Goal: Use online tool/utility: Utilize a website feature to perform a specific function

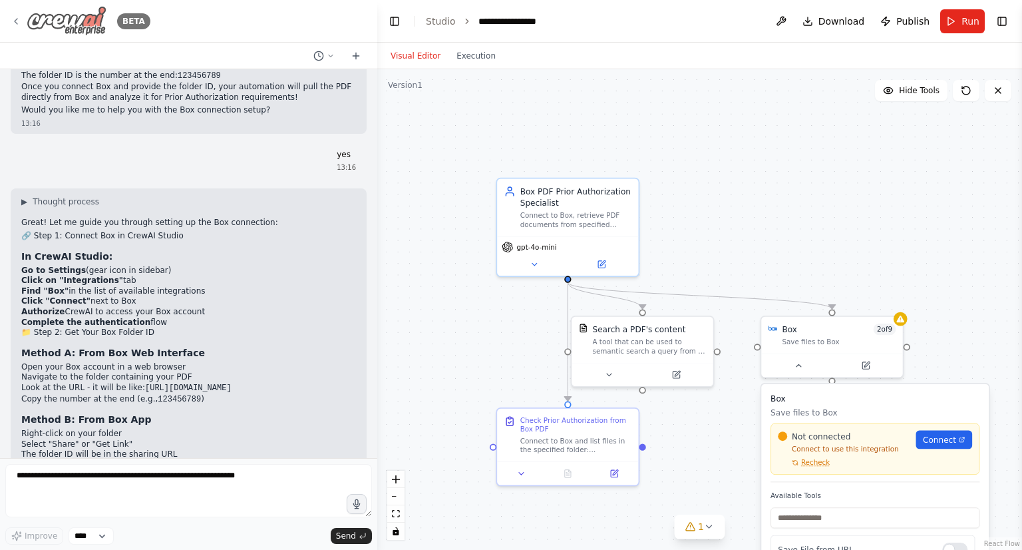
click at [17, 19] on icon at bounding box center [16, 21] width 3 height 5
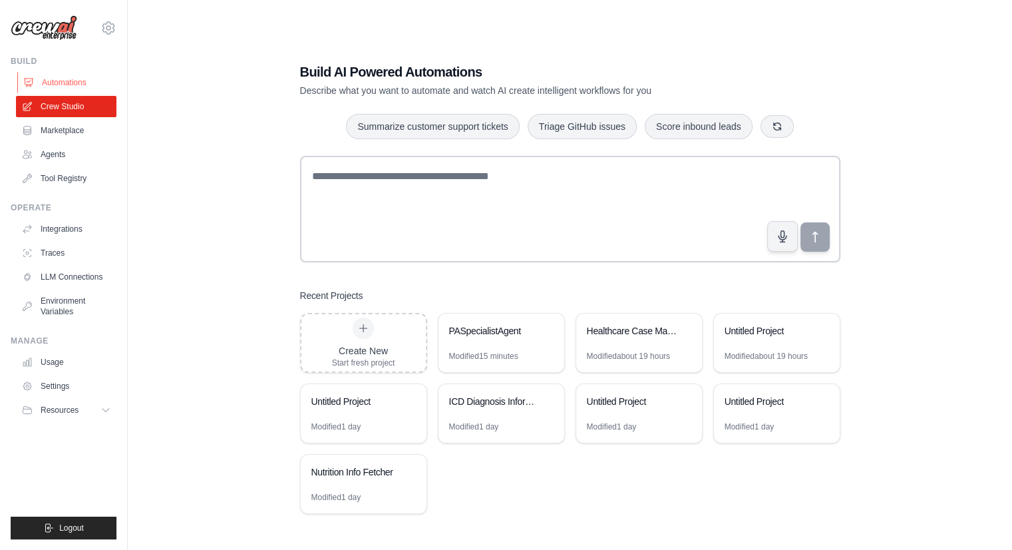
click at [62, 83] on link "Automations" at bounding box center [67, 82] width 100 height 21
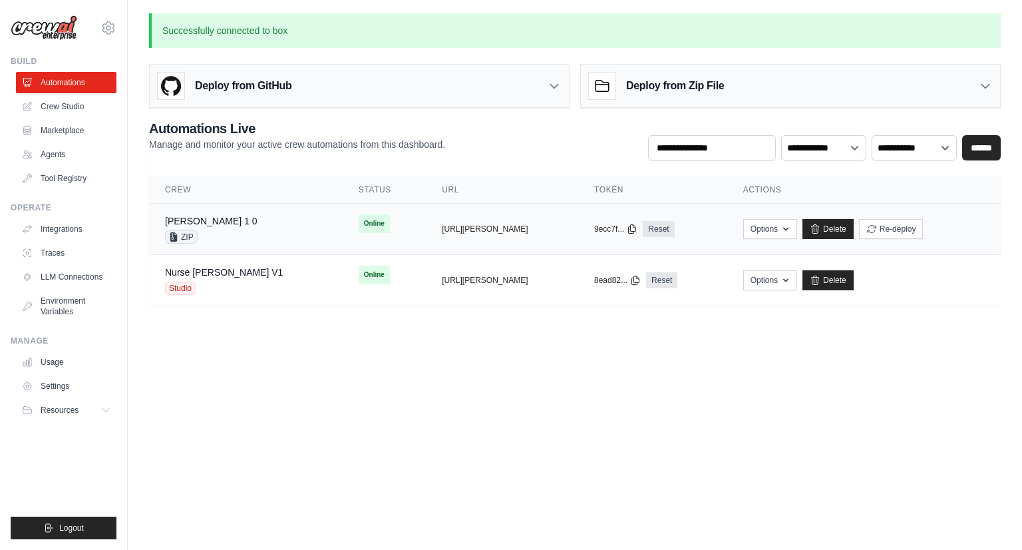
click at [263, 222] on td "Susie 1 0 ZIP" at bounding box center [246, 229] width 194 height 51
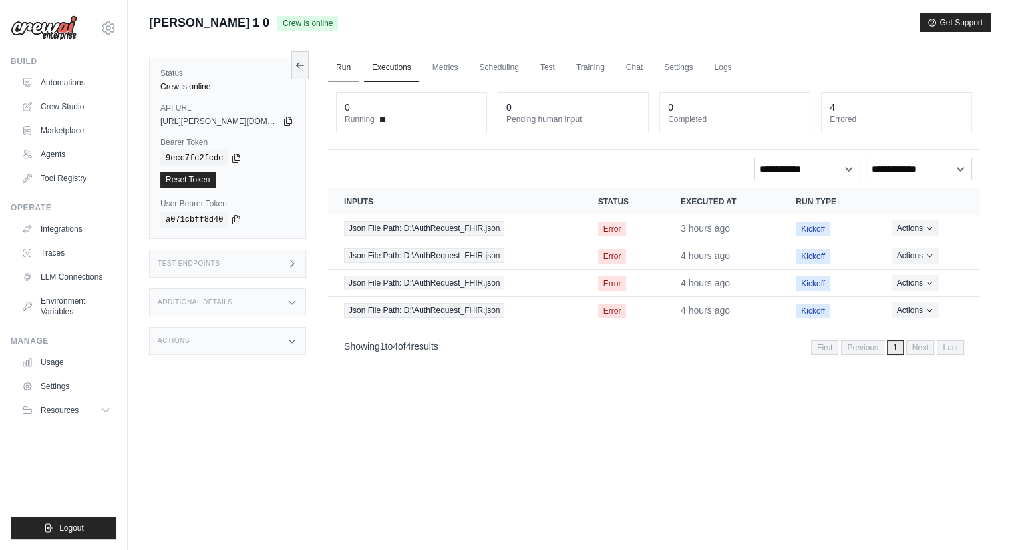
click at [346, 62] on link "Run" at bounding box center [343, 68] width 31 height 28
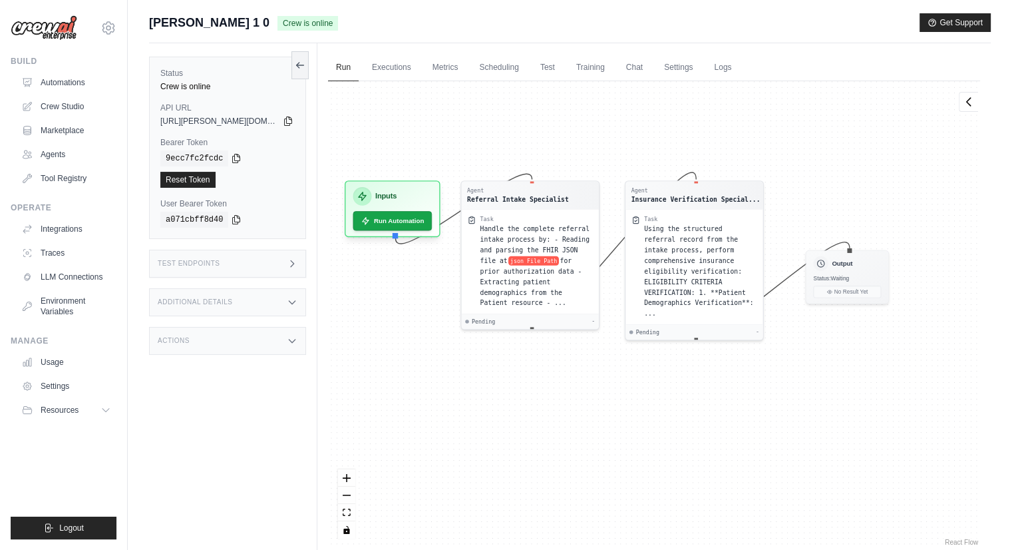
drag, startPoint x: 457, startPoint y: 381, endPoint x: 420, endPoint y: 321, distance: 70.5
click at [420, 321] on div "Agent Referral Intake Specialist Task Handle the complete referral intake proce…" at bounding box center [654, 314] width 652 height 467
click at [402, 219] on button "Run Automation" at bounding box center [392, 217] width 83 height 21
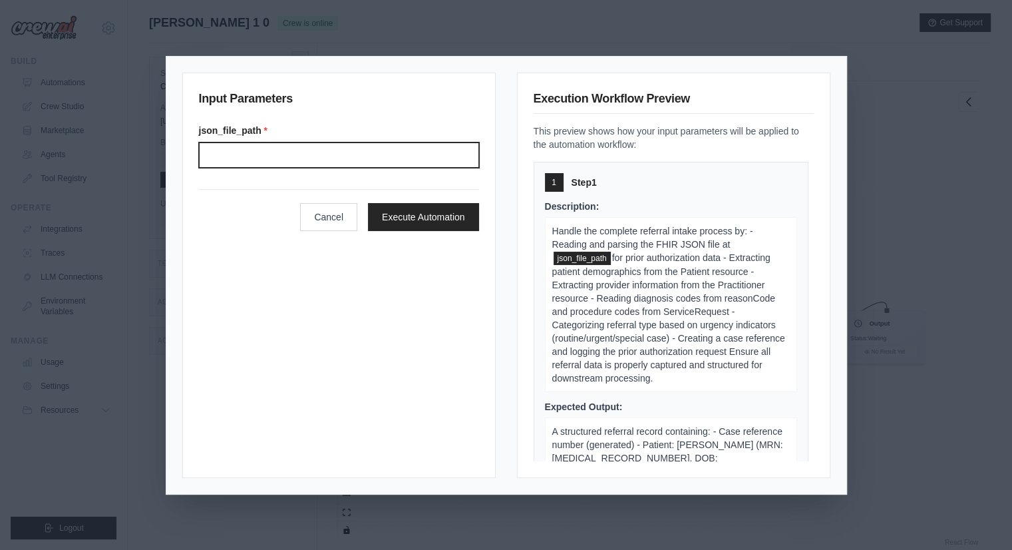
click at [297, 157] on input "Json file path" at bounding box center [339, 154] width 280 height 25
type input "**********"
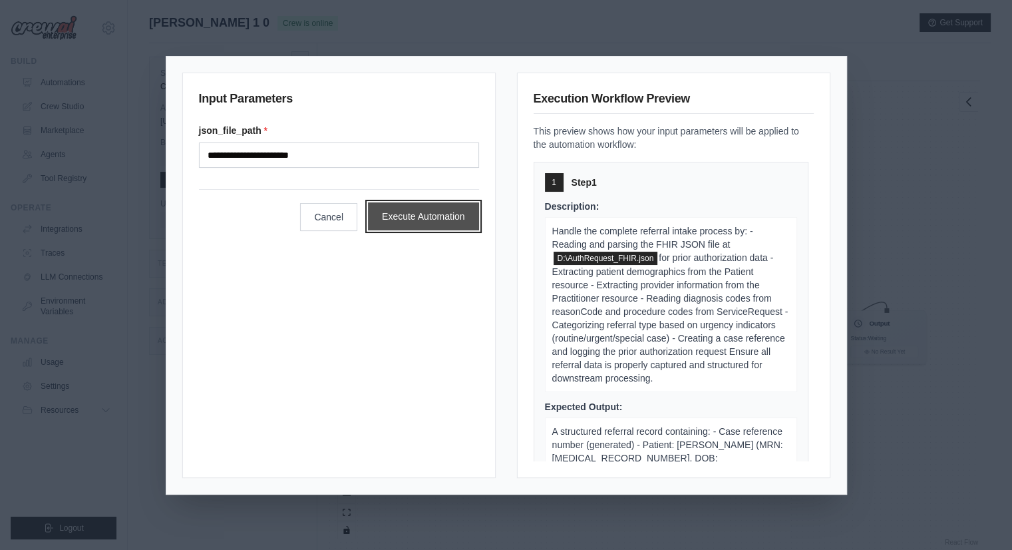
click at [395, 216] on button "Execute Automation" at bounding box center [423, 216] width 111 height 28
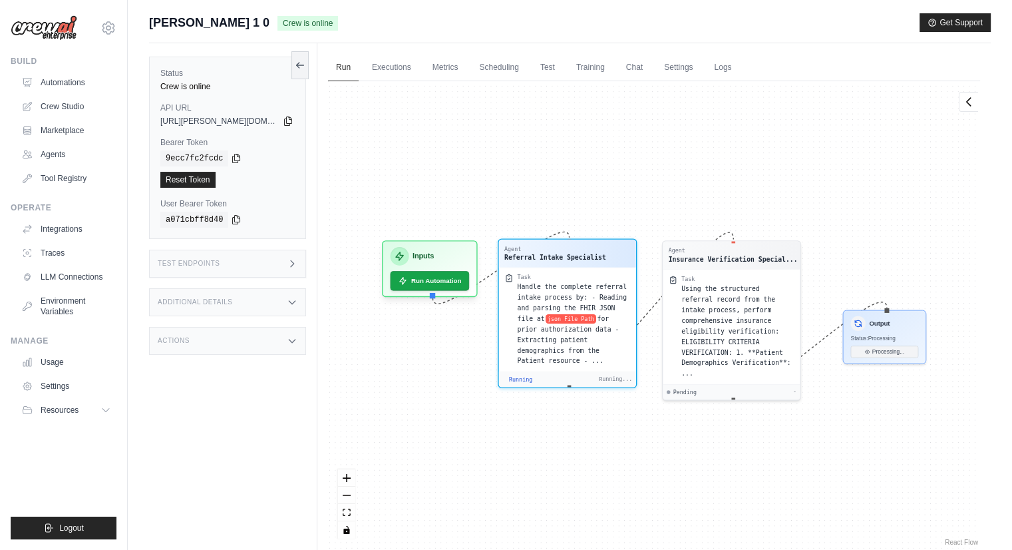
click at [523, 376] on span "Running" at bounding box center [520, 379] width 23 height 7
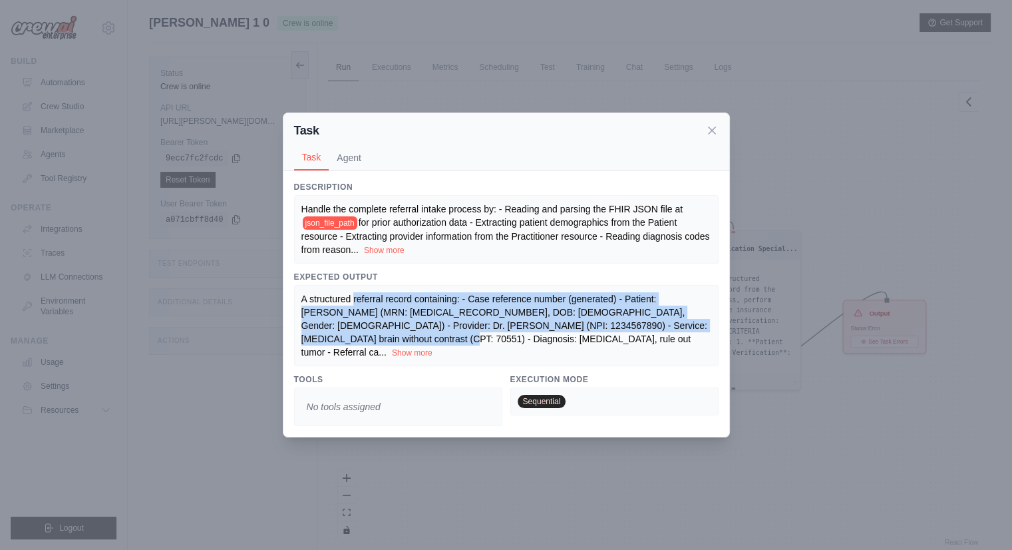
drag, startPoint x: 358, startPoint y: 307, endPoint x: 411, endPoint y: 349, distance: 68.2
click at [411, 349] on span "A structured referral record containing: - Case reference number (generated) - …" at bounding box center [504, 325] width 406 height 64
click at [716, 136] on icon at bounding box center [711, 129] width 13 height 13
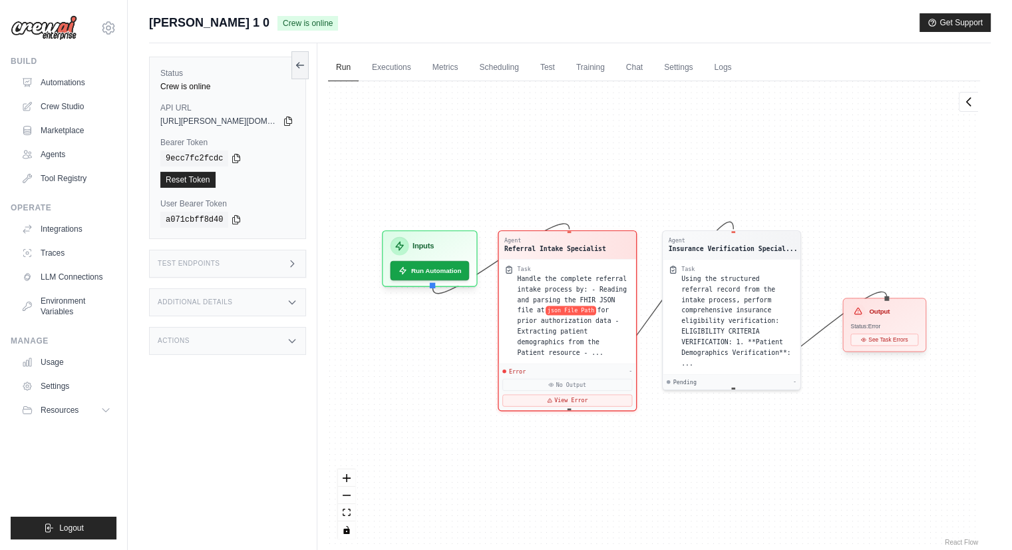
click at [874, 311] on h3 "Output" at bounding box center [879, 311] width 21 height 9
click at [399, 67] on link "Executions" at bounding box center [391, 68] width 55 height 28
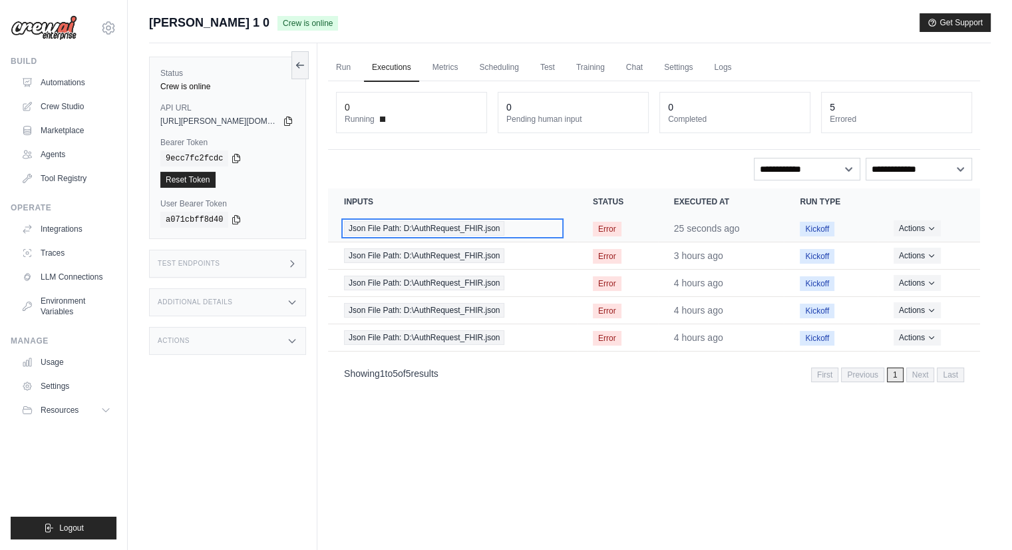
click at [530, 230] on div "Json File Path: D:\AuthRequest_FHIR.json" at bounding box center [452, 228] width 217 height 15
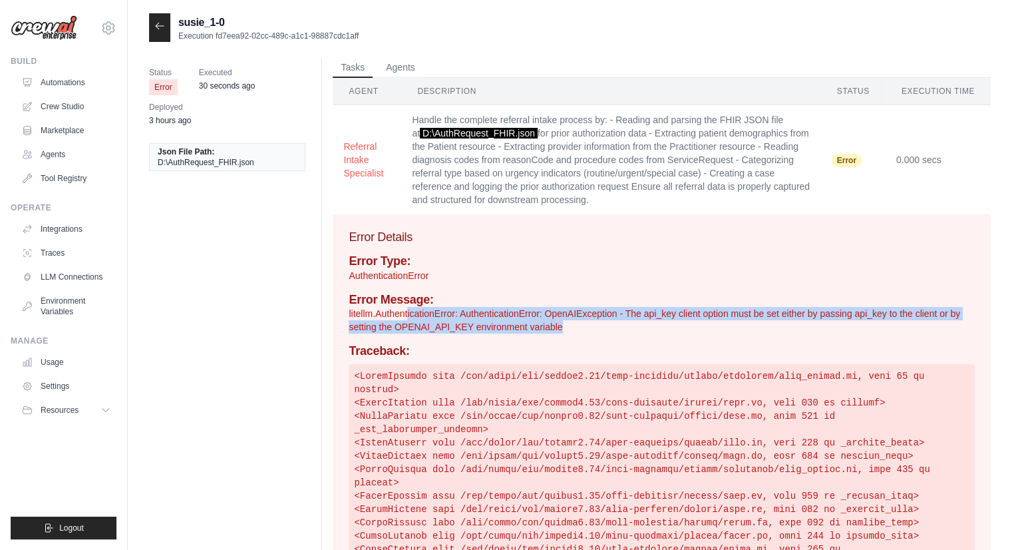
drag, startPoint x: 410, startPoint y: 319, endPoint x: 737, endPoint y: 339, distance: 328.0
click at [737, 333] on p "litellm.AuthenticationError: AuthenticationError: OpenAIException - The api_key…" at bounding box center [662, 320] width 626 height 27
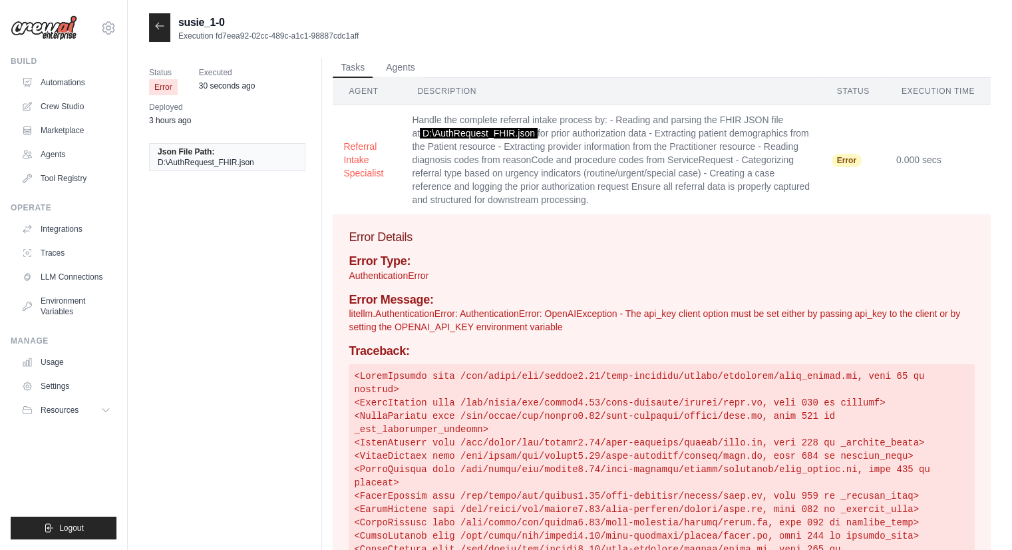
click at [681, 359] on h4 "Traceback:" at bounding box center [662, 351] width 626 height 15
click at [508, 333] on p "litellm.AuthenticationError: AuthenticationError: OpenAIException - The api_key…" at bounding box center [662, 320] width 626 height 27
click at [572, 357] on h4 "Traceback:" at bounding box center [662, 351] width 626 height 15
drag, startPoint x: 452, startPoint y: 339, endPoint x: 524, endPoint y: 336, distance: 72.6
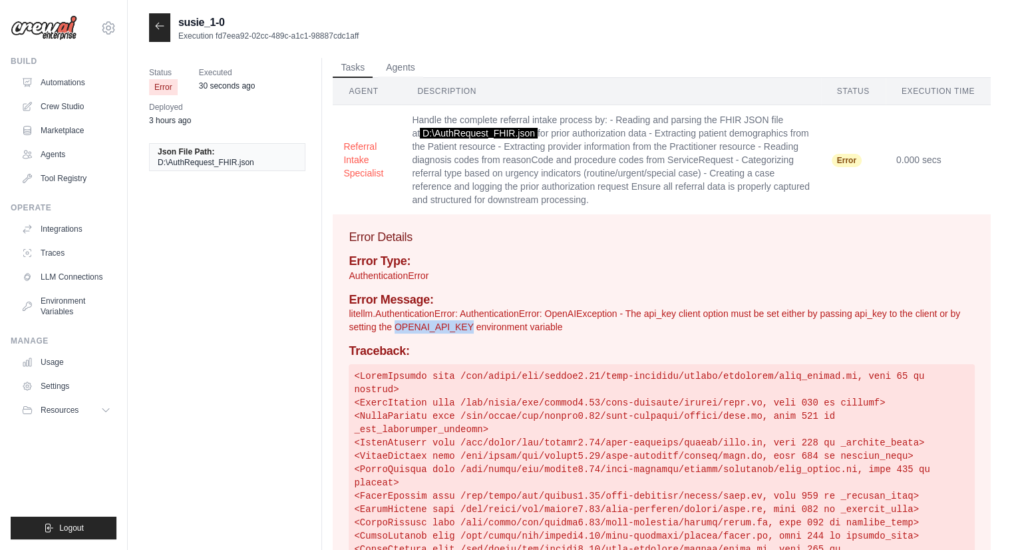
click at [524, 333] on p "litellm.AuthenticationError: AuthenticationError: OpenAIException - The api_key…" at bounding box center [662, 320] width 626 height 27
copy p "OPENAI_API_KEY"
click at [64, 83] on link "Automations" at bounding box center [67, 82] width 100 height 21
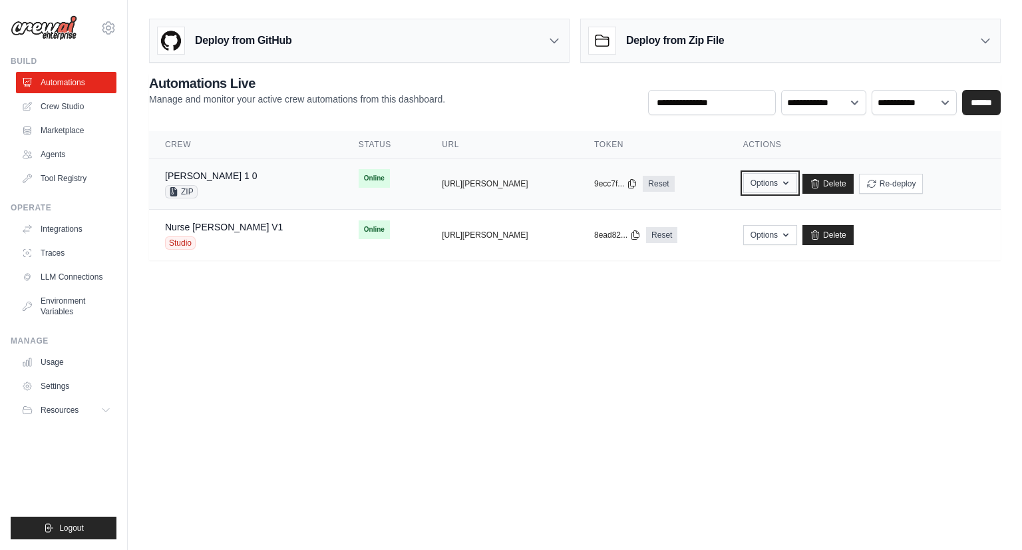
click at [767, 176] on button "Options" at bounding box center [770, 183] width 54 height 20
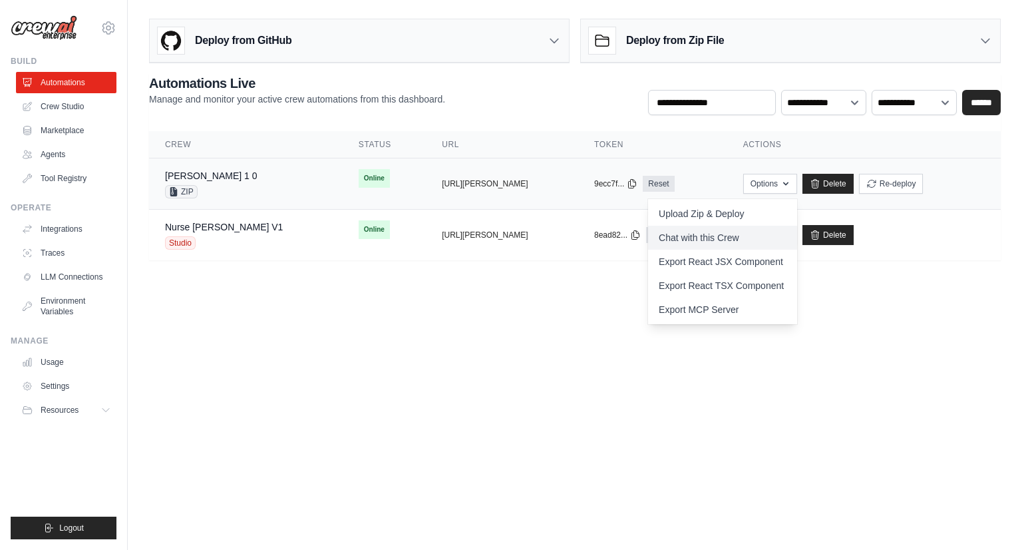
click at [690, 240] on link "Chat with this Crew" at bounding box center [722, 238] width 149 height 24
click at [394, 294] on body "pkumar@assurecare.com AssureCare ✓ TestPOCOrg Settings Build Automations" at bounding box center [511, 275] width 1022 height 550
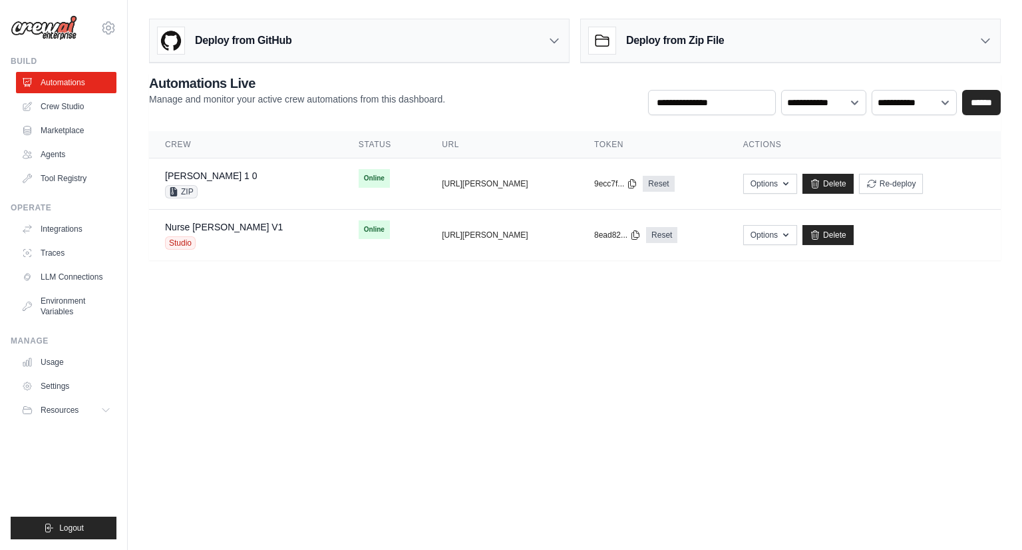
click at [508, 312] on body "pkumar@assurecare.com AssureCare ✓ TestPOCOrg Settings Build Automations" at bounding box center [511, 275] width 1022 height 550
click at [631, 359] on body "pkumar@assurecare.com AssureCare ✓ TestPOCOrg Settings Build Automations" at bounding box center [511, 275] width 1022 height 550
click at [542, 299] on body "pkumar@assurecare.com AssureCare ✓ TestPOCOrg Settings Build Automations" at bounding box center [511, 275] width 1022 height 550
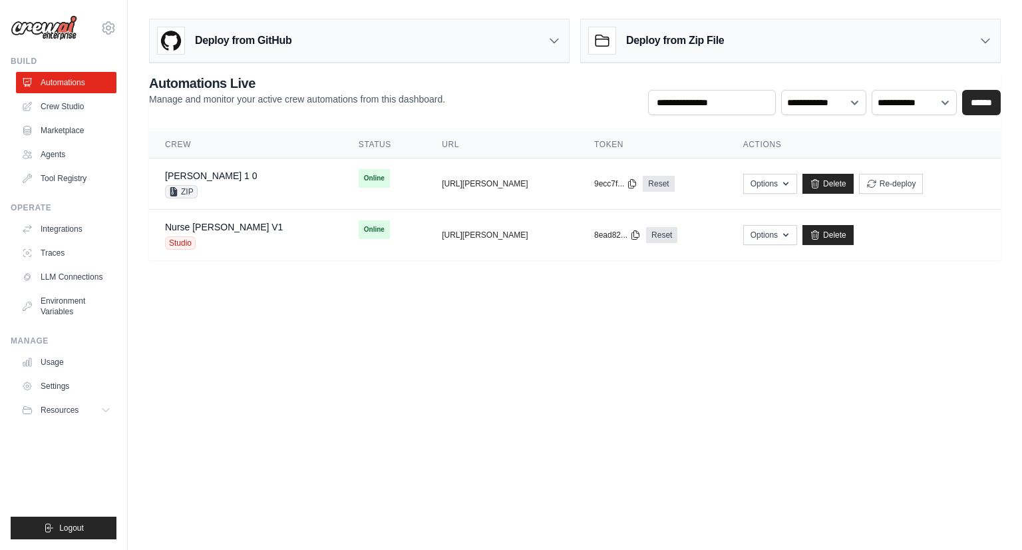
click at [526, 296] on body "pkumar@assurecare.com AssureCare ✓ TestPOCOrg Settings Build Automations" at bounding box center [511, 275] width 1022 height 550
click at [403, 354] on body "pkumar@assurecare.com AssureCare ✓ TestPOCOrg Settings Build Automations" at bounding box center [511, 275] width 1022 height 550
click at [547, 308] on body "pkumar@assurecare.com AssureCare ✓ TestPOCOrg Settings Build Automations" at bounding box center [511, 275] width 1022 height 550
click at [520, 363] on body "pkumar@assurecare.com AssureCare ✓ TestPOCOrg Settings Build Automations" at bounding box center [511, 275] width 1022 height 550
click at [65, 110] on link "Crew Studio" at bounding box center [67, 106] width 100 height 21
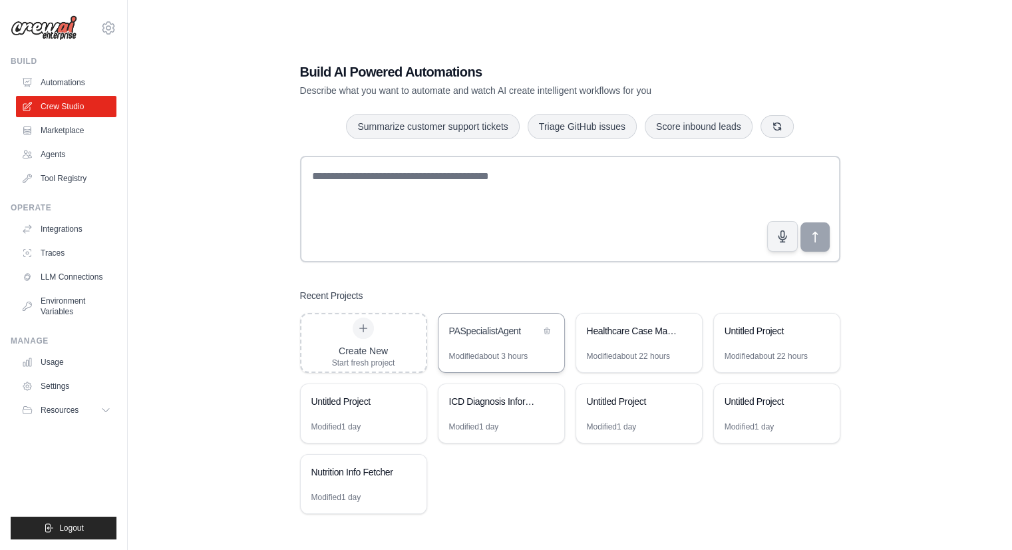
click at [505, 336] on div "PASpecialistAgent" at bounding box center [494, 330] width 91 height 13
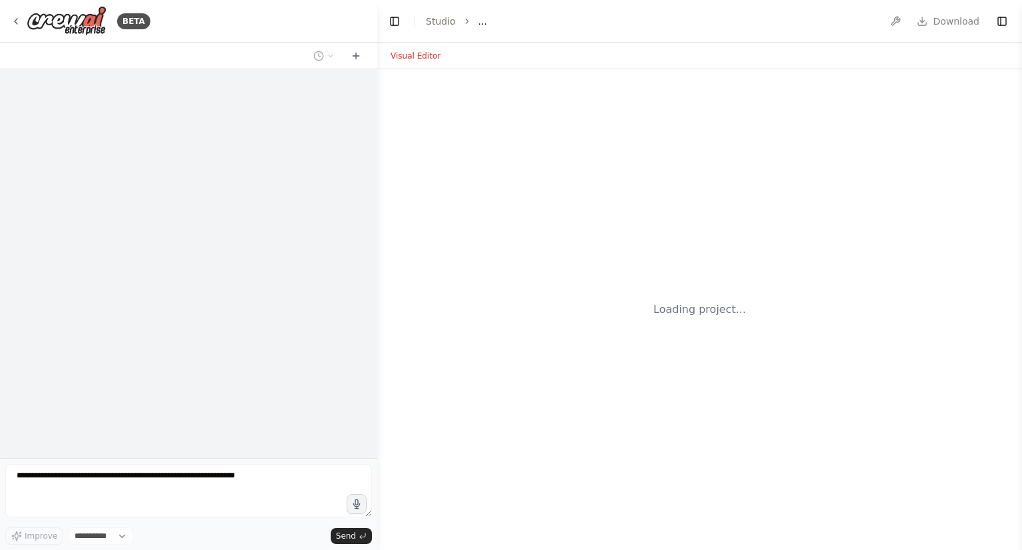
select select "****"
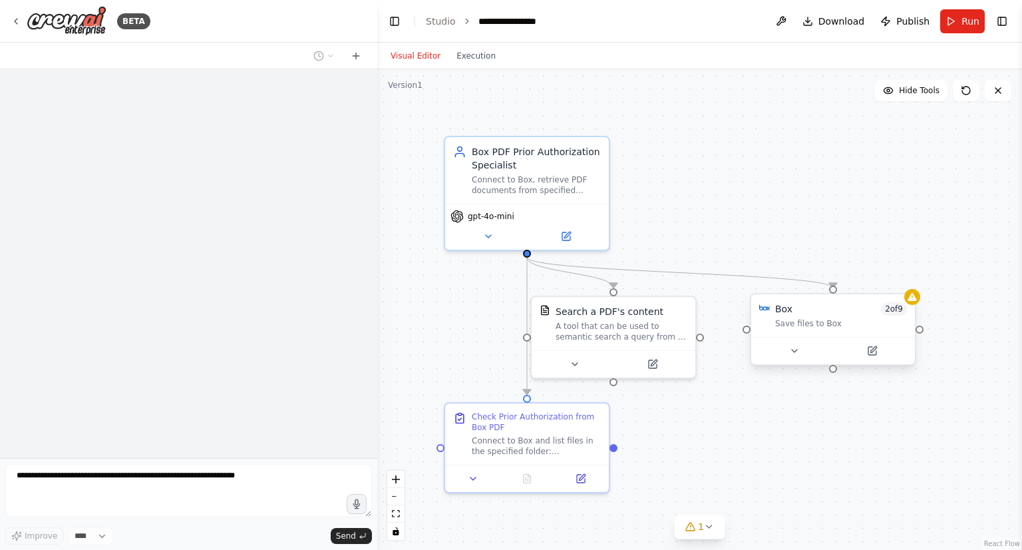
click at [844, 318] on div "Save files to Box" at bounding box center [841, 323] width 132 height 11
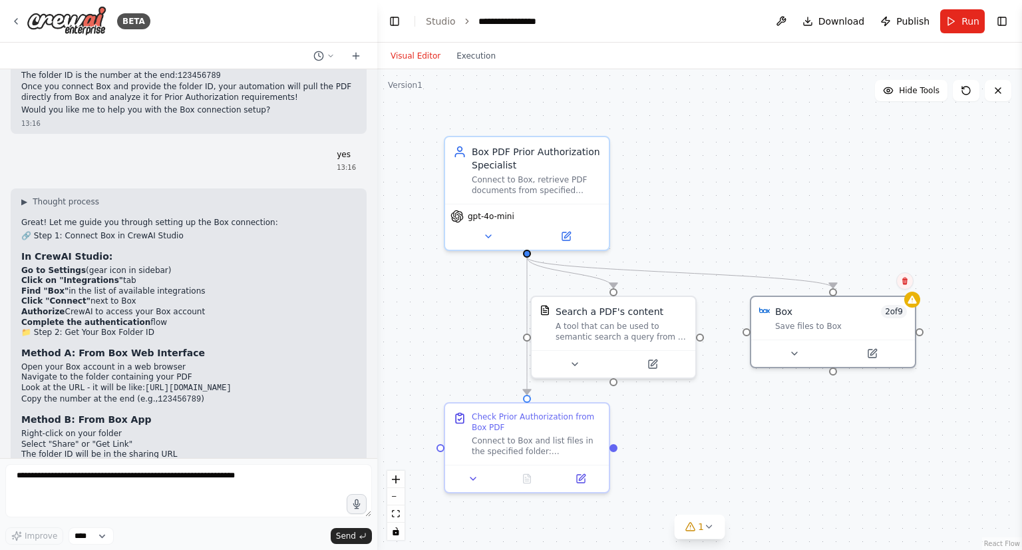
click at [905, 286] on button at bounding box center [904, 280] width 17 height 17
click at [858, 322] on div "Save files to Box" at bounding box center [841, 323] width 132 height 11
click at [907, 280] on icon at bounding box center [904, 280] width 5 height 7
click at [869, 280] on button "Confirm" at bounding box center [867, 281] width 47 height 16
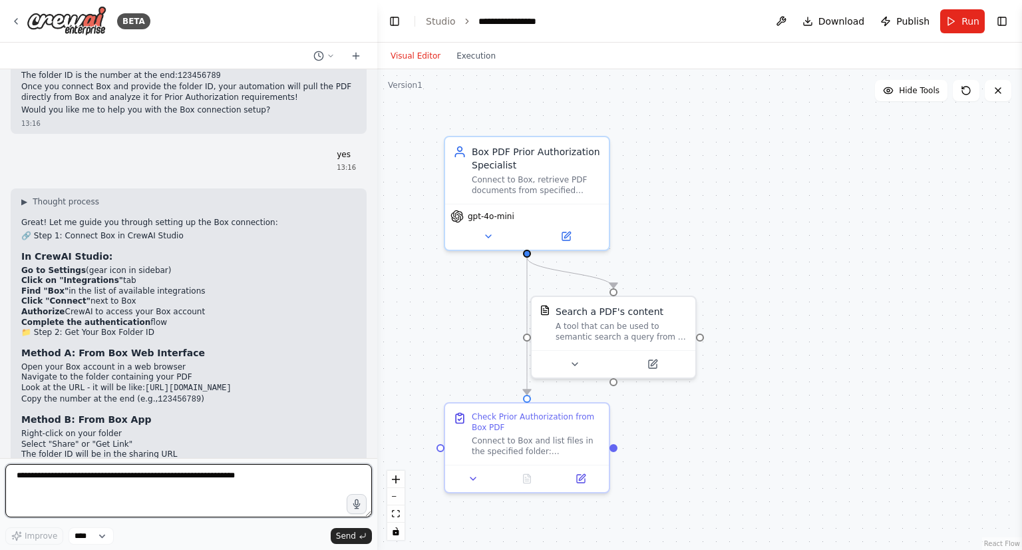
click at [154, 482] on textarea at bounding box center [188, 490] width 367 height 53
paste textarea "**********"
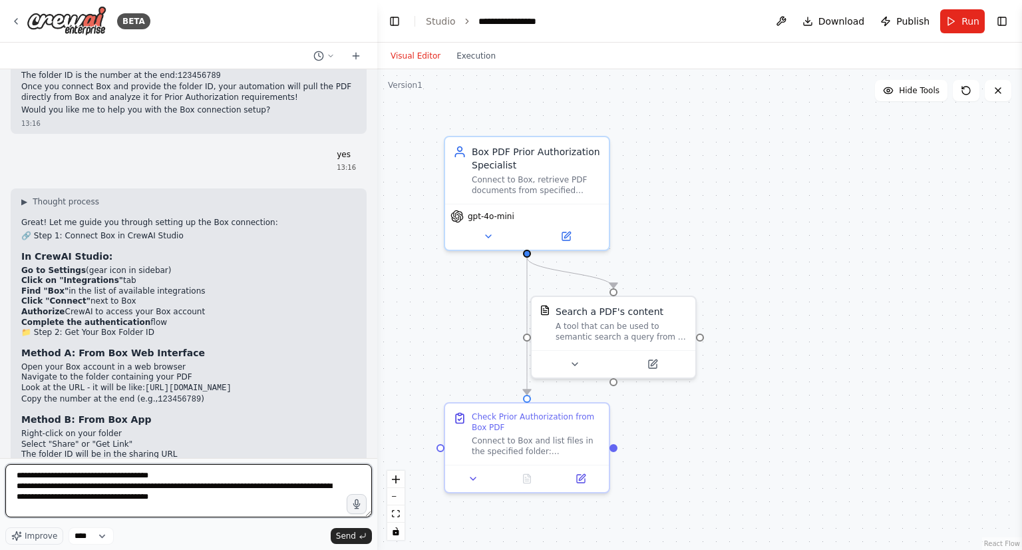
scroll to position [6, 0]
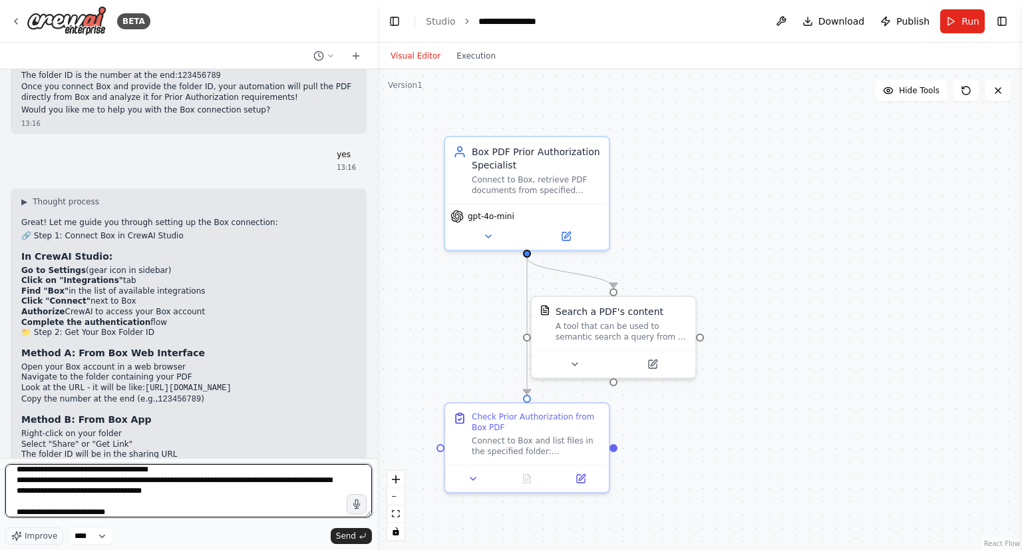
type textarea "**********"
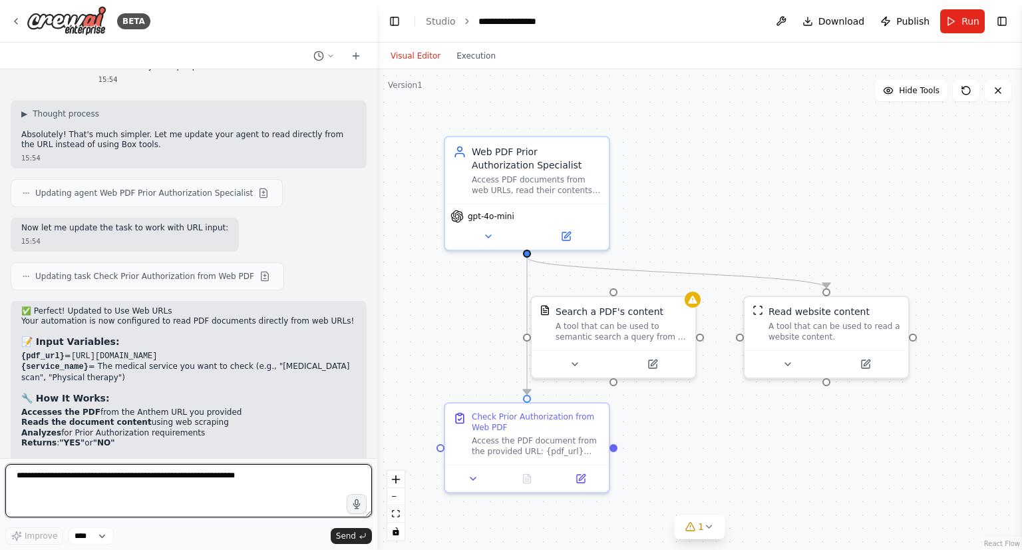
scroll to position [6232, 0]
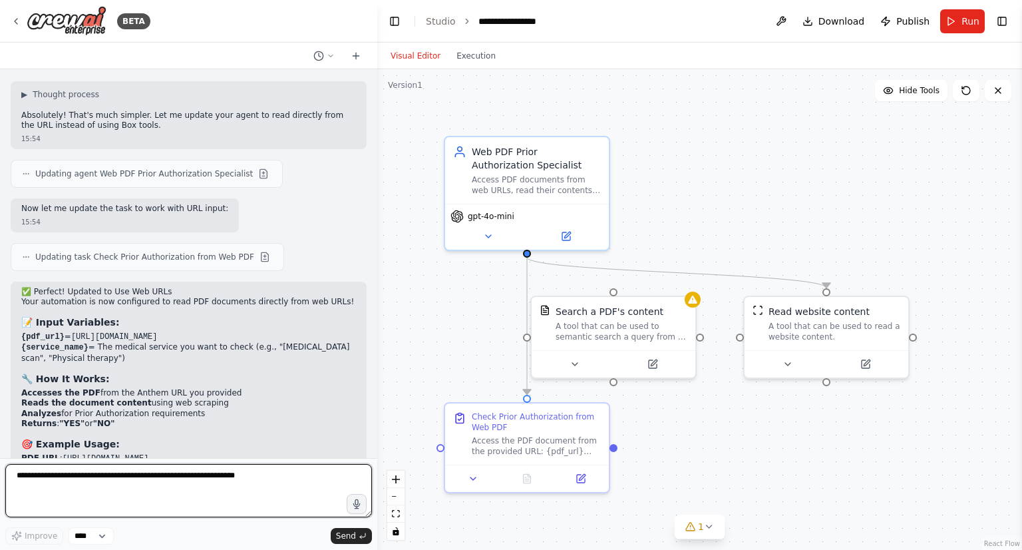
click at [228, 482] on textarea at bounding box center [188, 490] width 367 height 53
type textarea "**********"
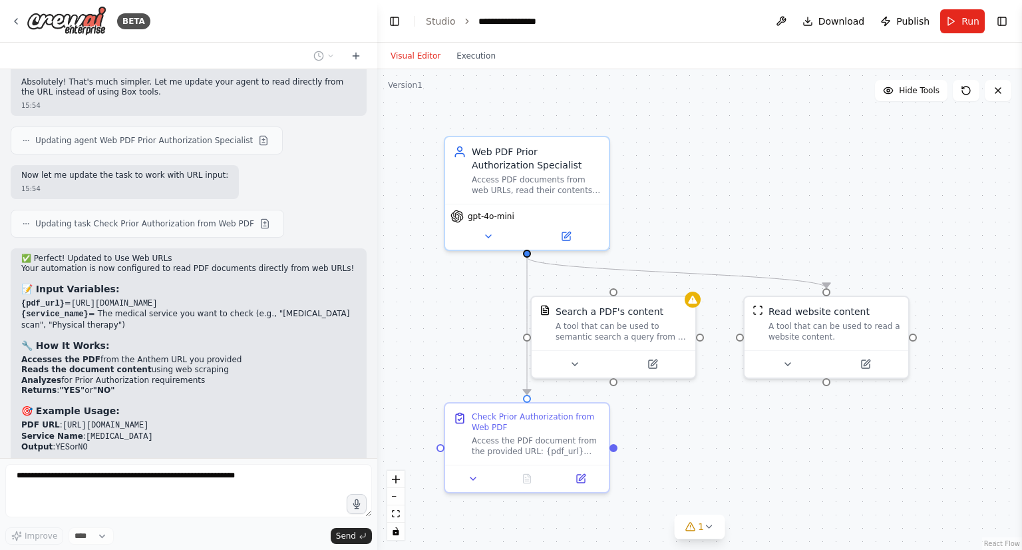
scroll to position [6322, 0]
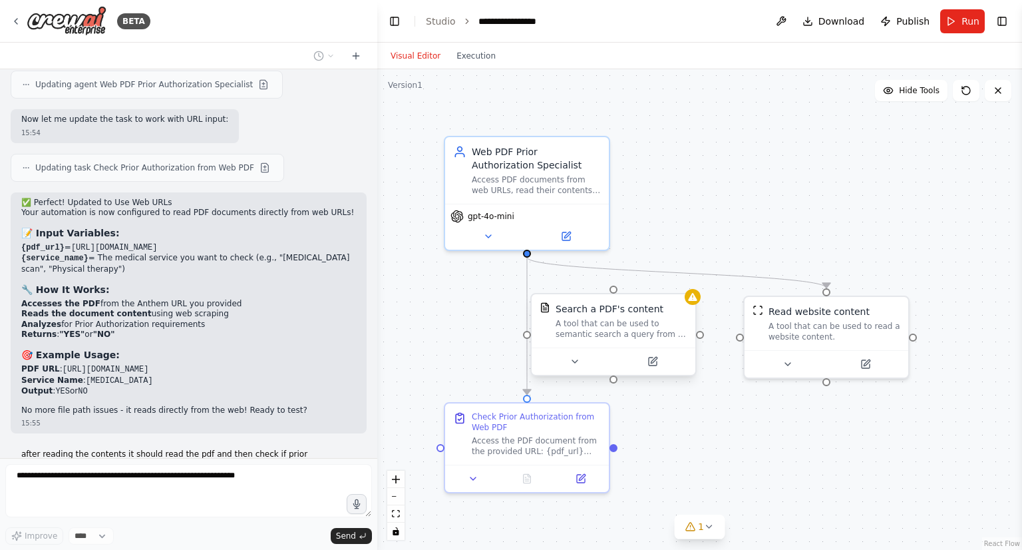
click at [549, 339] on div "Search a PDF's content A tool that can be used to semantic search a query from …" at bounding box center [614, 320] width 148 height 37
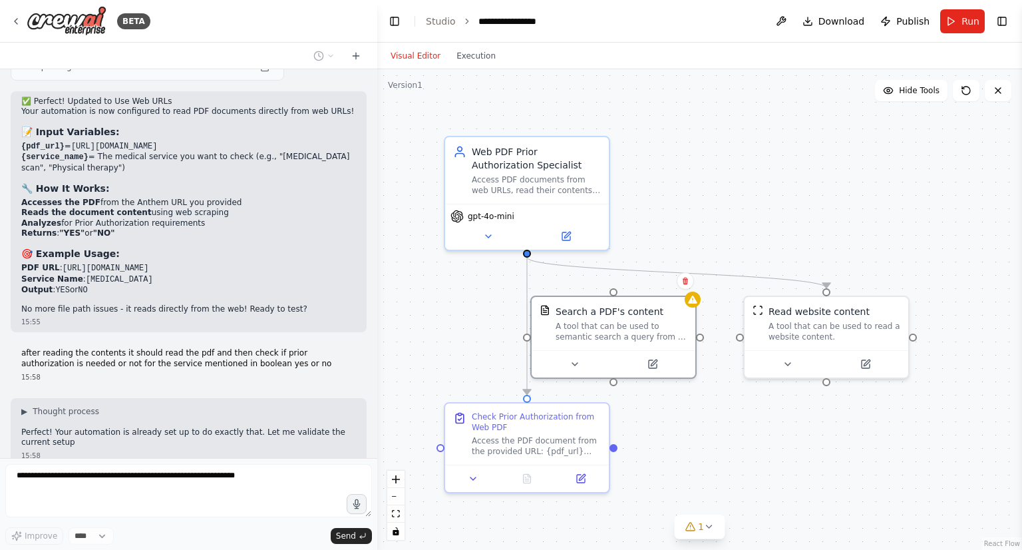
scroll to position [6433, 0]
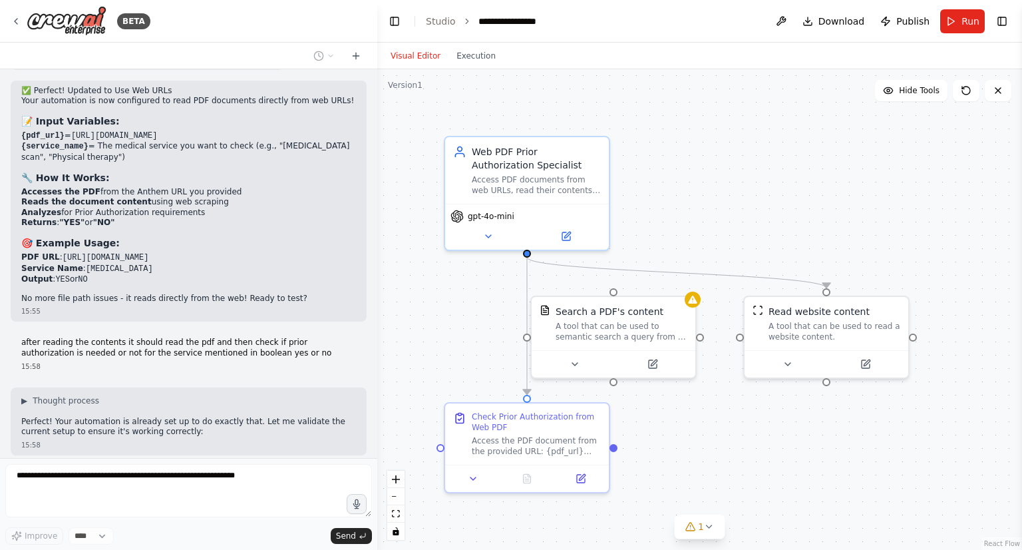
click at [241, 387] on div "▶ Thought process Perfect! Your automation is already set up to do exactly that…" at bounding box center [189, 421] width 356 height 68
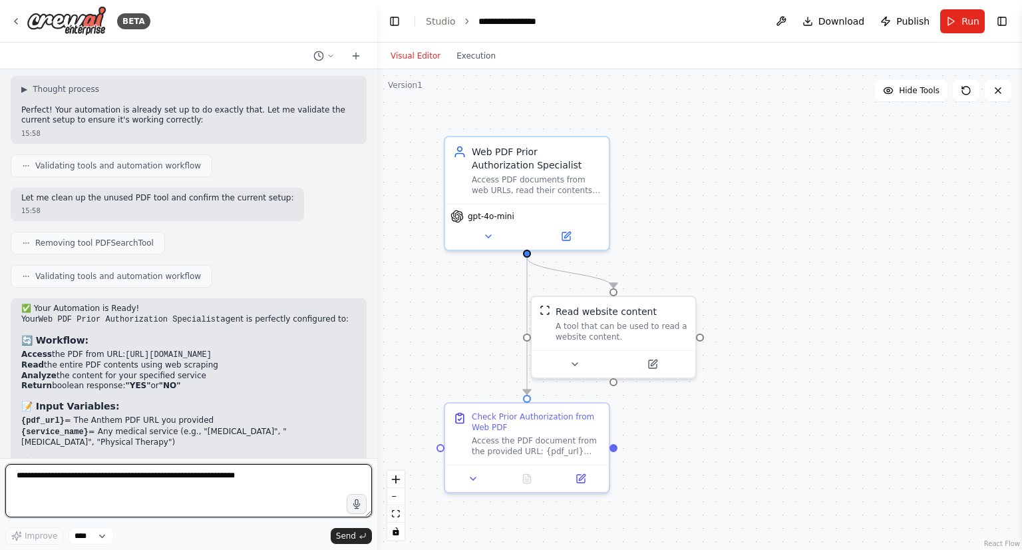
scroll to position [6755, 0]
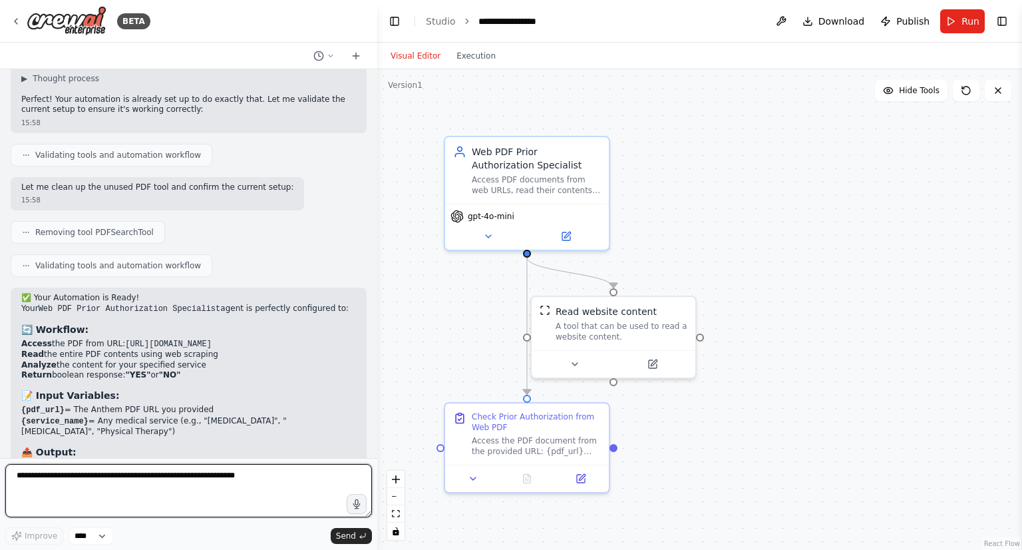
click at [111, 479] on textarea at bounding box center [188, 490] width 367 height 53
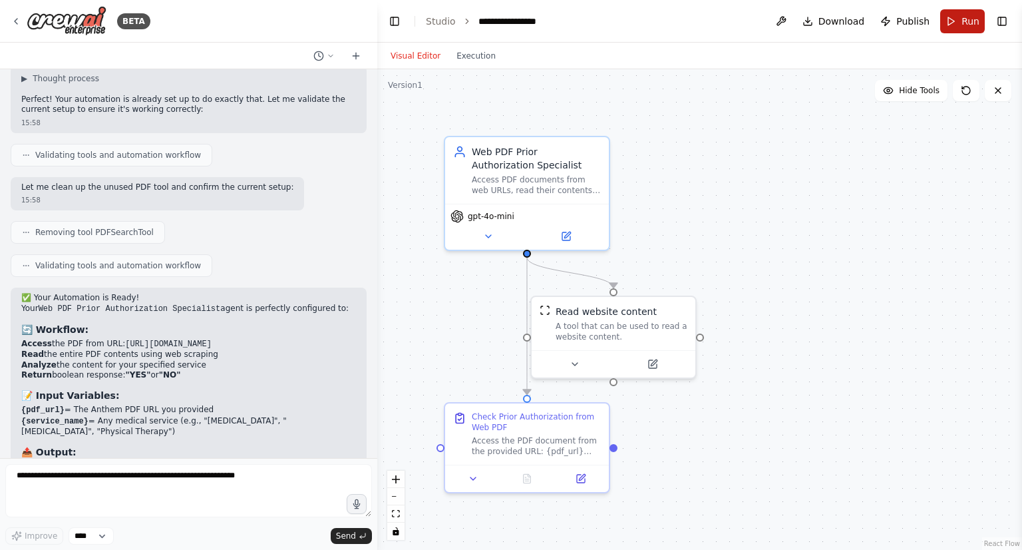
click at [954, 23] on button "Run" at bounding box center [962, 21] width 45 height 24
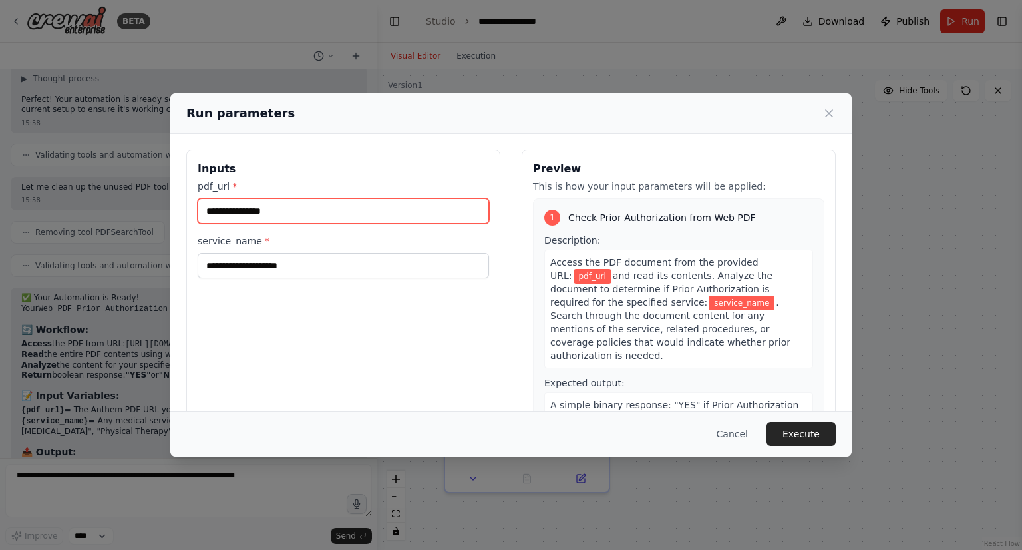
click at [270, 216] on input "pdf_url *" at bounding box center [343, 210] width 291 height 25
paste input "**********"
type input "**********"
paste input "**********"
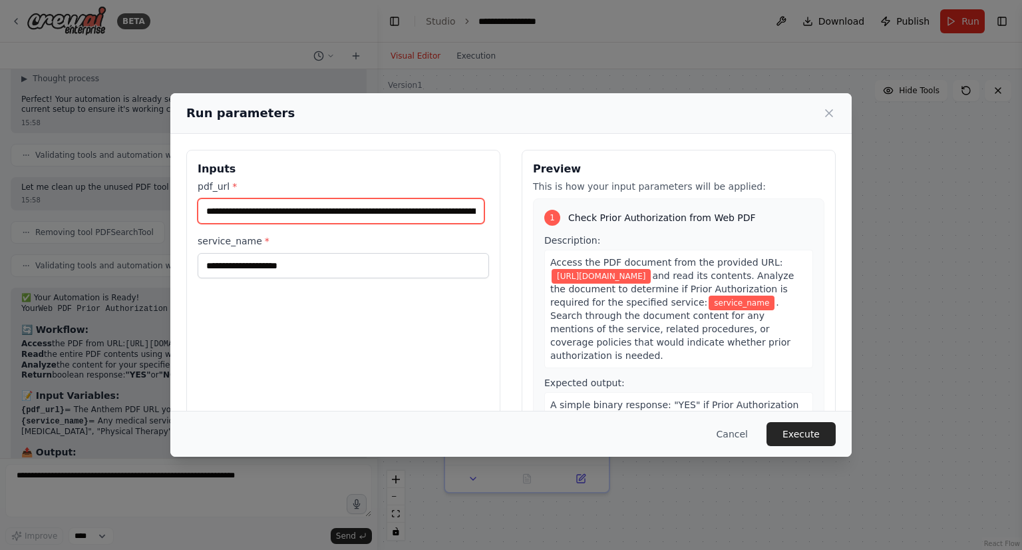
scroll to position [0, 329]
type input "**********"
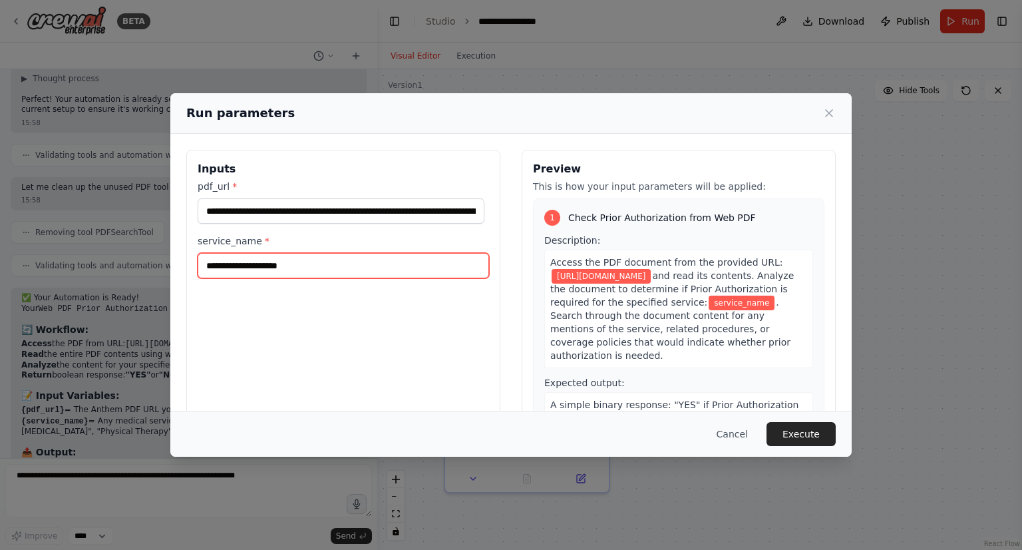
click at [289, 260] on input "service_name *" at bounding box center [343, 265] width 291 height 25
paste input "**********"
type input "**********"
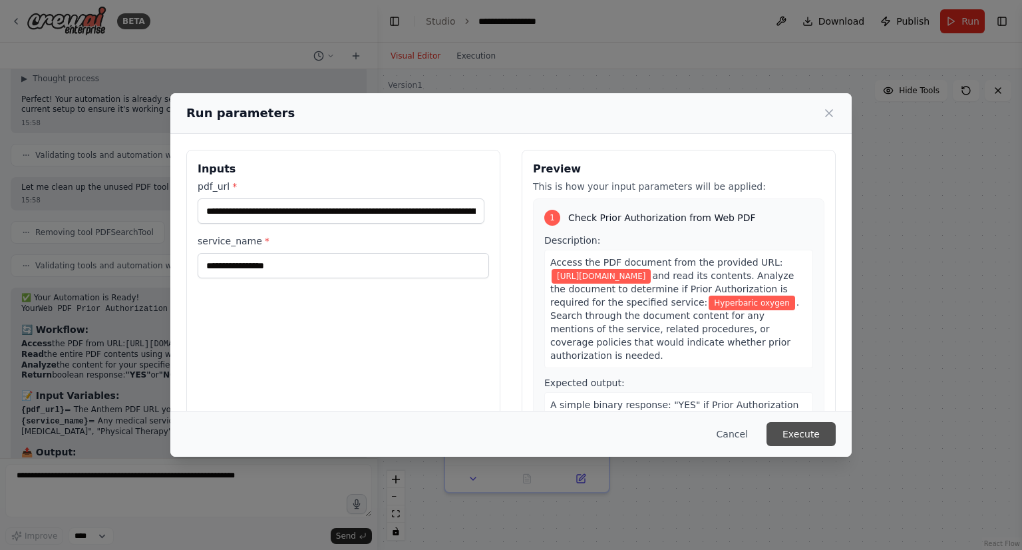
click at [808, 437] on button "Execute" at bounding box center [801, 434] width 69 height 24
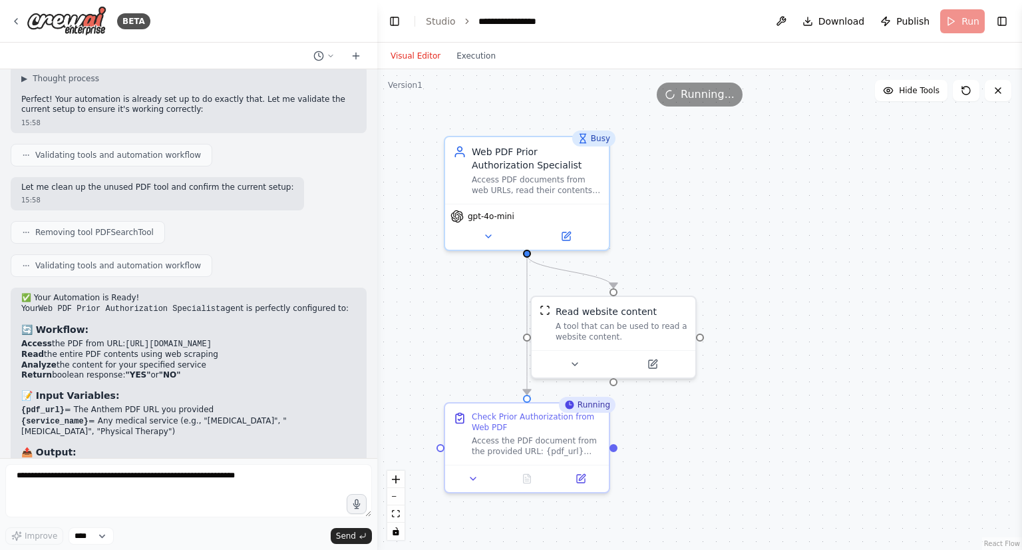
scroll to position [6755, 0]
click at [455, 55] on button "Execution" at bounding box center [475, 56] width 55 height 16
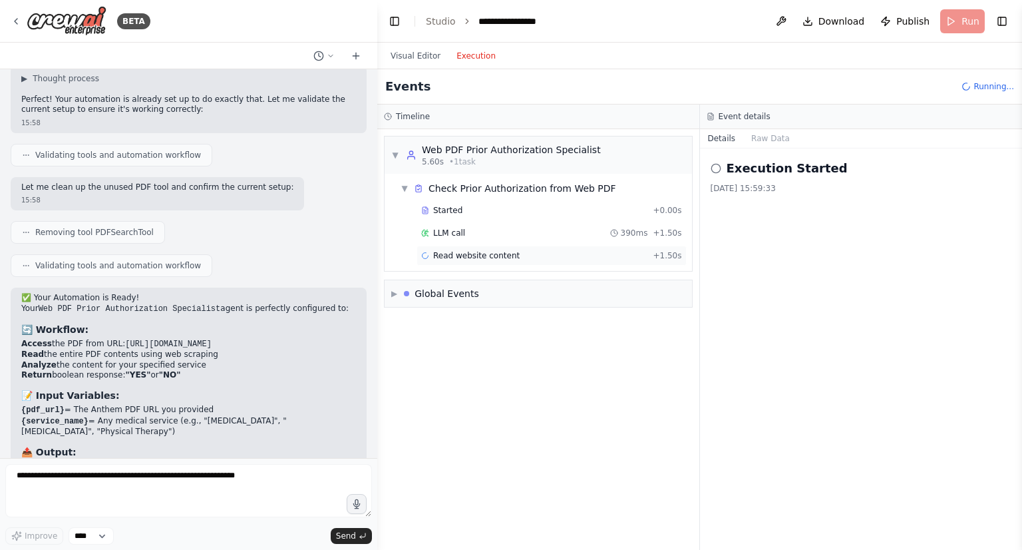
click at [458, 254] on span "Read website content" at bounding box center [476, 255] width 87 height 11
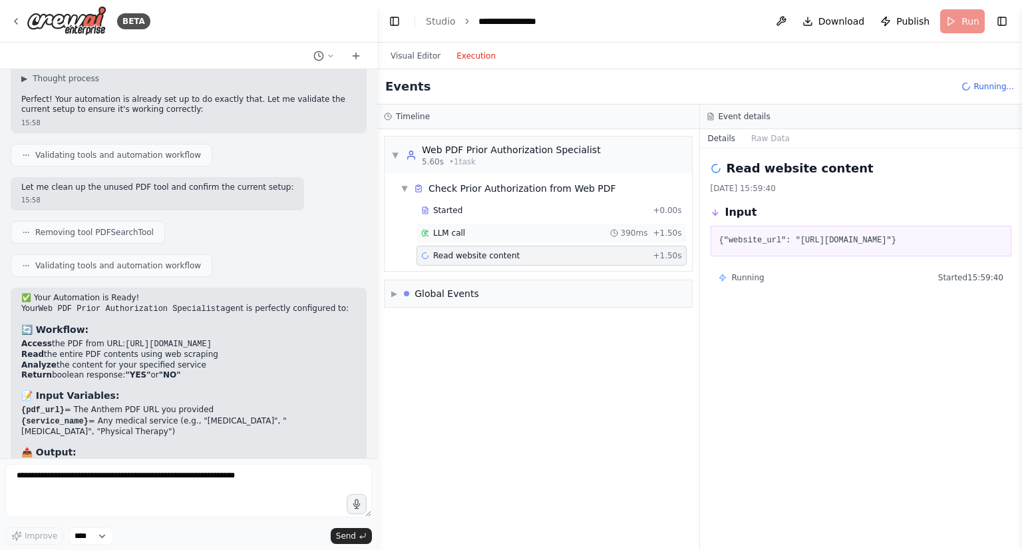
click at [455, 228] on span "LLM call" at bounding box center [449, 233] width 32 height 11
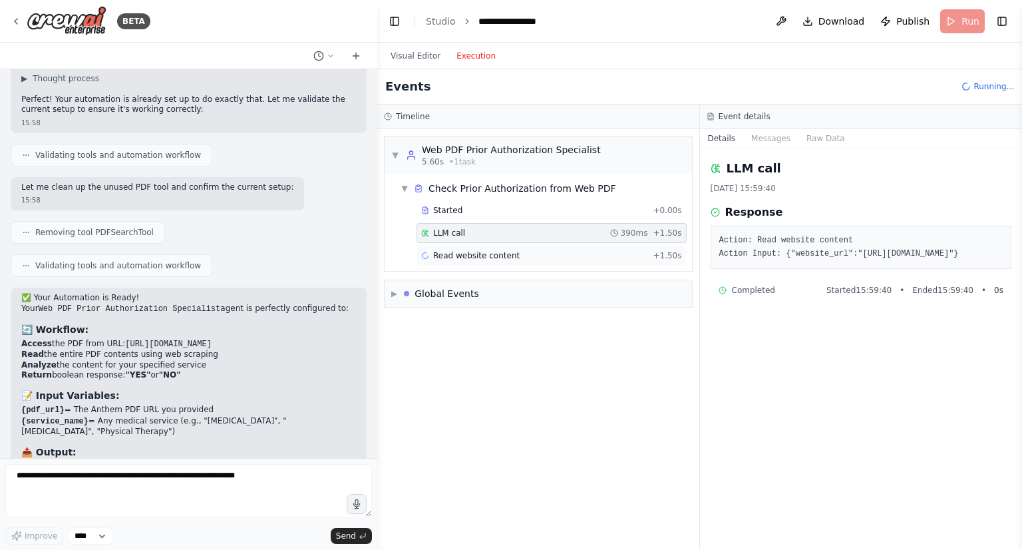
click at [458, 250] on span "Read website content" at bounding box center [476, 255] width 87 height 11
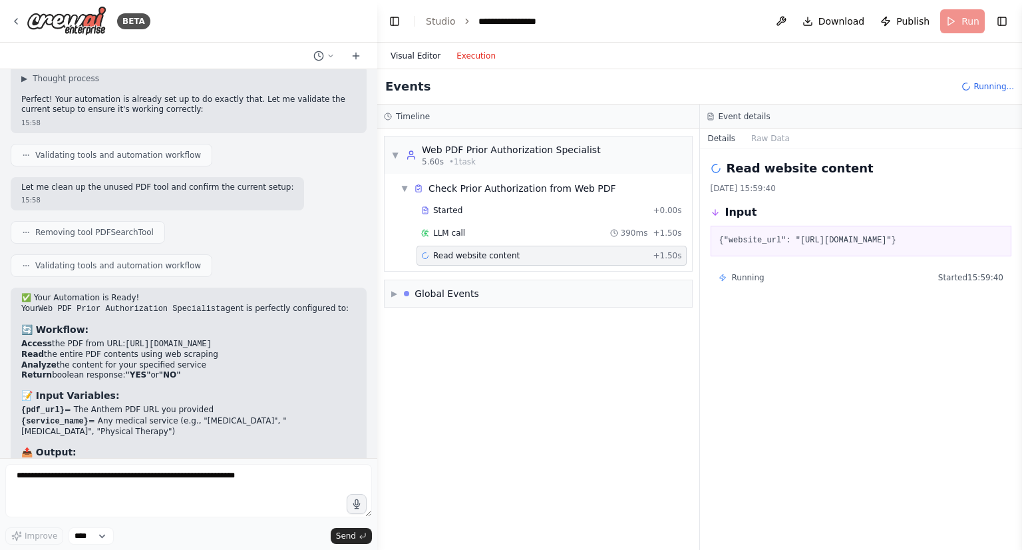
click at [413, 57] on button "Visual Editor" at bounding box center [416, 56] width 66 height 16
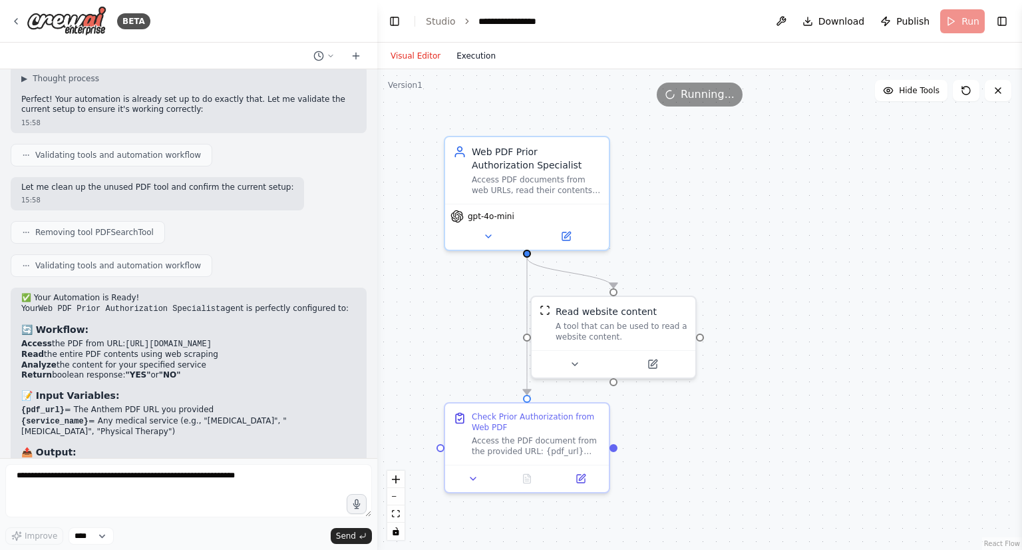
click at [474, 62] on button "Execution" at bounding box center [475, 56] width 55 height 16
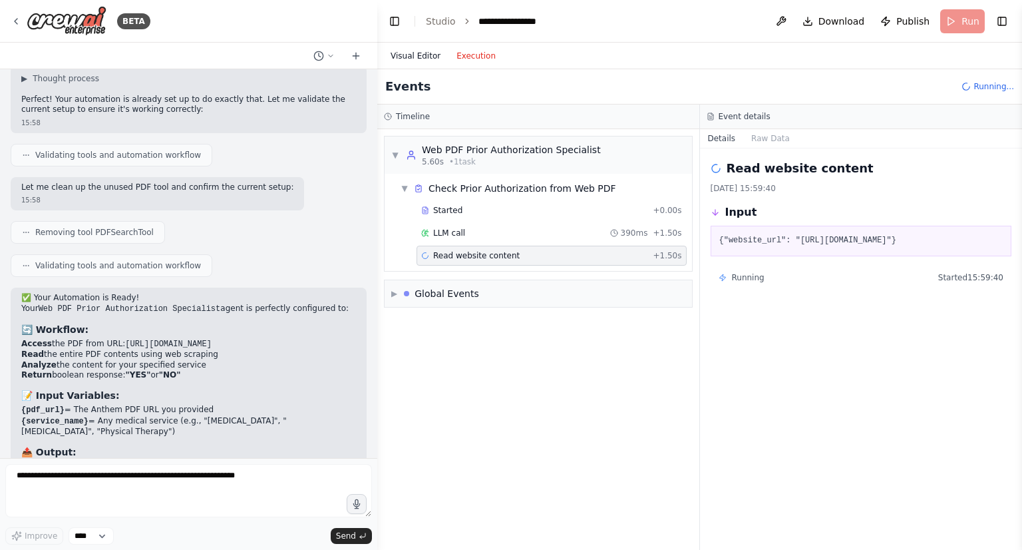
click at [415, 58] on button "Visual Editor" at bounding box center [416, 56] width 66 height 16
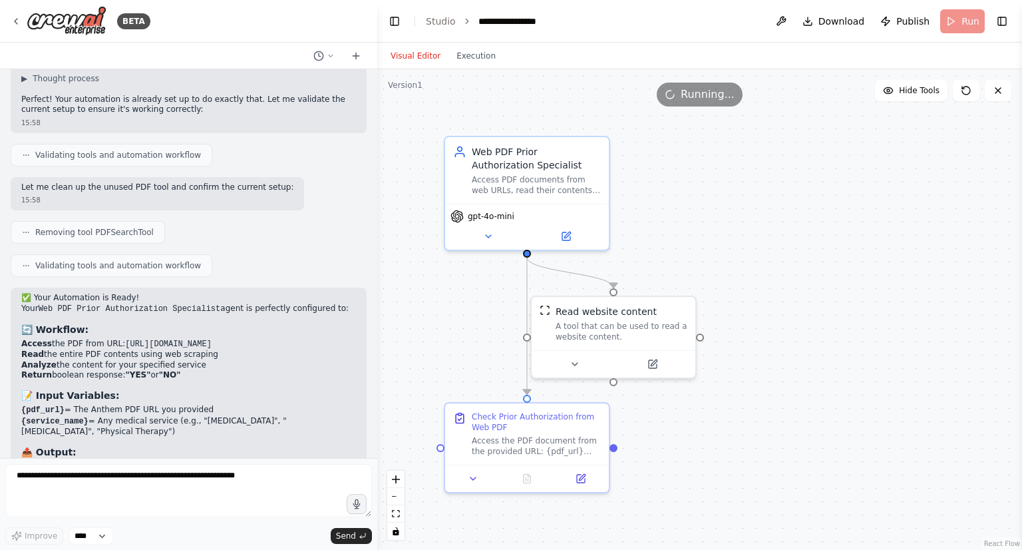
click at [460, 343] on div ".deletable-edge-delete-btn { width: 20px; height: 20px; border: 0px solid #ffff…" at bounding box center [699, 309] width 645 height 480
click at [462, 51] on button "Execution" at bounding box center [475, 56] width 55 height 16
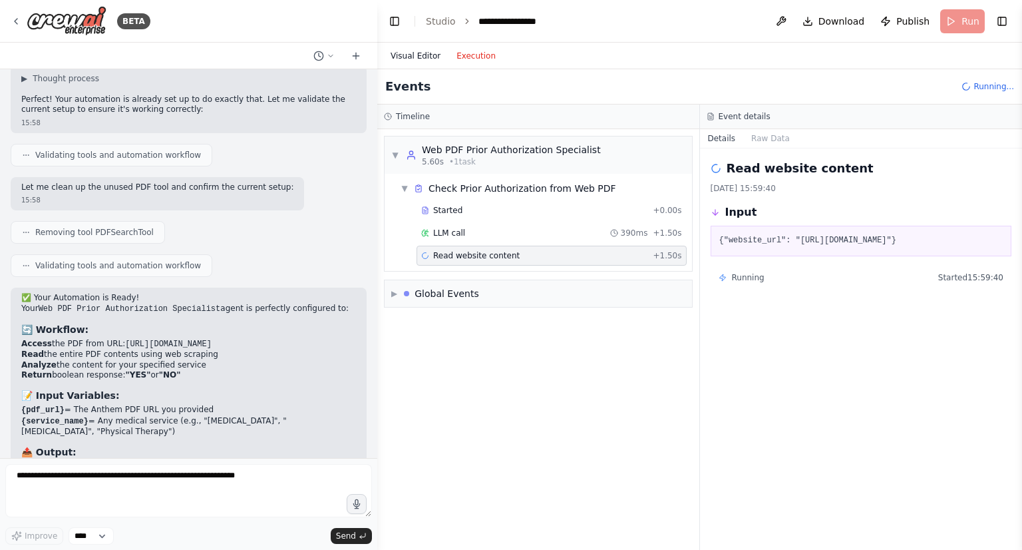
click at [418, 59] on button "Visual Editor" at bounding box center [416, 56] width 66 height 16
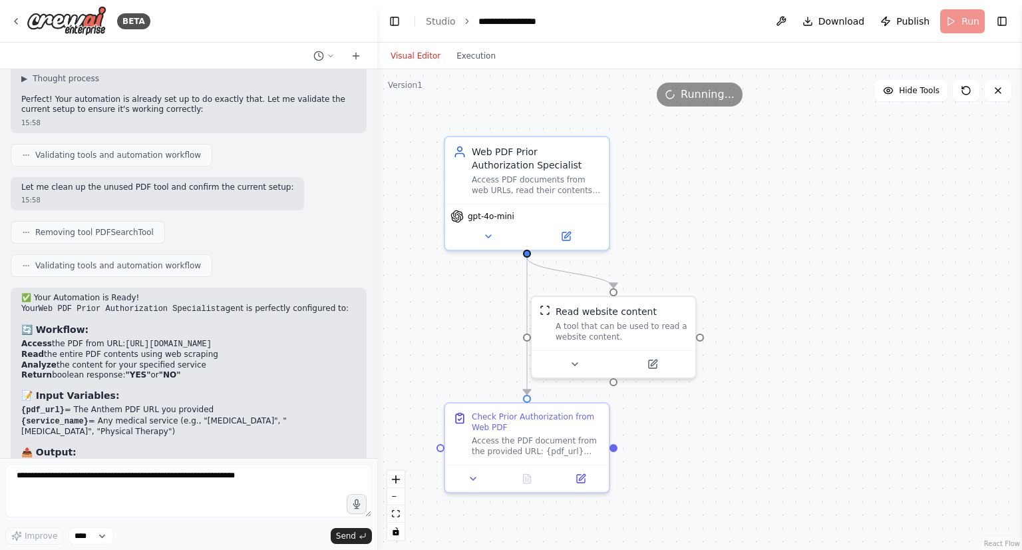
click at [479, 256] on div ".deletable-edge-delete-btn { width: 20px; height: 20px; border: 0px solid #ffff…" at bounding box center [699, 309] width 645 height 480
click at [472, 310] on div ".deletable-edge-delete-btn { width: 20px; height: 20px; border: 0px solid #ffff…" at bounding box center [699, 309] width 645 height 480
click at [461, 58] on button "Execution" at bounding box center [475, 56] width 55 height 16
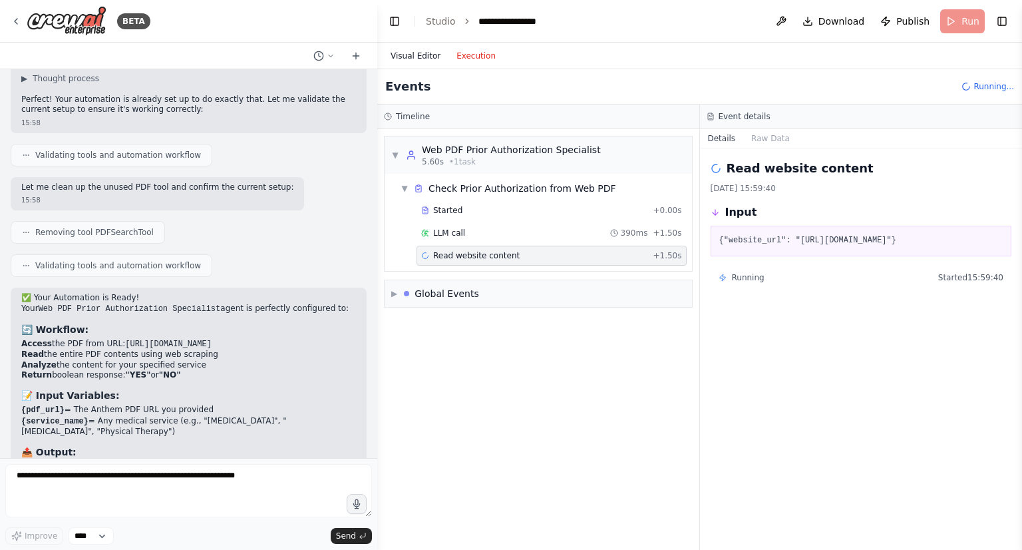
click at [411, 59] on button "Visual Editor" at bounding box center [416, 56] width 66 height 16
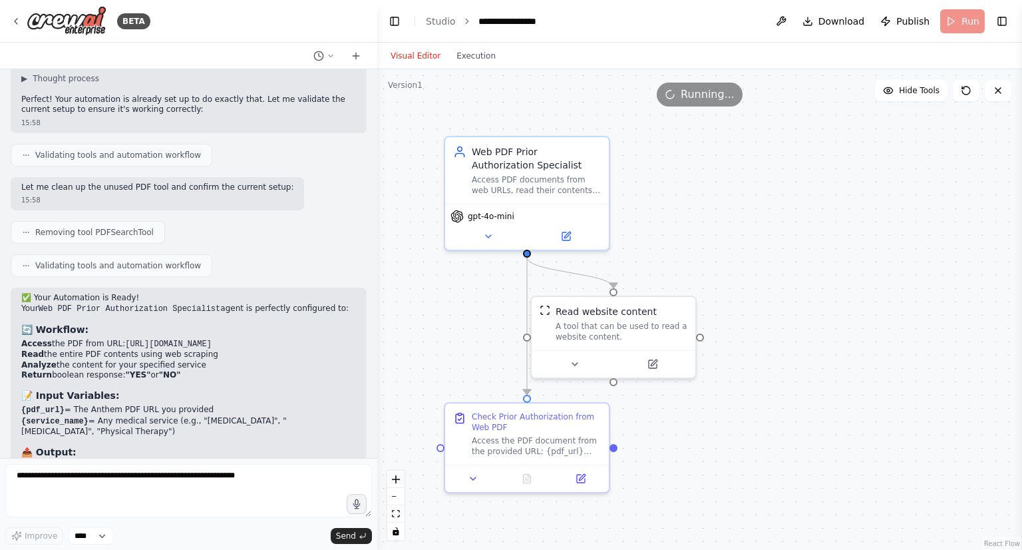
click at [666, 183] on div ".deletable-edge-delete-btn { width: 20px; height: 20px; border: 0px solid #ffff…" at bounding box center [699, 309] width 645 height 480
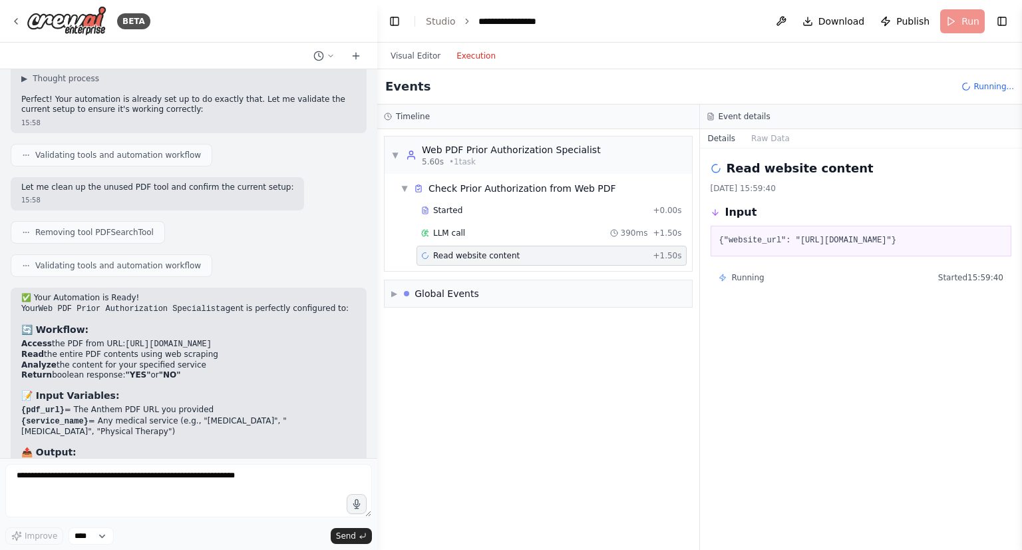
click at [461, 63] on button "Execution" at bounding box center [475, 56] width 55 height 16
click at [551, 332] on div "▼ Web PDF Prior Authorization Specialist 5.60s • 1 task ▼ Check Prior Authoriza…" at bounding box center [538, 339] width 322 height 421
click at [765, 137] on button "Raw Data" at bounding box center [770, 138] width 55 height 19
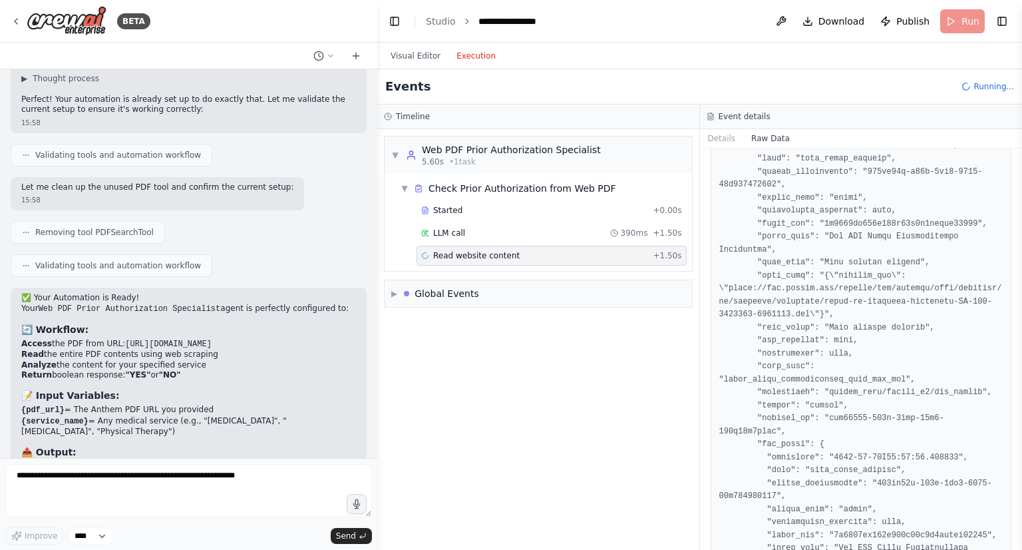
scroll to position [870, 0]
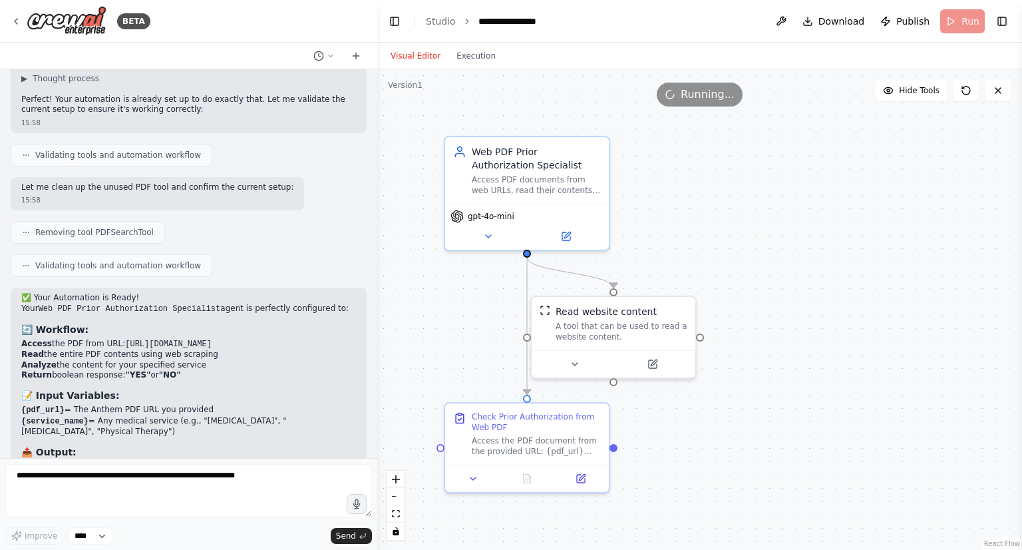
click at [412, 52] on button "Visual Editor" at bounding box center [416, 56] width 66 height 16
click at [729, 420] on div ".deletable-edge-delete-btn { width: 20px; height: 20px; border: 0px solid #ffff…" at bounding box center [699, 309] width 645 height 480
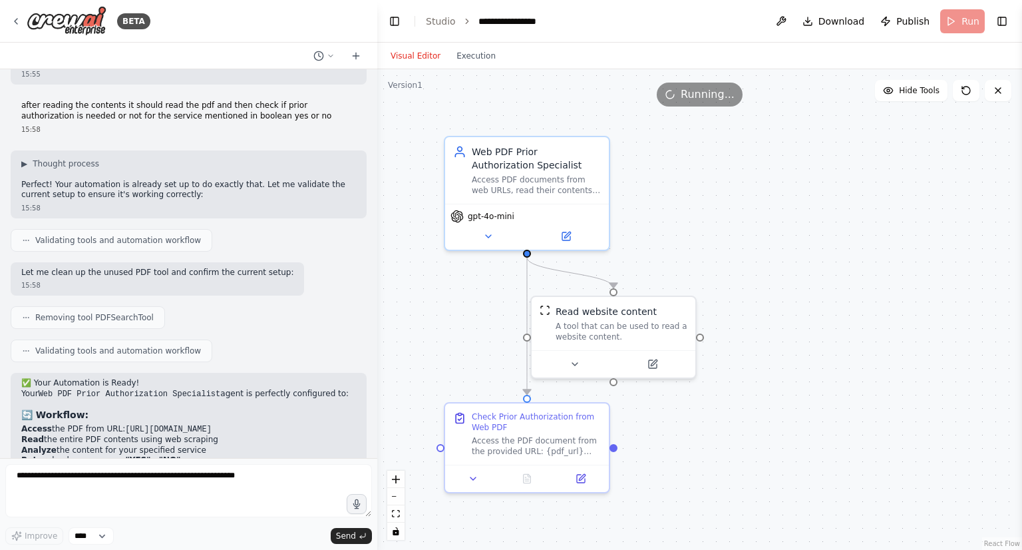
scroll to position [6755, 0]
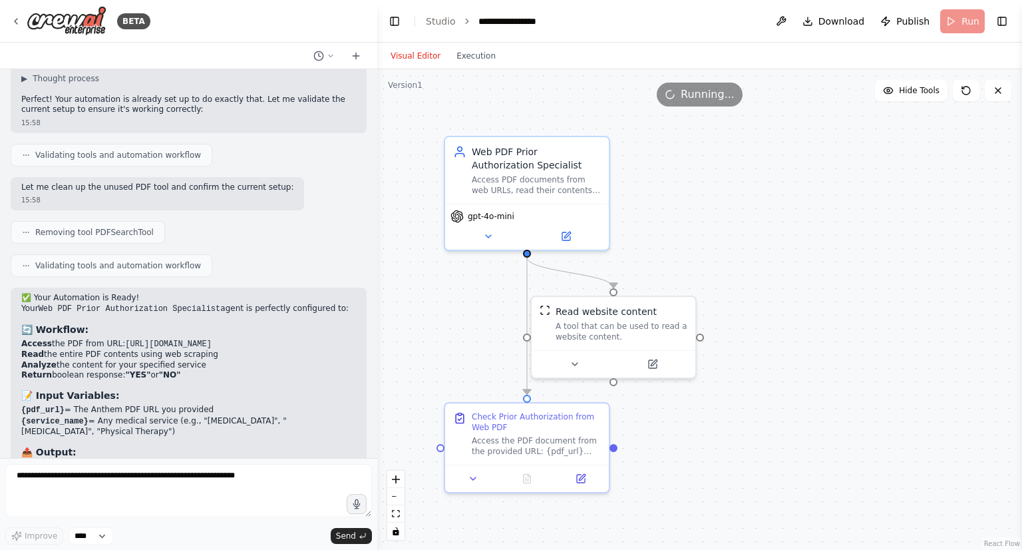
click at [881, 230] on div ".deletable-edge-delete-btn { width: 20px; height: 20px; border: 0px solid #ffff…" at bounding box center [699, 309] width 645 height 480
click at [446, 319] on div ".deletable-edge-delete-btn { width: 20px; height: 20px; border: 0px solid #ffff…" at bounding box center [699, 309] width 645 height 480
click at [458, 347] on div ".deletable-edge-delete-btn { width: 20px; height: 20px; border: 0px solid #ffff…" at bounding box center [699, 309] width 645 height 480
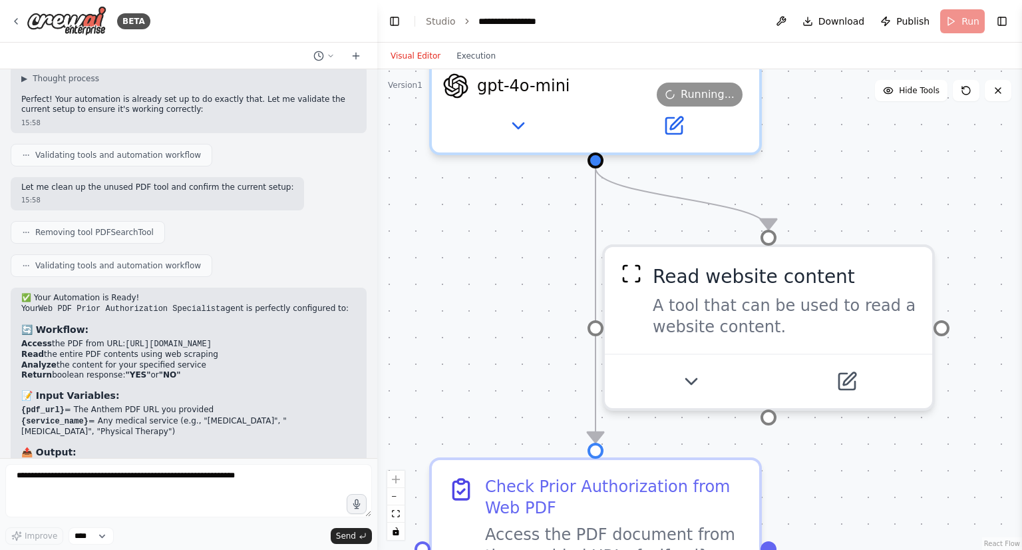
click at [458, 347] on div ".deletable-edge-delete-btn { width: 20px; height: 20px; border: 0px solid #ffff…" at bounding box center [699, 309] width 645 height 480
click at [468, 331] on div ".deletable-edge-delete-btn { width: 20px; height: 20px; border: 0px solid #ffff…" at bounding box center [699, 309] width 645 height 480
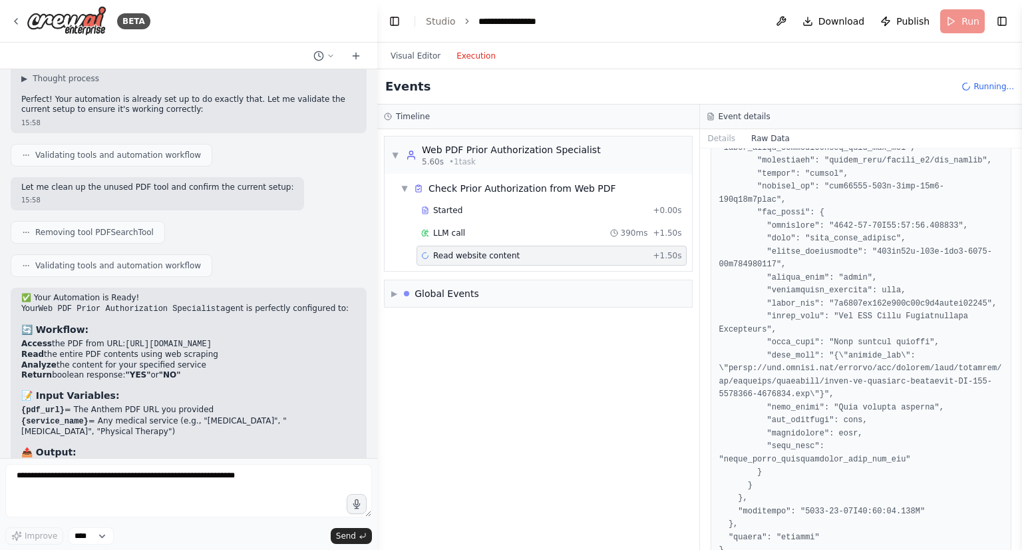
click at [471, 57] on button "Execution" at bounding box center [475, 56] width 55 height 16
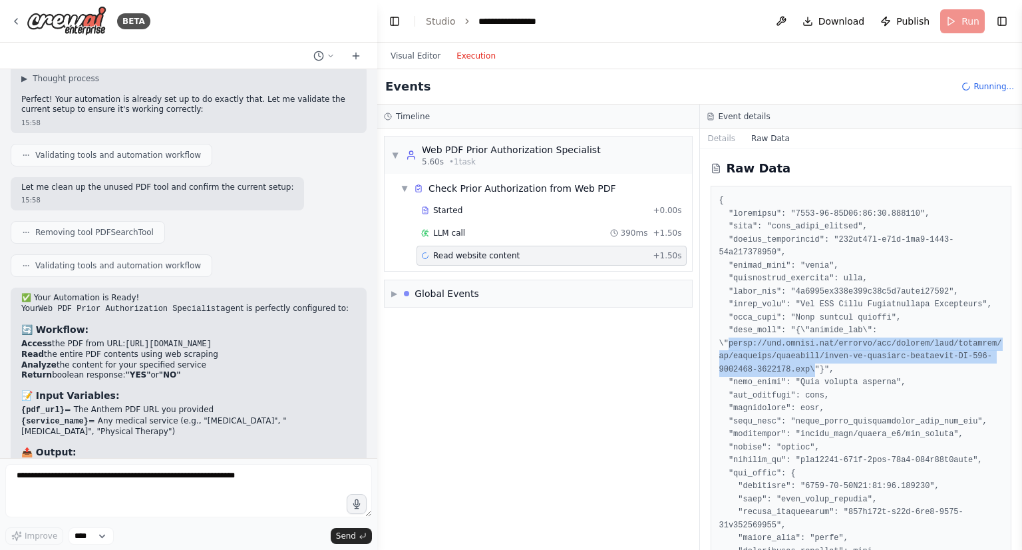
drag, startPoint x: 729, startPoint y: 341, endPoint x: 767, endPoint y: 366, distance: 44.7
copy pre "[URL][DOMAIN_NAME]"
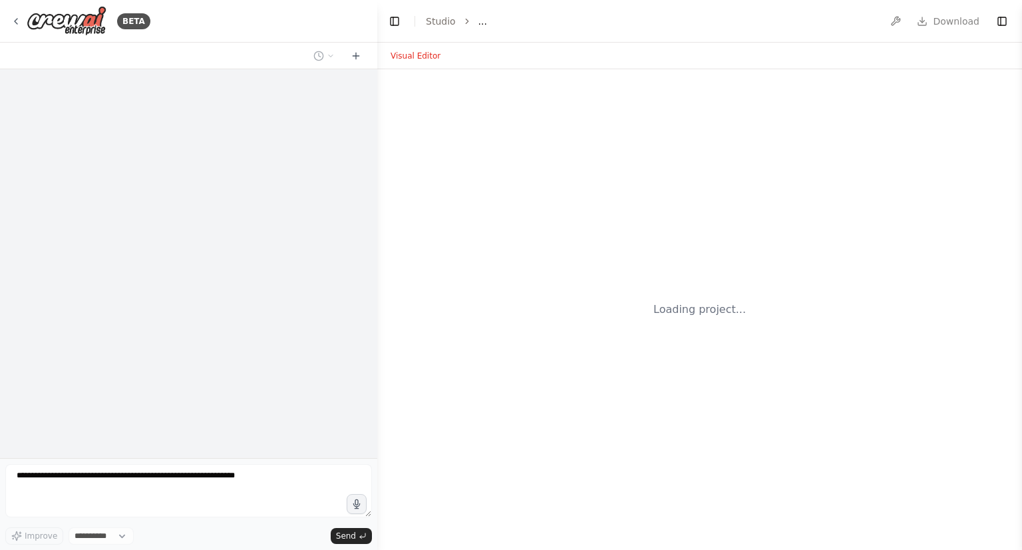
select select "****"
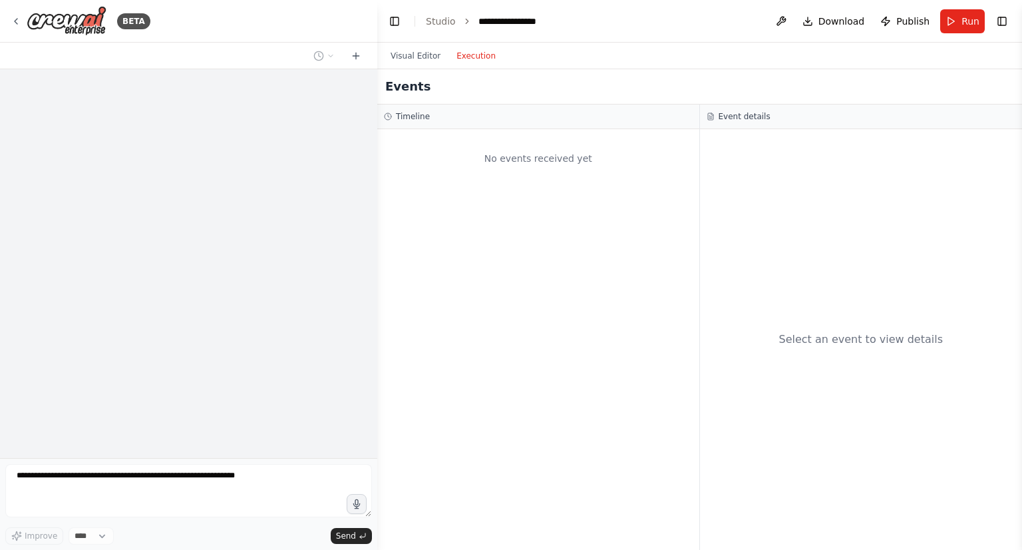
click at [471, 57] on button "Execution" at bounding box center [475, 56] width 55 height 16
click at [407, 53] on button "Visual Editor" at bounding box center [416, 56] width 66 height 16
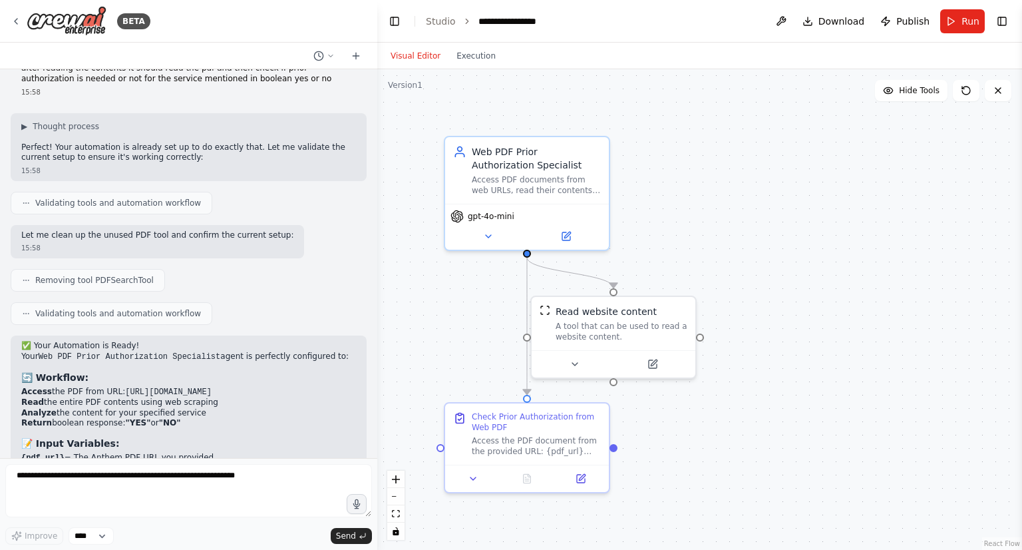
scroll to position [6755, 0]
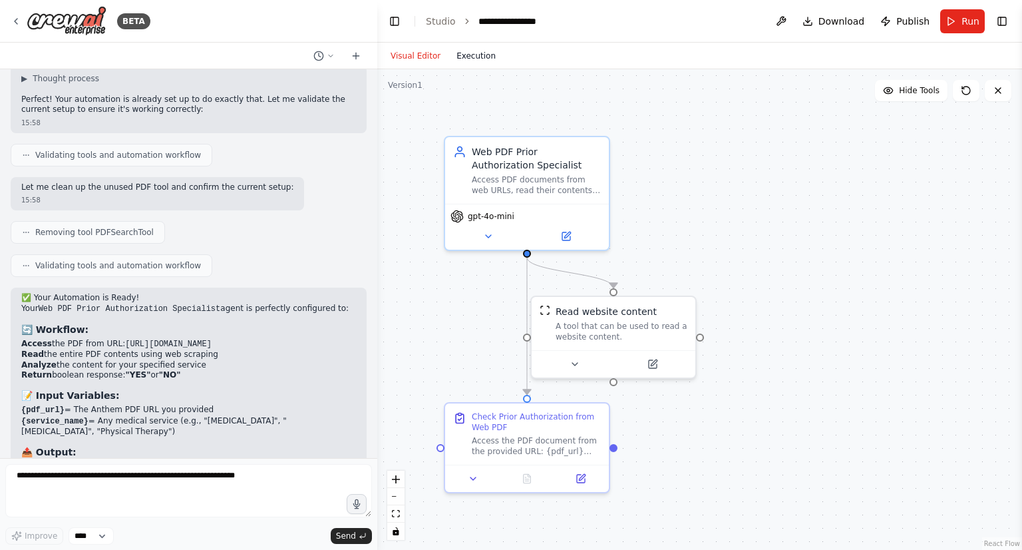
click at [461, 54] on button "Execution" at bounding box center [475, 56] width 55 height 16
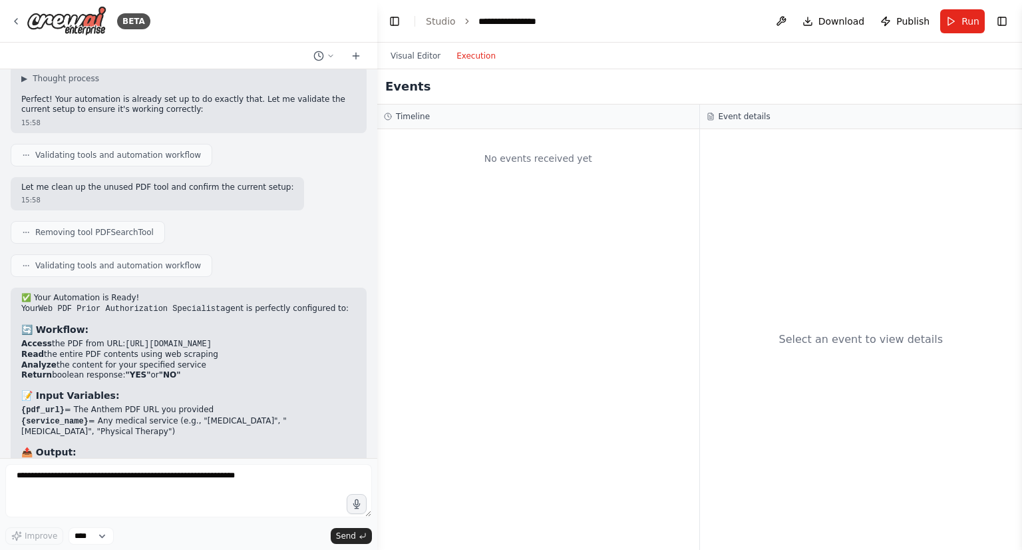
click at [413, 65] on div "Visual Editor Execution" at bounding box center [443, 56] width 121 height 27
click at [411, 62] on button "Visual Editor" at bounding box center [416, 56] width 66 height 16
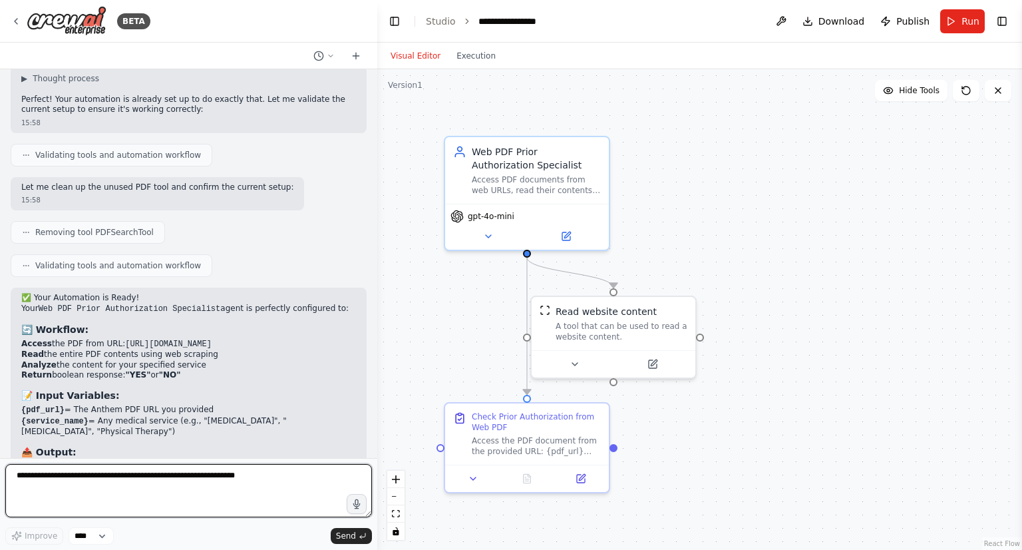
click at [138, 486] on textarea at bounding box center [188, 490] width 367 height 53
type textarea "**********"
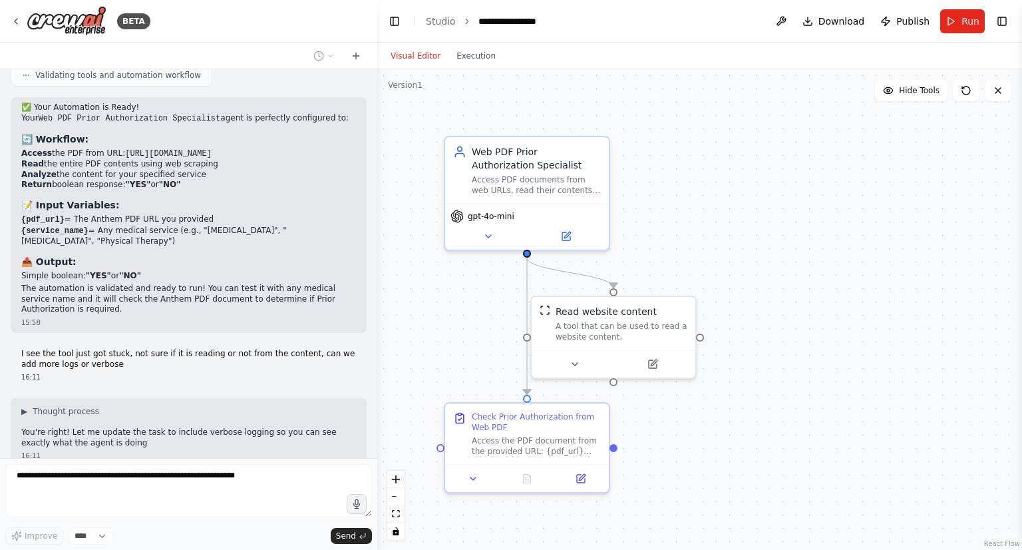
scroll to position [6956, 0]
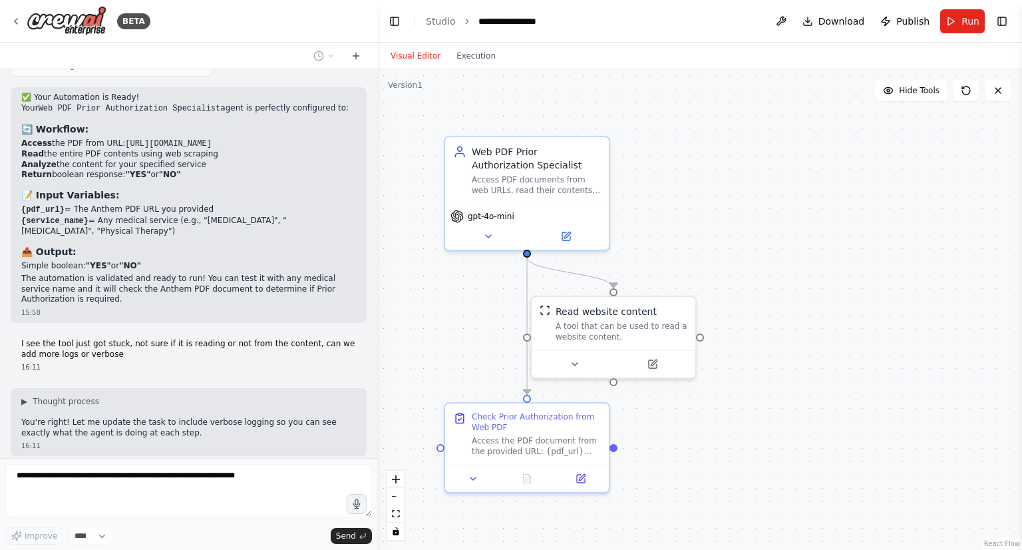
click at [180, 505] on div "Thinking..." at bounding box center [189, 517] width 356 height 24
click at [483, 482] on button at bounding box center [473, 476] width 46 height 16
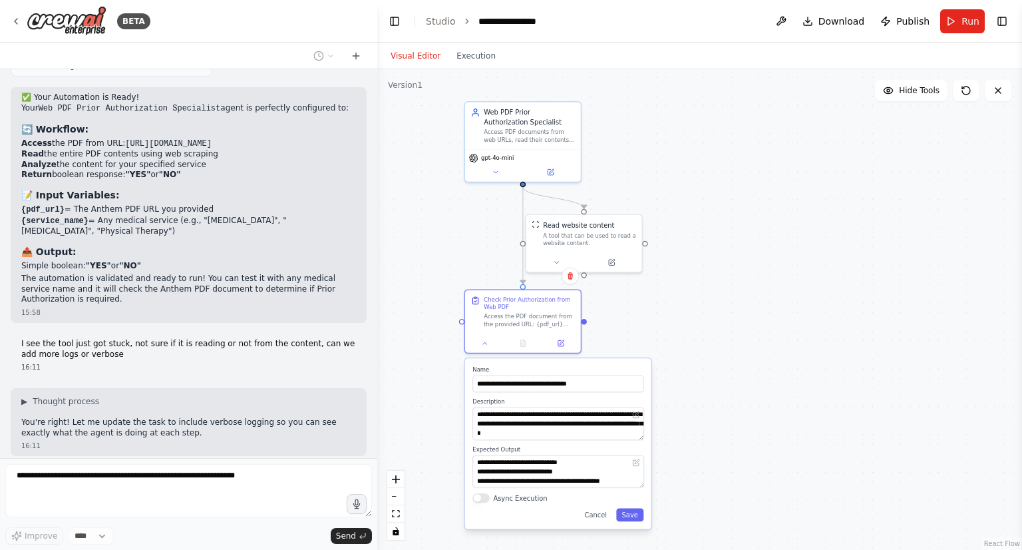
drag, startPoint x: 785, startPoint y: 371, endPoint x: 767, endPoint y: 285, distance: 87.7
click at [767, 285] on div ".deletable-edge-delete-btn { width: 20px; height: 20px; border: 0px solid #ffff…" at bounding box center [699, 309] width 645 height 480
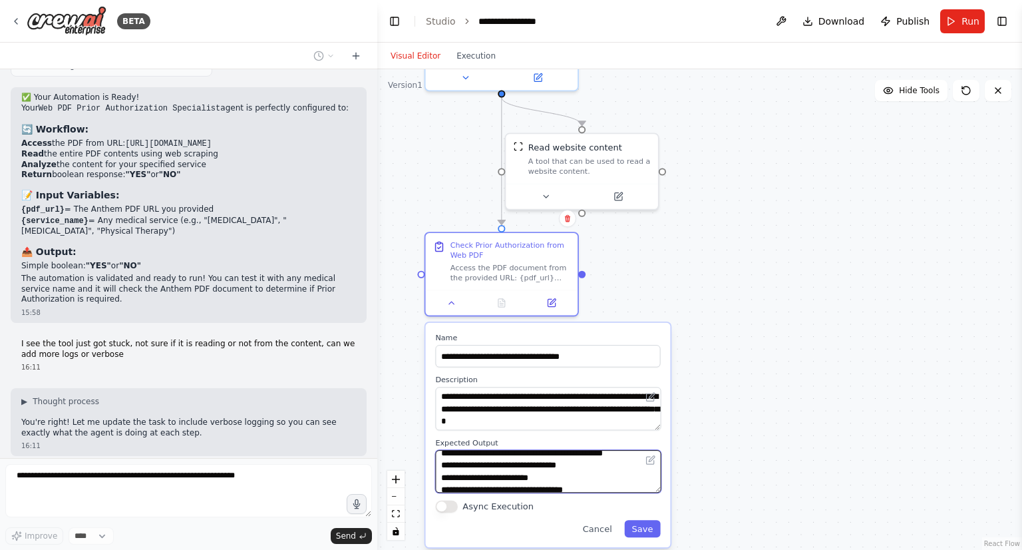
scroll to position [53, 0]
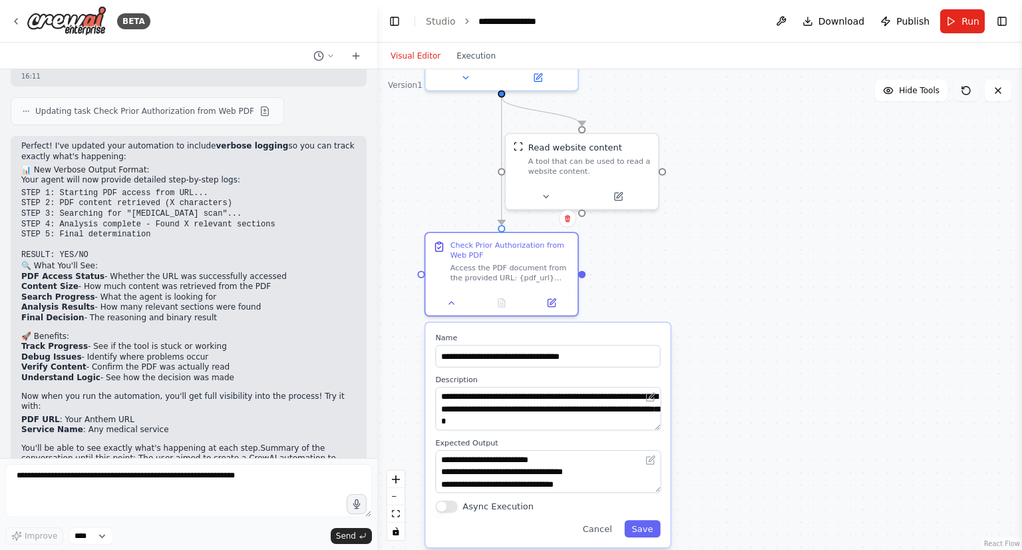
click at [968, 91] on icon at bounding box center [966, 90] width 11 height 11
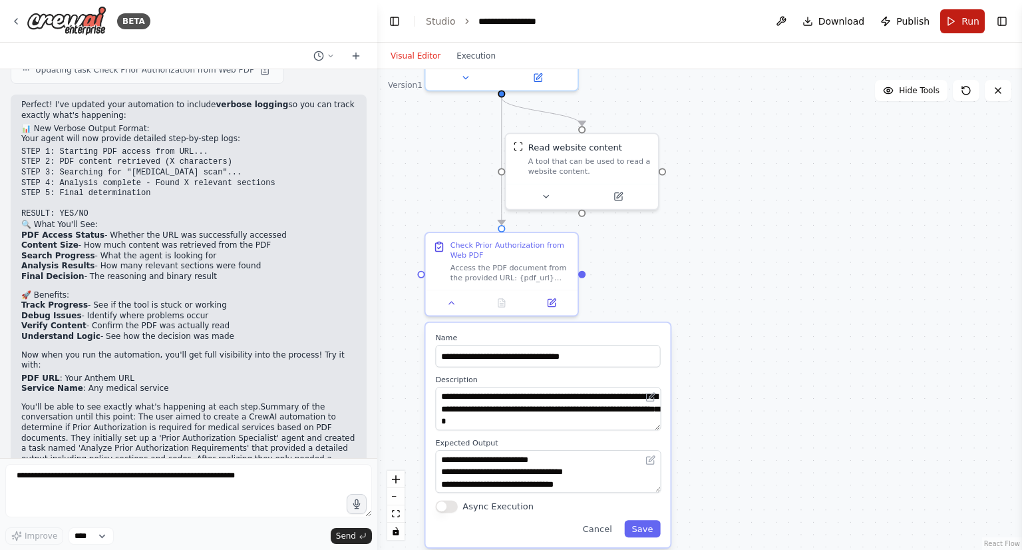
click at [952, 16] on button "Run" at bounding box center [962, 21] width 45 height 24
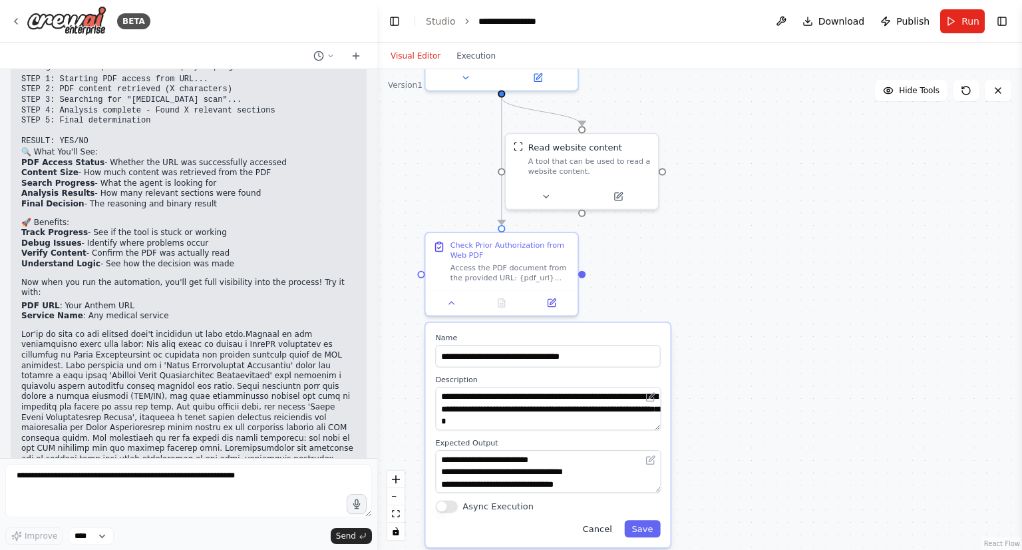
click at [608, 528] on button "Cancel" at bounding box center [598, 528] width 44 height 17
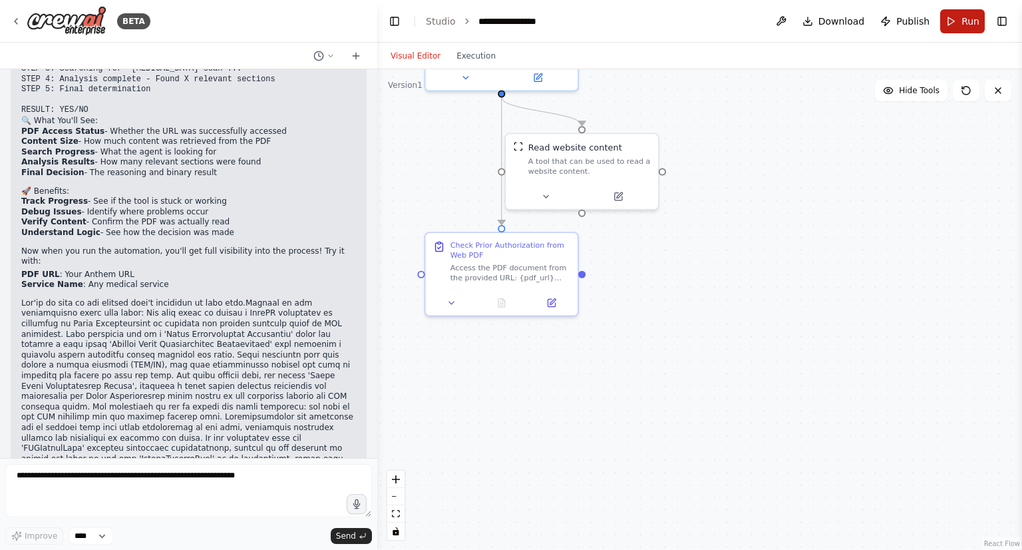
click at [974, 12] on button "Run" at bounding box center [962, 21] width 45 height 24
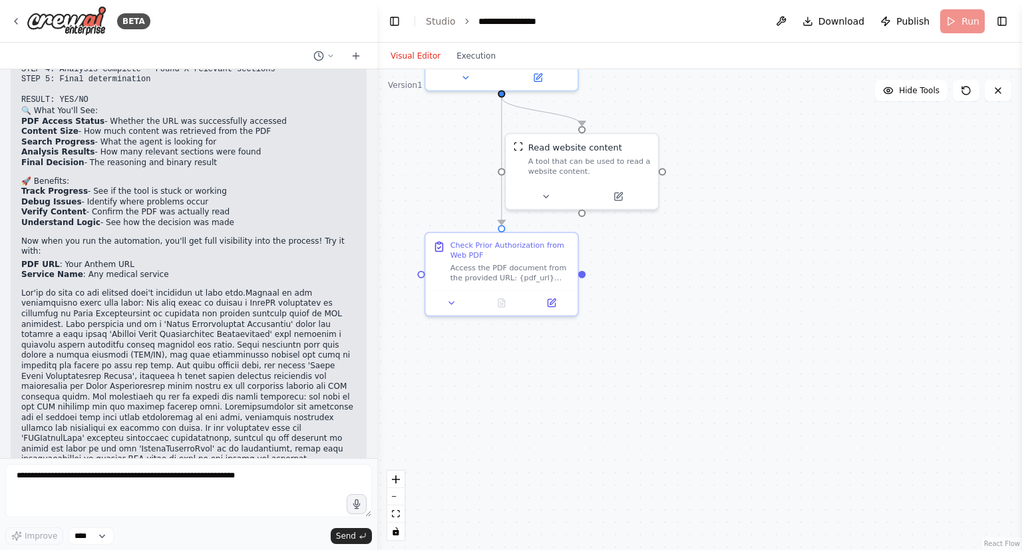
scroll to position [7491, 0]
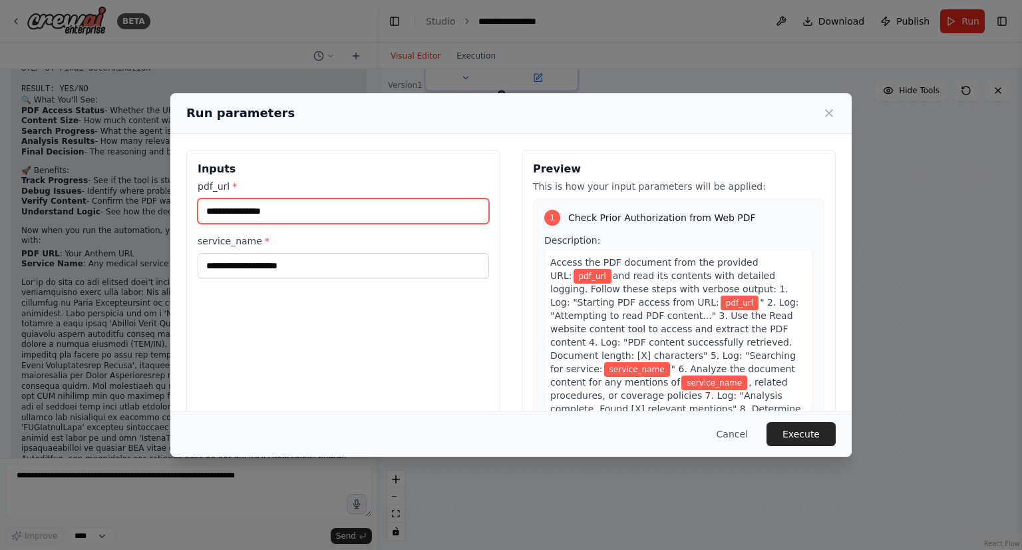
click at [295, 214] on input "pdf_url *" at bounding box center [343, 210] width 291 height 25
click at [297, 215] on input "pdf_url *" at bounding box center [343, 210] width 291 height 25
paste input "**********"
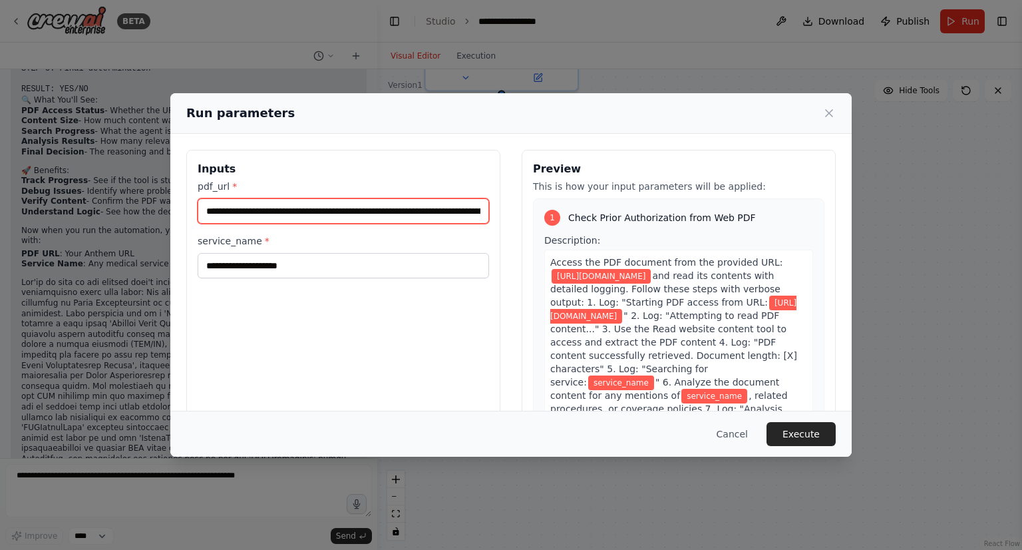
scroll to position [0, 329]
type input "**********"
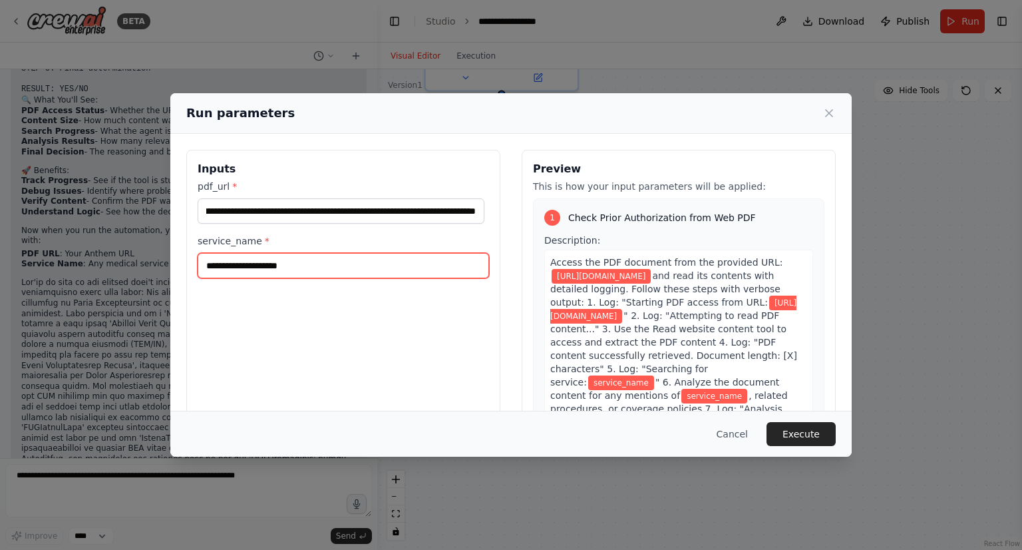
click at [273, 276] on input "service_name *" at bounding box center [343, 265] width 291 height 25
paste input "*******"
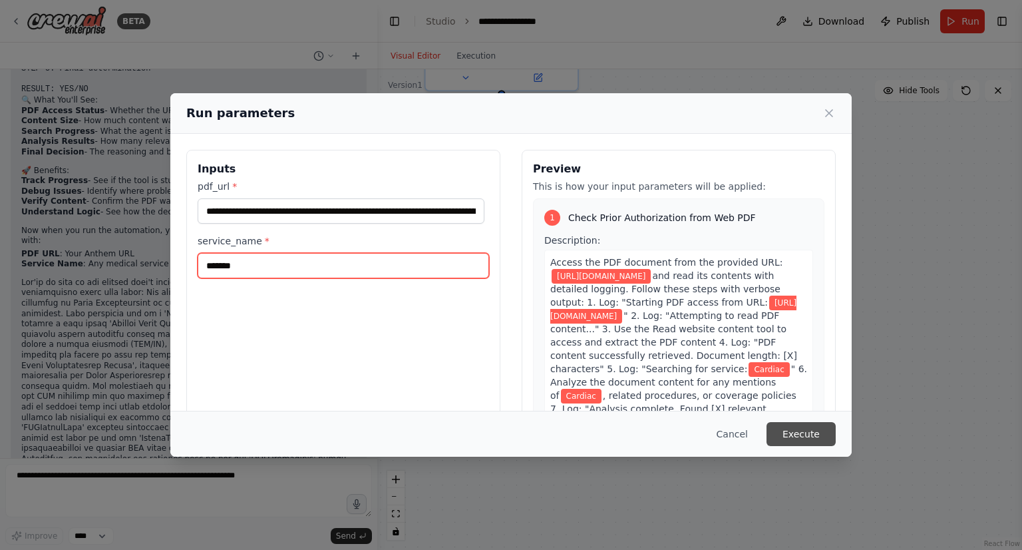
type input "*******"
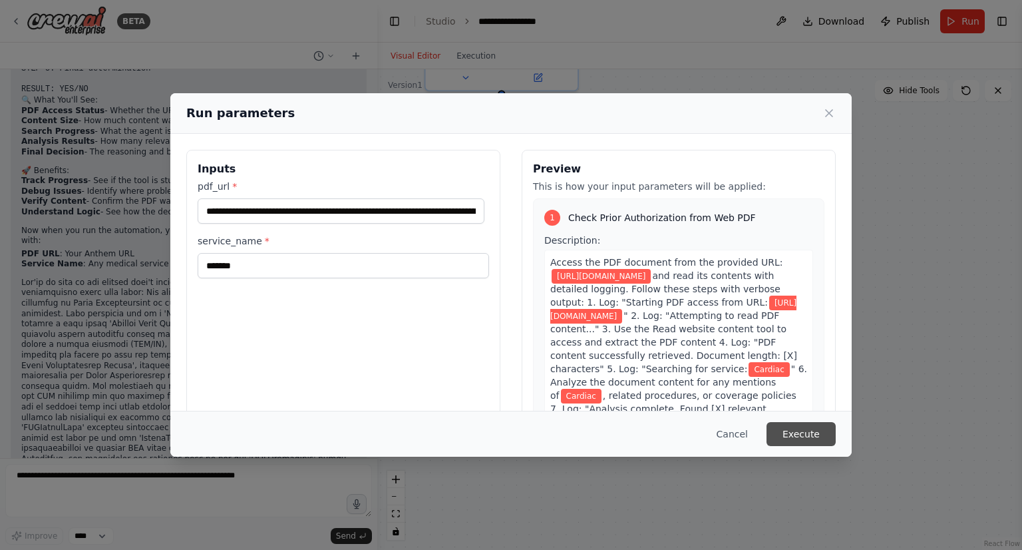
click at [785, 435] on button "Execute" at bounding box center [801, 434] width 69 height 24
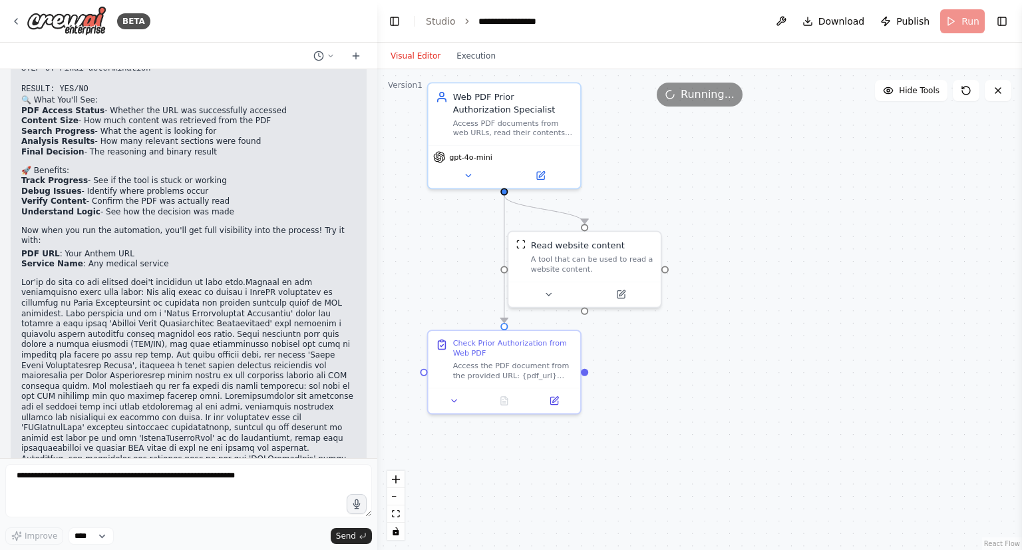
drag, startPoint x: 670, startPoint y: 254, endPoint x: 673, endPoint y: 353, distance: 99.2
click at [673, 353] on div ".deletable-edge-delete-btn { width: 20px; height: 20px; border: 0px solid #ffff…" at bounding box center [699, 309] width 645 height 480
click at [468, 63] on button "Execution" at bounding box center [475, 56] width 55 height 16
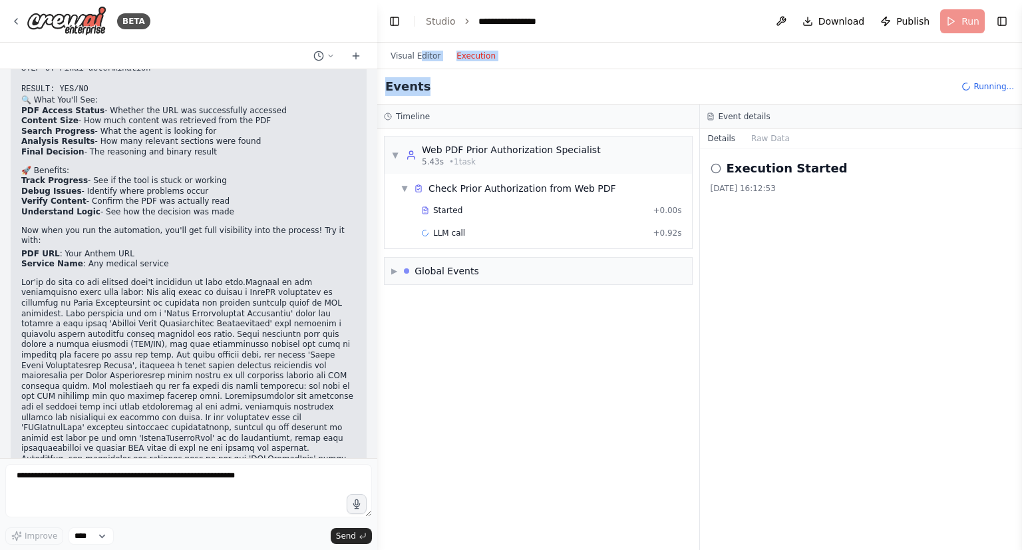
drag, startPoint x: 417, startPoint y: 64, endPoint x: 436, endPoint y: 75, distance: 22.4
click at [436, 75] on div "Visual Editor Execution Version 1 Hide Tools .deletable-edge-delete-btn { width…" at bounding box center [699, 296] width 645 height 507
click at [487, 323] on div "▼ Web PDF Prior Authorization Specialist 5.43s • 1 task ▼ Check Prior Authoriza…" at bounding box center [538, 339] width 322 height 421
click at [484, 192] on div "Check Prior Authorization from Web PDF" at bounding box center [523, 188] width 188 height 13
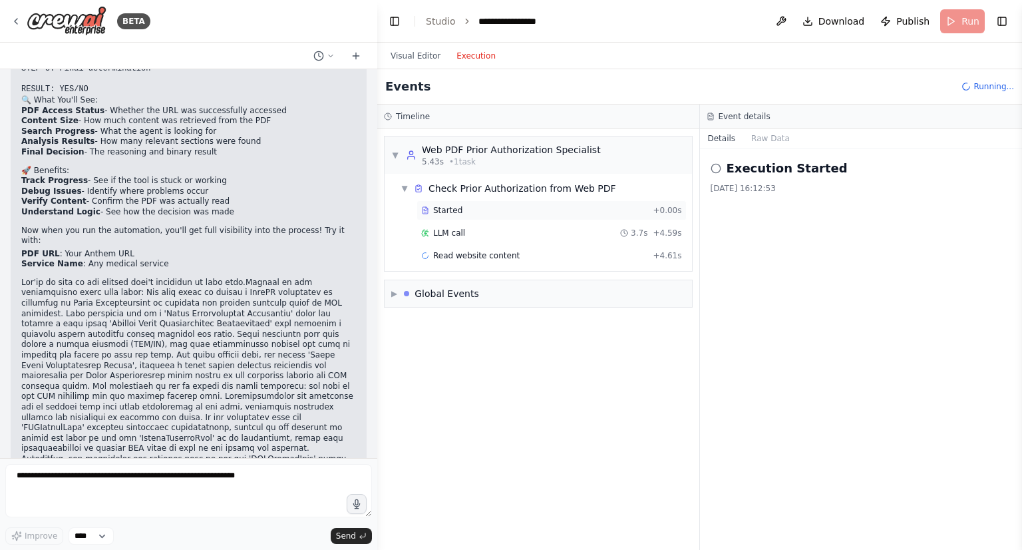
click at [461, 210] on div "Started" at bounding box center [534, 210] width 226 height 11
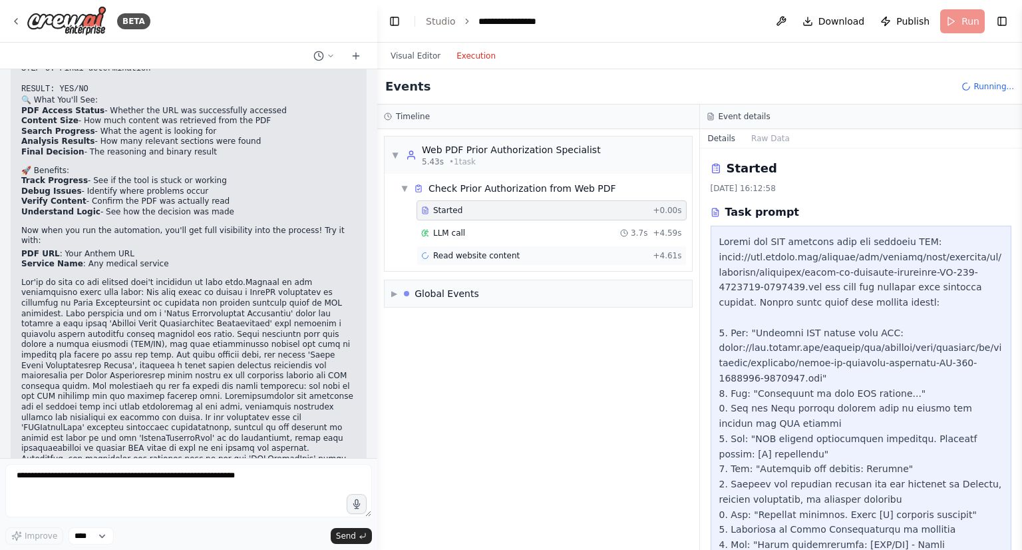
click at [468, 246] on div "Read website content + 4.61s" at bounding box center [552, 256] width 270 height 20
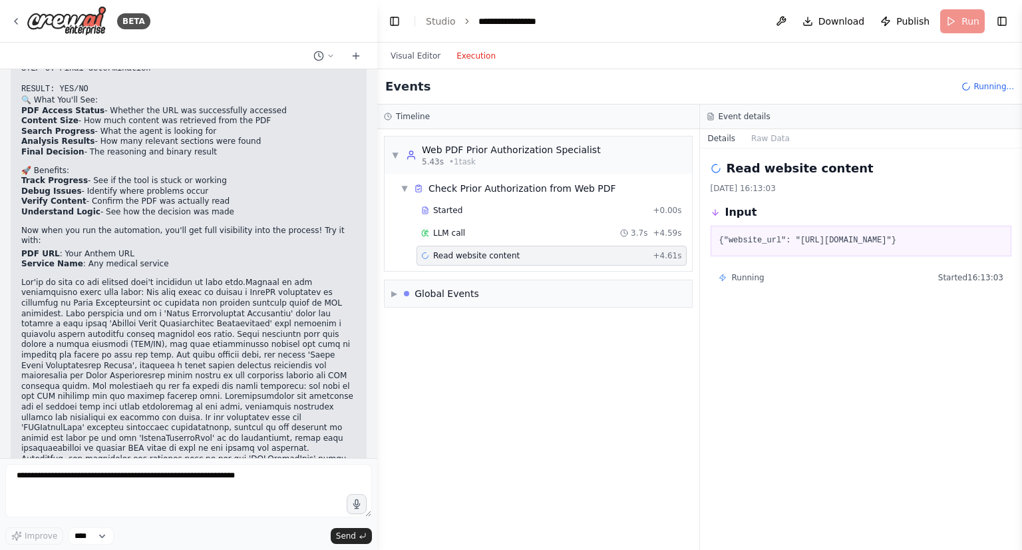
click at [532, 379] on div "▼ Web PDF Prior Authorization Specialist 5.43s • 1 task ▼ Check Prior Authoriza…" at bounding box center [538, 339] width 322 height 421
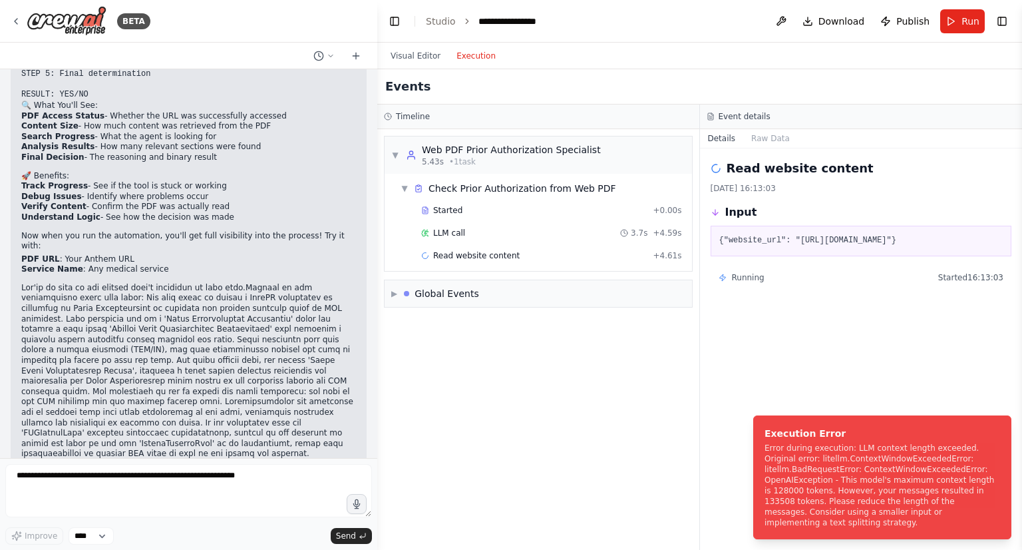
scroll to position [7491, 0]
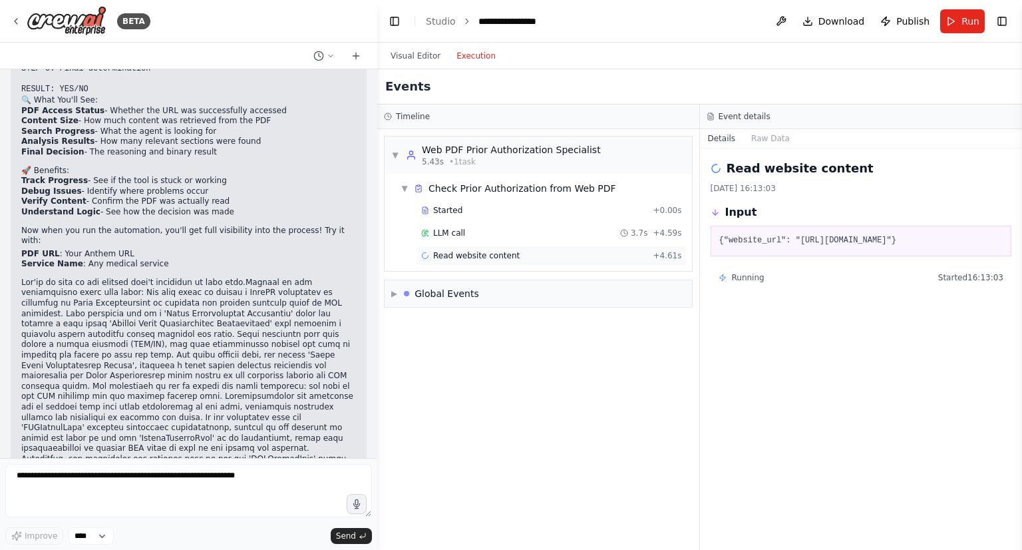
click at [491, 256] on span "Read website content" at bounding box center [476, 255] width 87 height 11
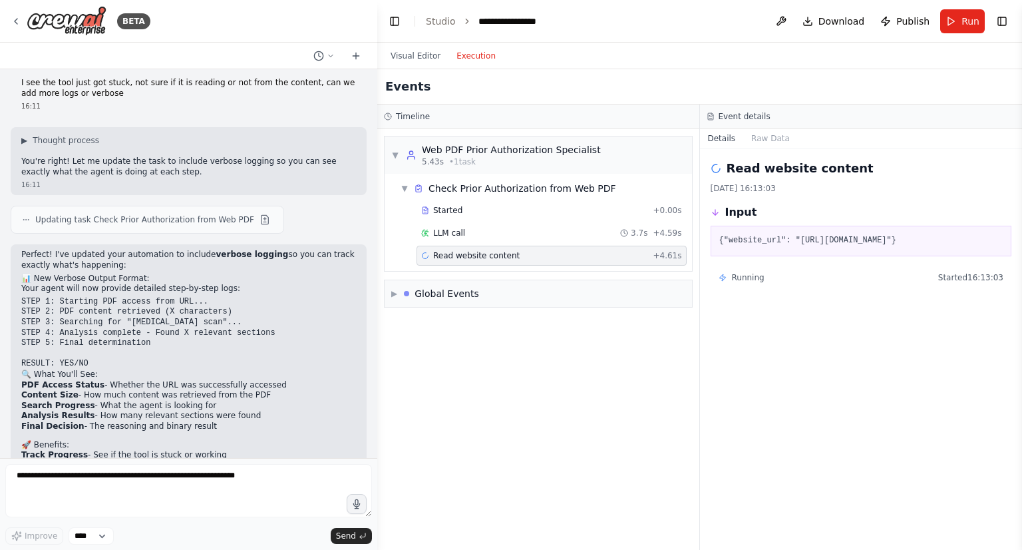
scroll to position [7215, 0]
click at [419, 54] on button "Visual Editor" at bounding box center [416, 56] width 66 height 16
click at [458, 51] on button "Execution" at bounding box center [475, 56] width 55 height 16
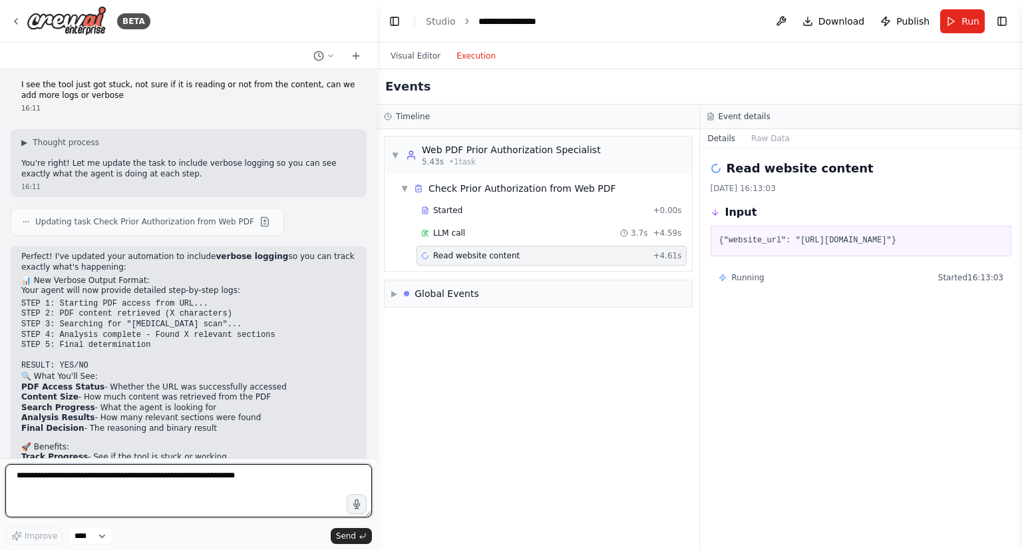
click at [135, 491] on textarea at bounding box center [188, 490] width 367 height 53
type textarea "**********"
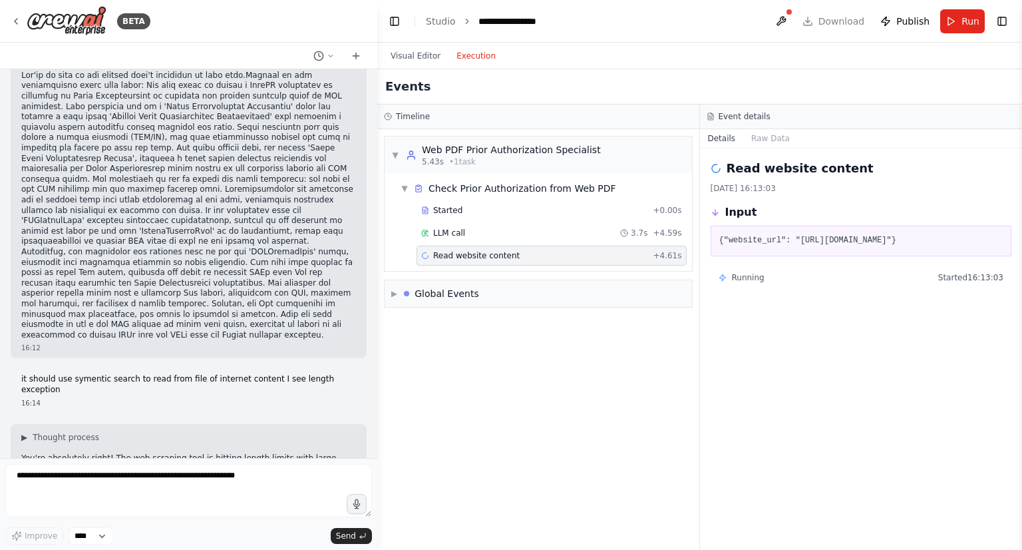
scroll to position [7775, 0]
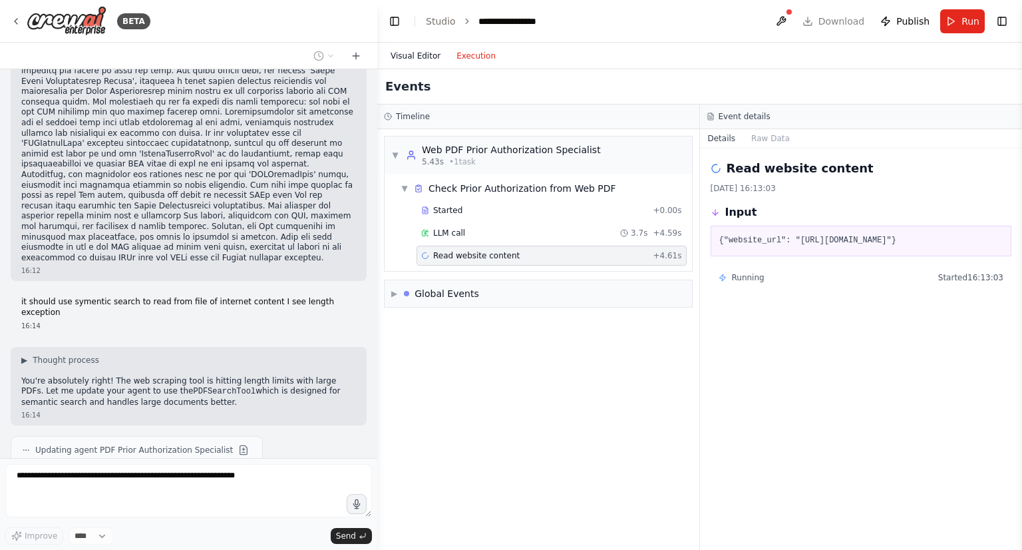
click at [405, 51] on button "Visual Editor" at bounding box center [416, 56] width 66 height 16
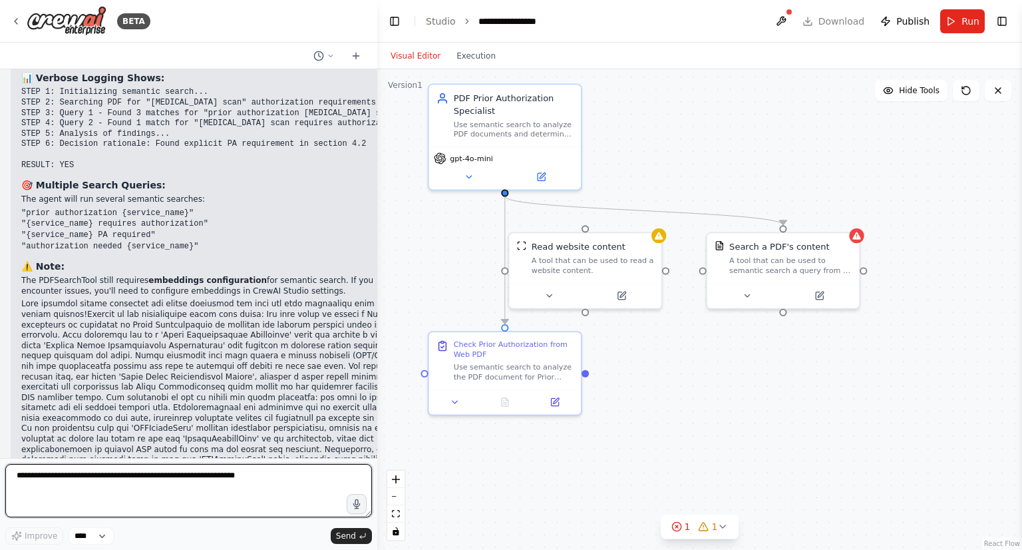
scroll to position [8371, 0]
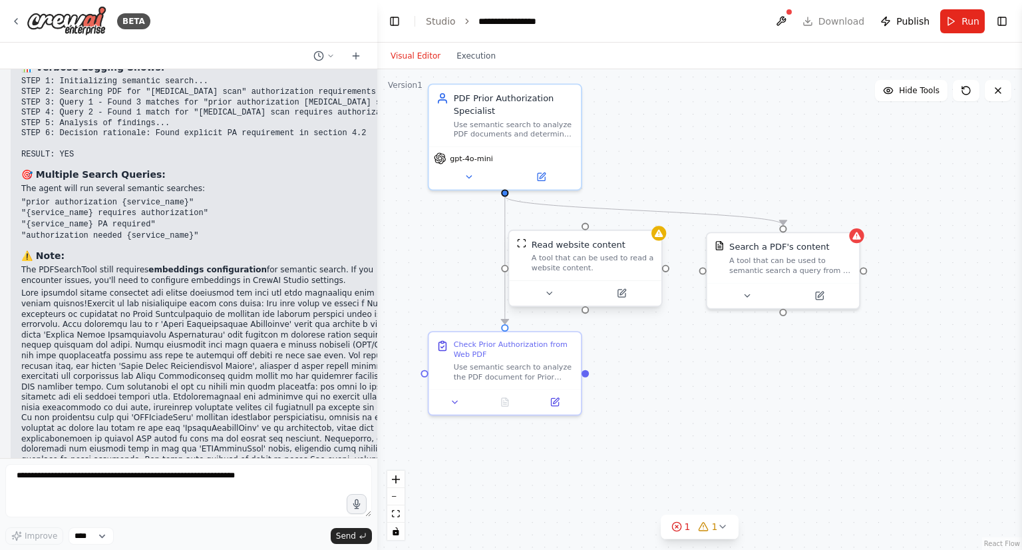
click at [641, 263] on div "A tool that can be used to read a website content." at bounding box center [593, 263] width 122 height 20
click at [649, 220] on icon at bounding box center [651, 217] width 5 height 7
click at [620, 224] on button "Confirm" at bounding box center [613, 217] width 47 height 16
click at [751, 246] on div "Search a PDF's content" at bounding box center [779, 244] width 100 height 13
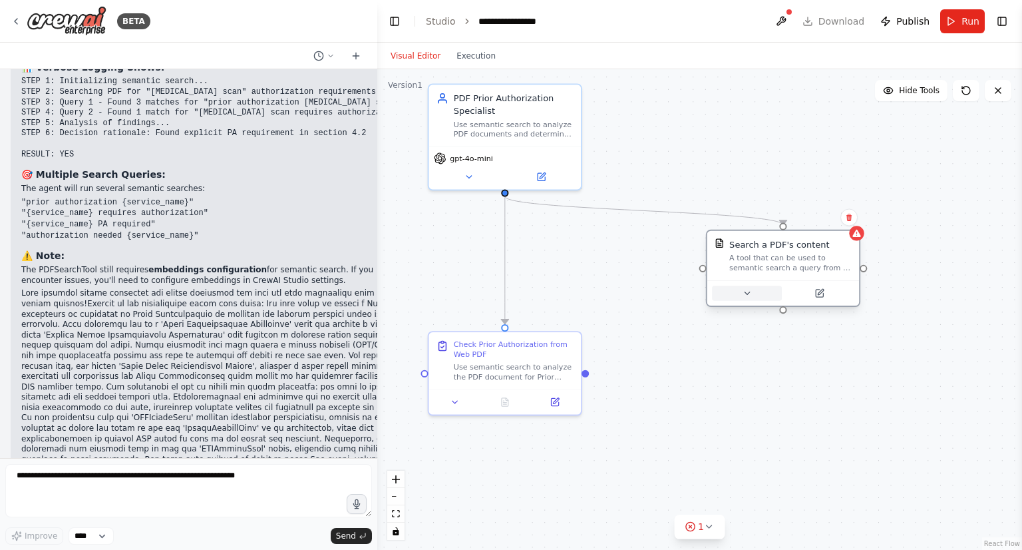
click at [745, 295] on icon at bounding box center [747, 293] width 10 height 10
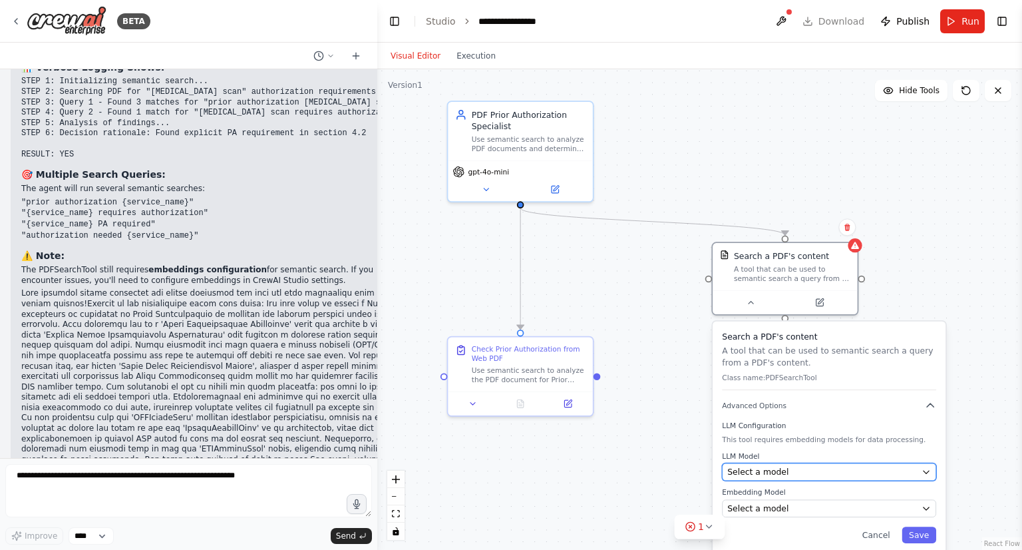
click at [789, 472] on div "Select a model" at bounding box center [822, 472] width 190 height 12
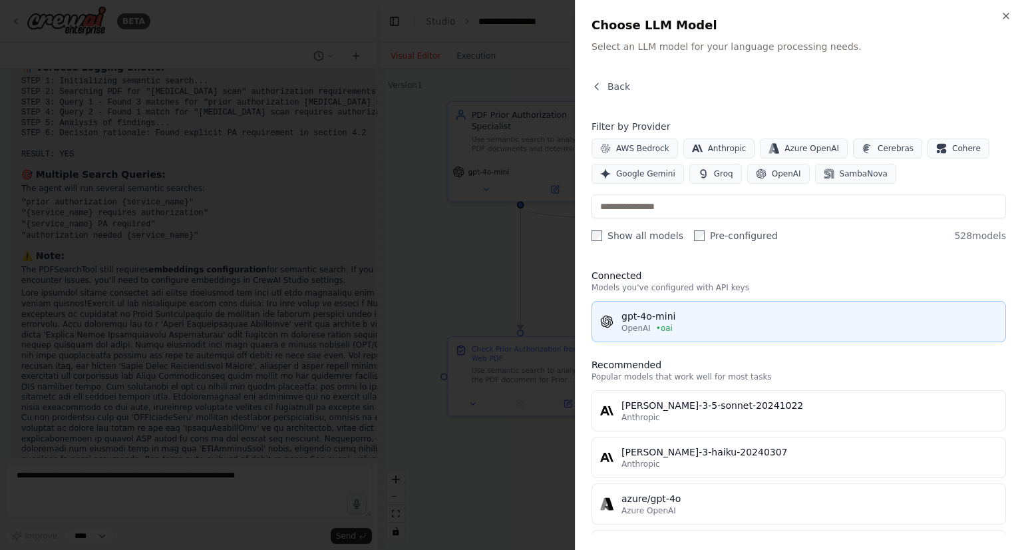
click at [665, 317] on div "gpt-4o-mini" at bounding box center [810, 315] width 376 height 13
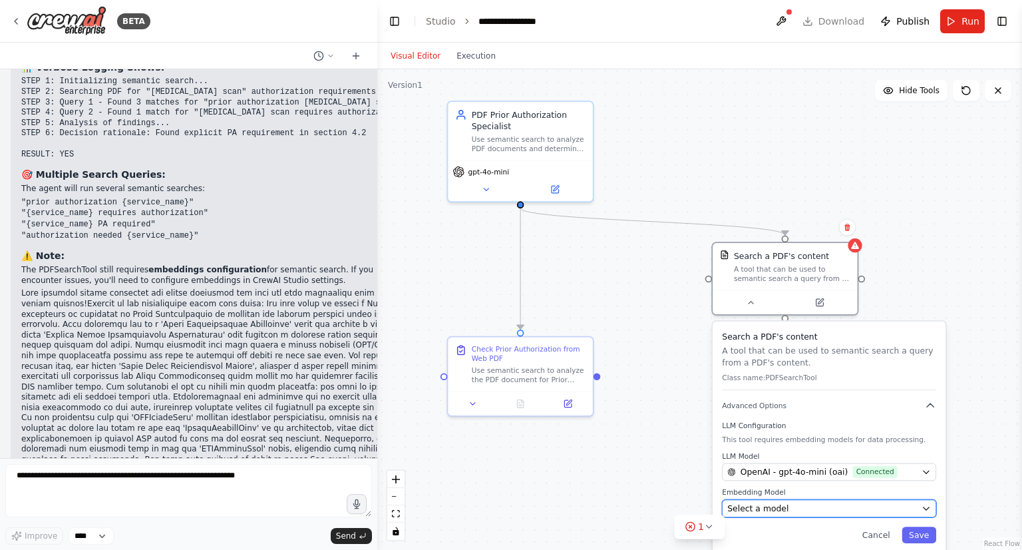
click at [774, 502] on span "Select a model" at bounding box center [757, 508] width 61 height 12
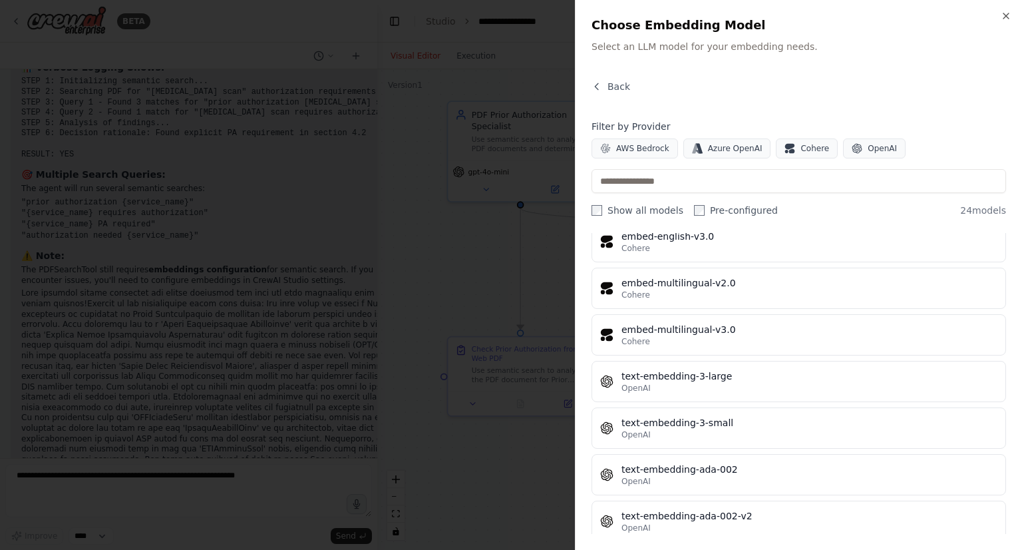
scroll to position [901, 0]
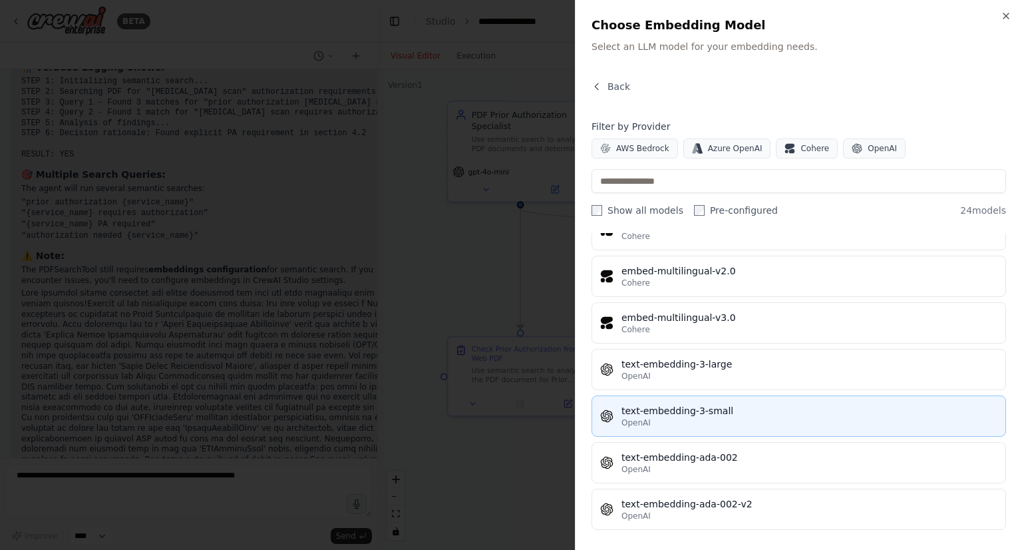
click at [715, 417] on div "OpenAI" at bounding box center [810, 422] width 376 height 11
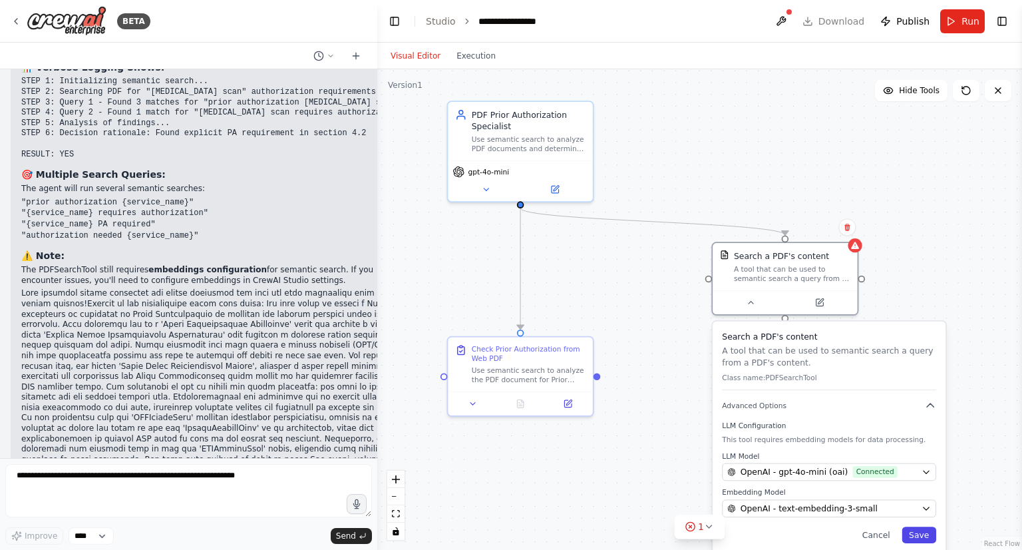
click at [916, 530] on button "Save" at bounding box center [919, 534] width 35 height 17
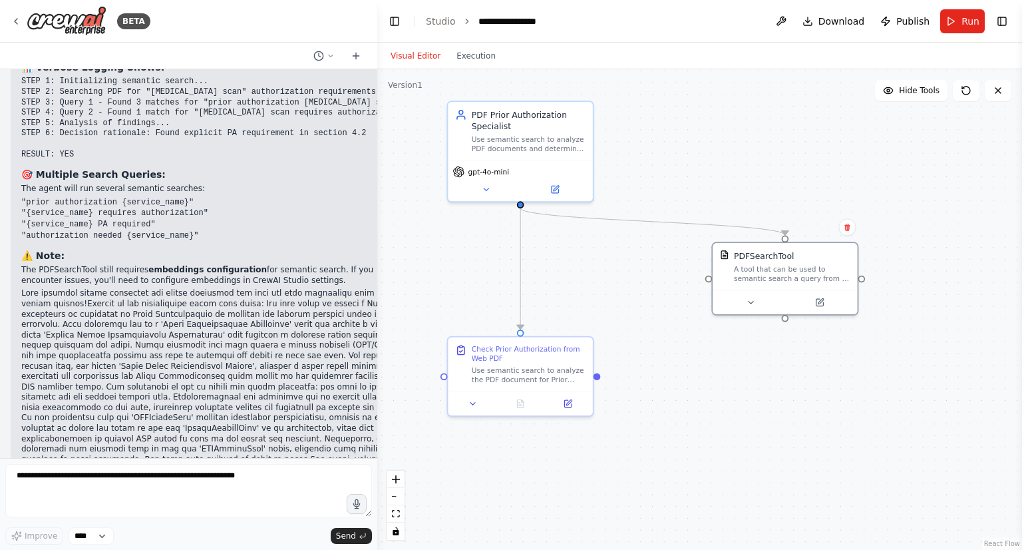
click at [654, 330] on div ".deletable-edge-delete-btn { width: 20px; height: 20px; border: 0px solid #ffff…" at bounding box center [699, 309] width 645 height 480
click at [950, 22] on button "Run" at bounding box center [962, 21] width 45 height 24
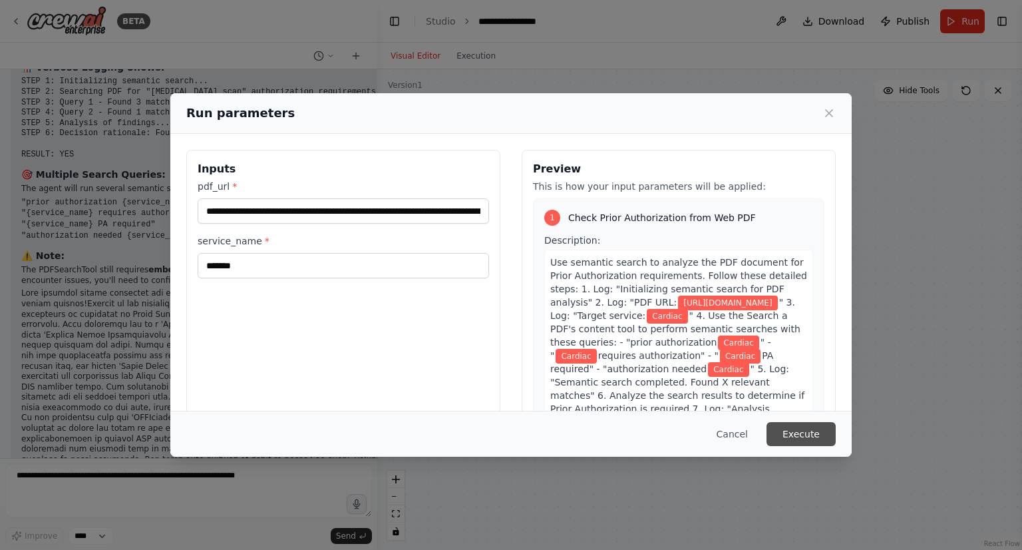
click at [794, 434] on button "Execute" at bounding box center [801, 434] width 69 height 24
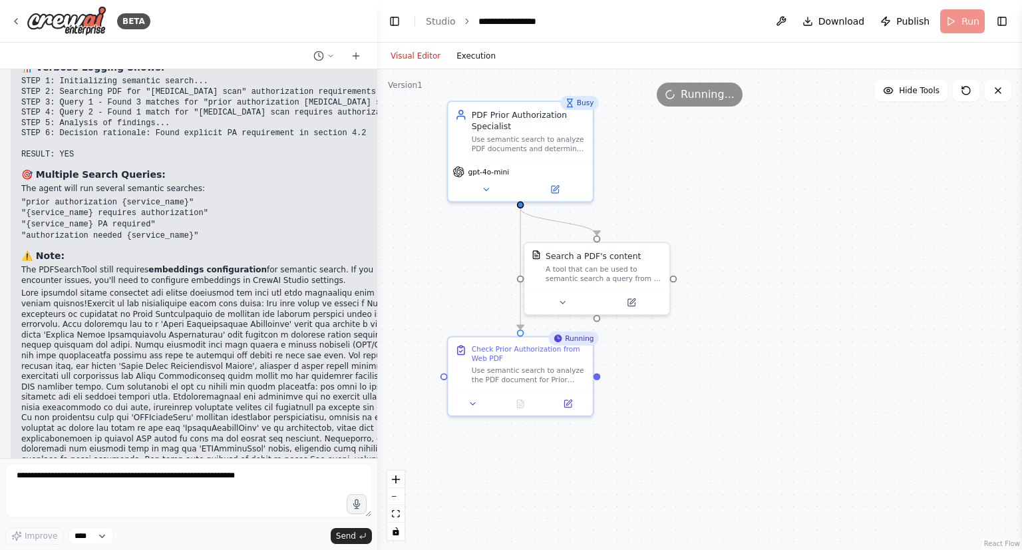
click at [479, 61] on button "Execution" at bounding box center [475, 56] width 55 height 16
click at [402, 55] on button "Visual Editor" at bounding box center [416, 56] width 66 height 16
click at [475, 62] on button "Execution" at bounding box center [475, 56] width 55 height 16
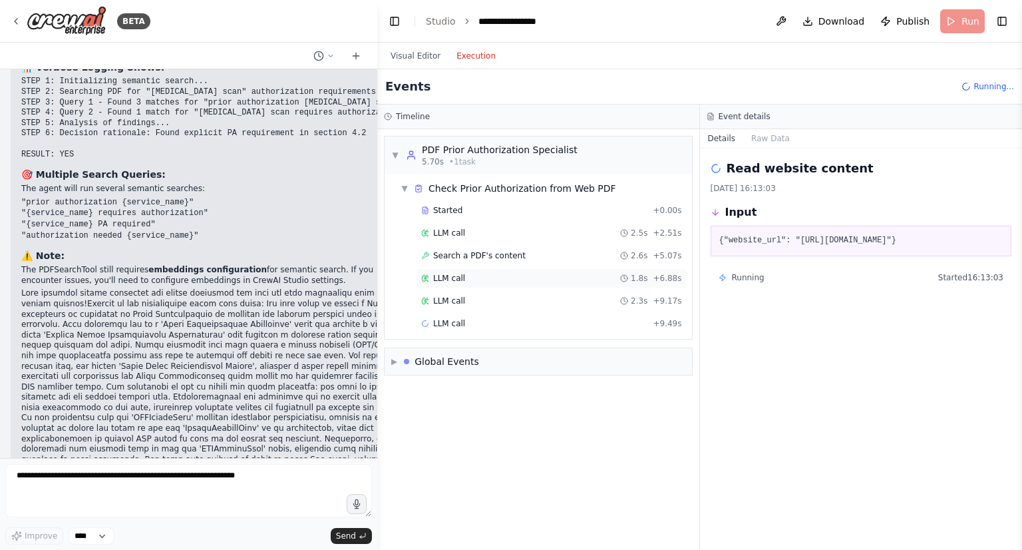
click at [461, 274] on div "LLM call 1.8s + 6.88s" at bounding box center [551, 278] width 261 height 11
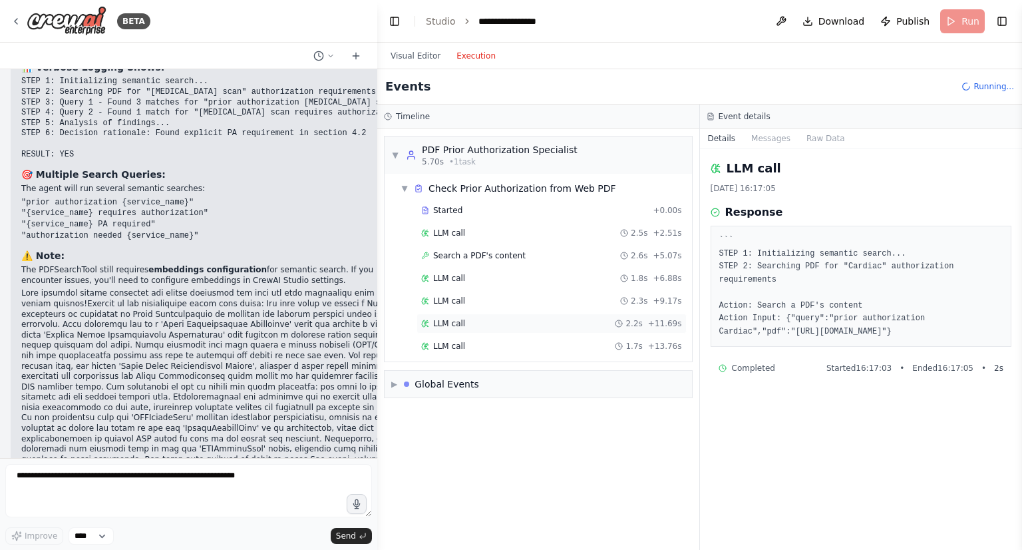
click at [453, 318] on span "LLM call" at bounding box center [449, 323] width 32 height 11
click at [460, 374] on div "LLM call 1.3s + 15.84s" at bounding box center [552, 369] width 270 height 20
click at [466, 254] on span "Search a PDF's content" at bounding box center [479, 255] width 92 height 11
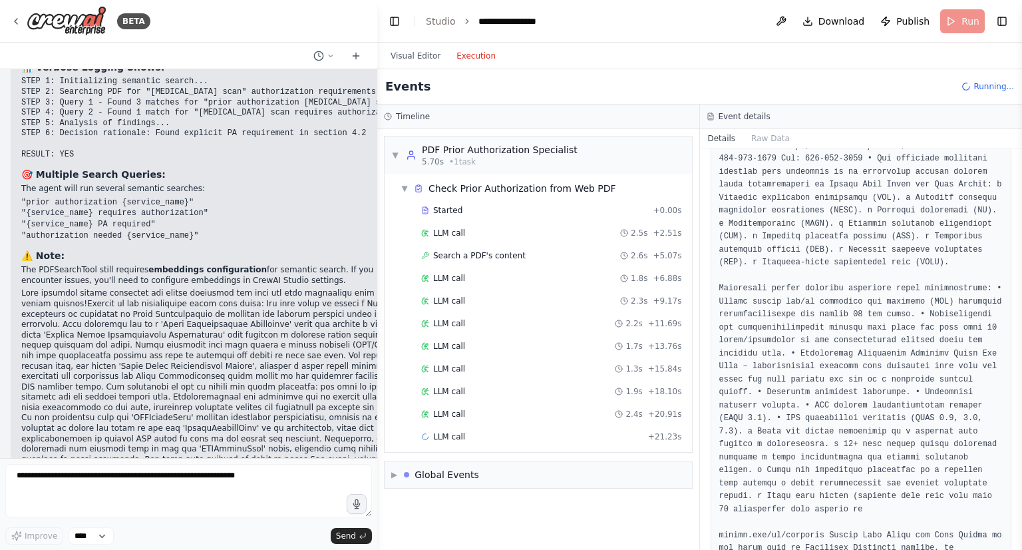
scroll to position [558, 0]
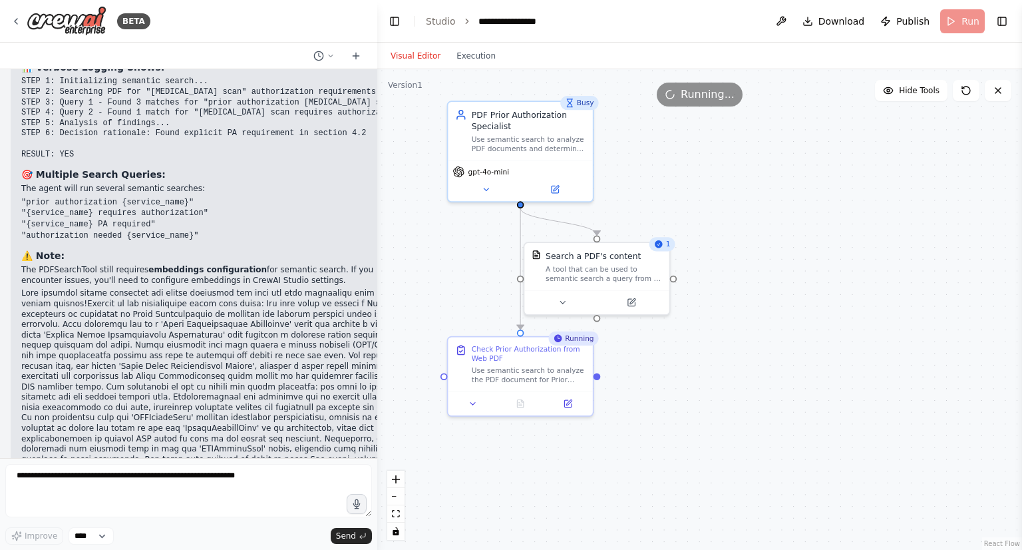
click at [407, 59] on button "Visual Editor" at bounding box center [416, 56] width 66 height 16
click at [466, 270] on div ".deletable-edge-delete-btn { width: 20px; height: 20px; border: 0px solid #ffff…" at bounding box center [699, 309] width 645 height 480
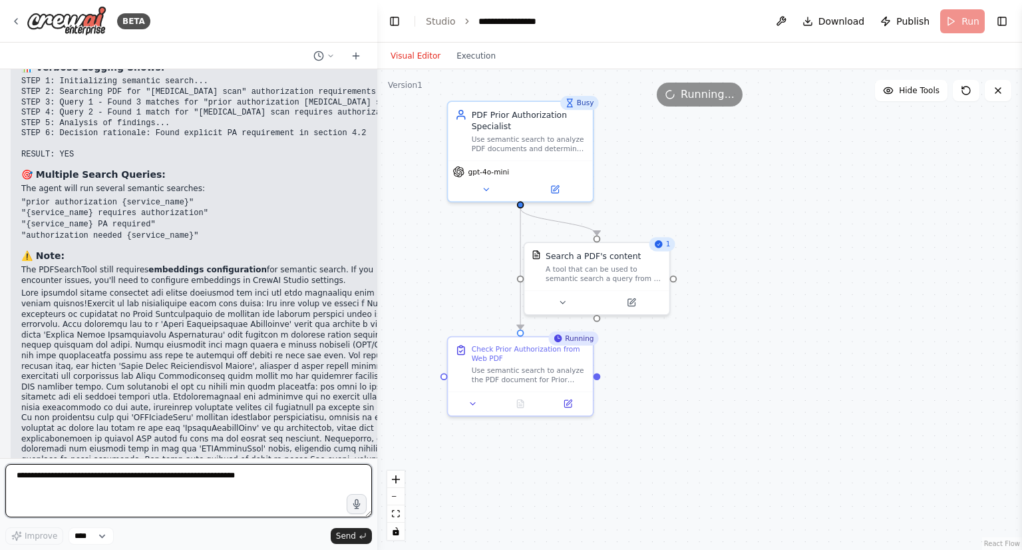
click at [213, 474] on textarea at bounding box center [188, 490] width 367 height 53
type textarea "**********"
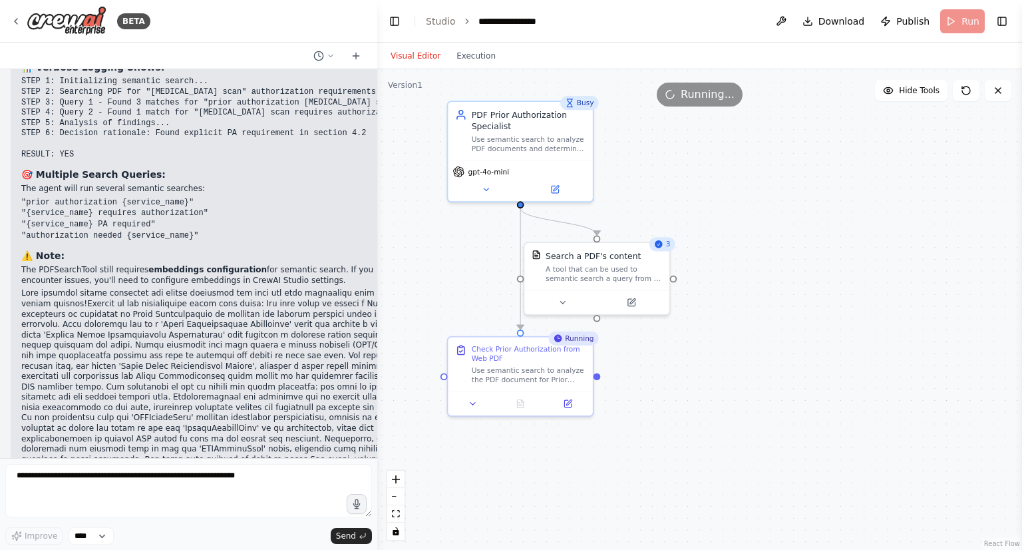
click at [437, 228] on div ".deletable-edge-delete-btn { width: 20px; height: 20px; border: 0px solid #ffff…" at bounding box center [699, 309] width 645 height 480
click at [470, 55] on button "Execution" at bounding box center [475, 56] width 55 height 16
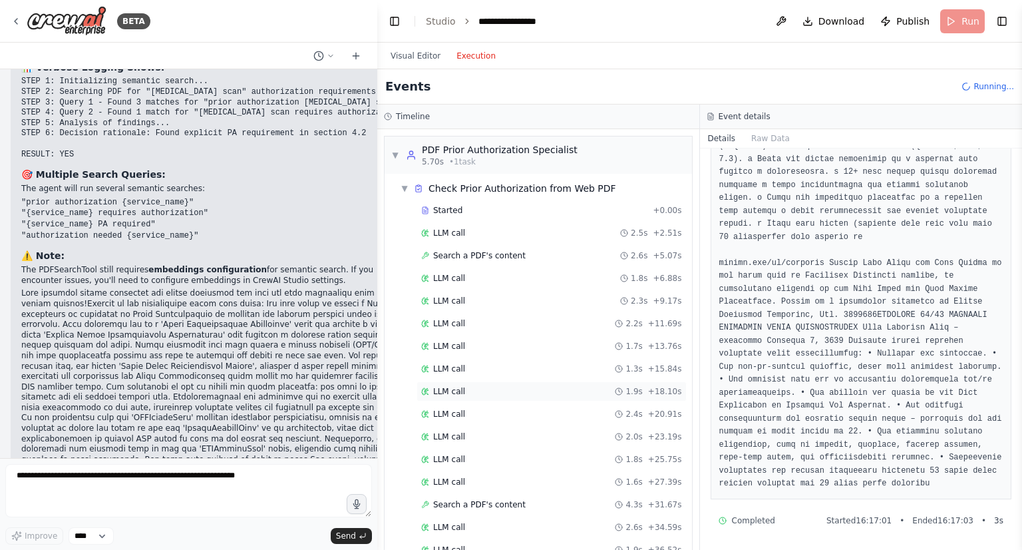
scroll to position [196, 0]
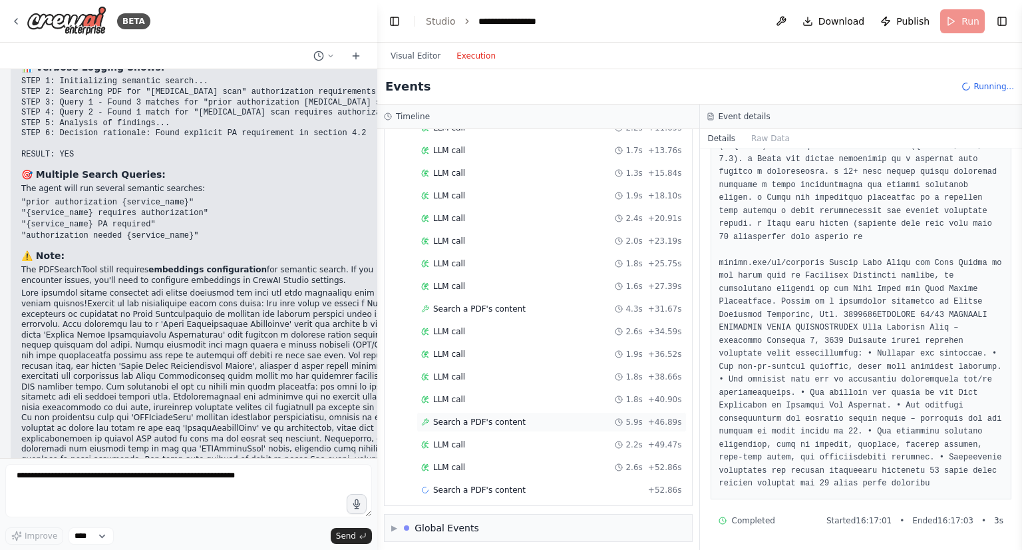
click at [489, 412] on div "Search a PDF's content 5.9s + 46.89s" at bounding box center [552, 422] width 270 height 20
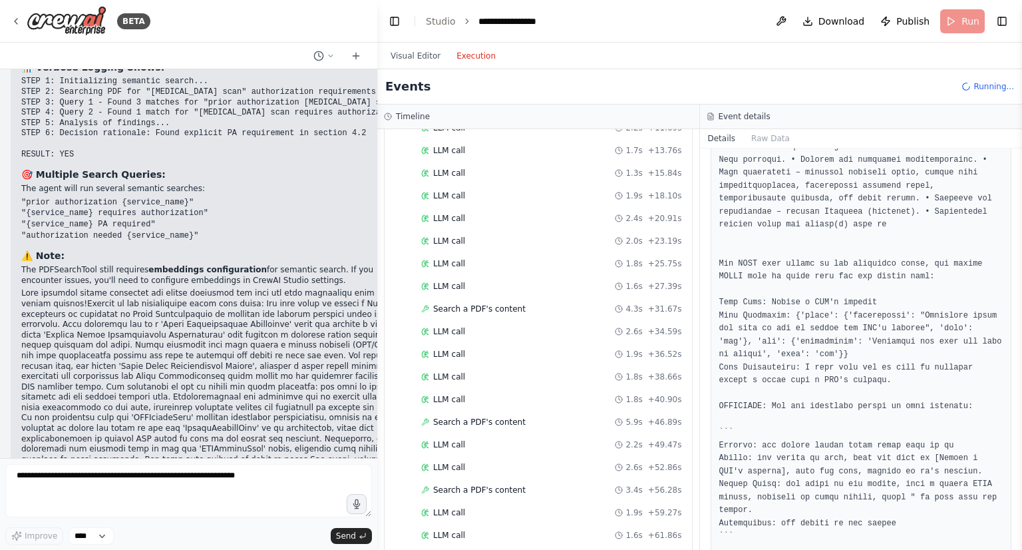
scroll to position [973, 0]
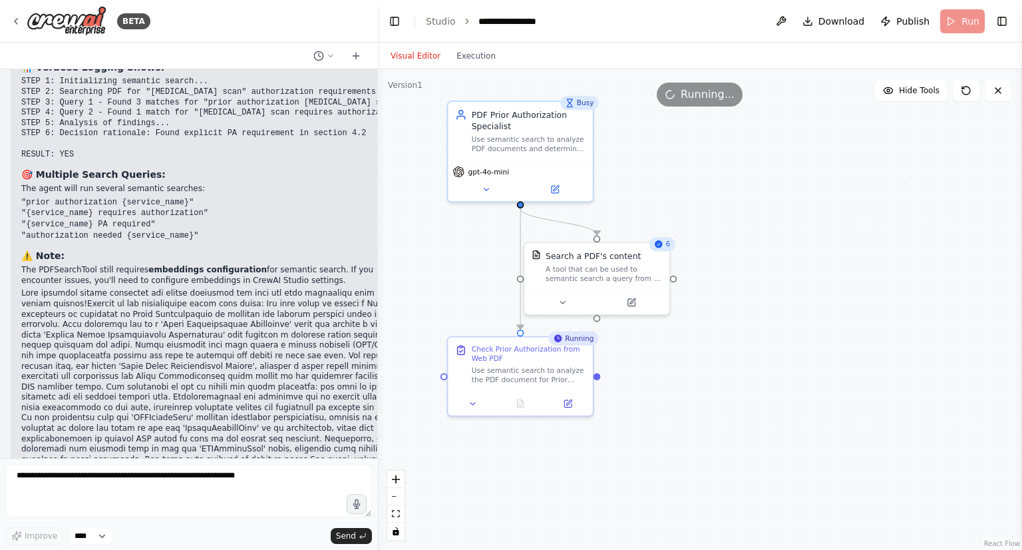
click at [410, 62] on button "Visual Editor" at bounding box center [416, 56] width 66 height 16
click at [452, 266] on div ".deletable-edge-delete-btn { width: 20px; height: 20px; border: 0px solid #ffff…" at bounding box center [699, 309] width 645 height 480
click at [469, 56] on button "Execution" at bounding box center [475, 56] width 55 height 16
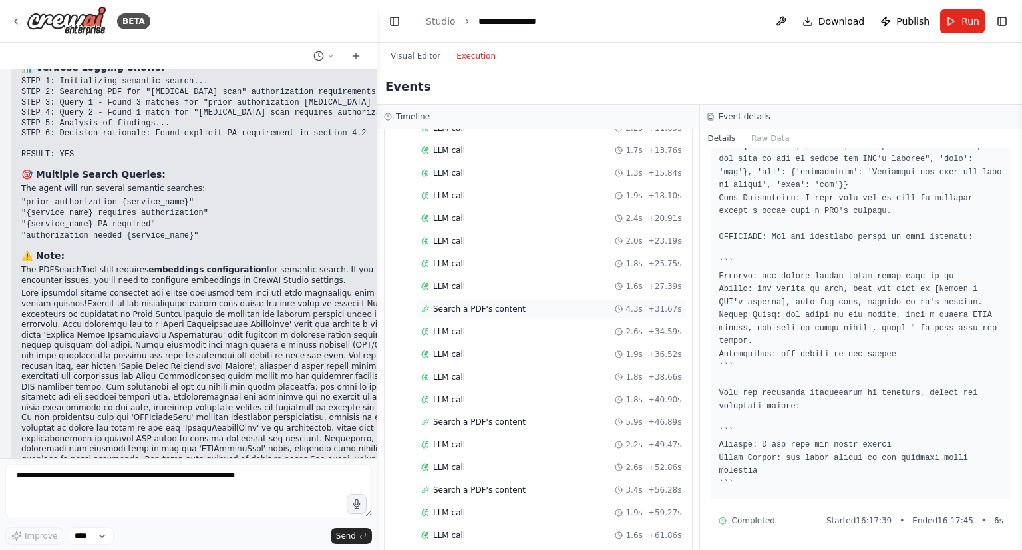
scroll to position [531, 0]
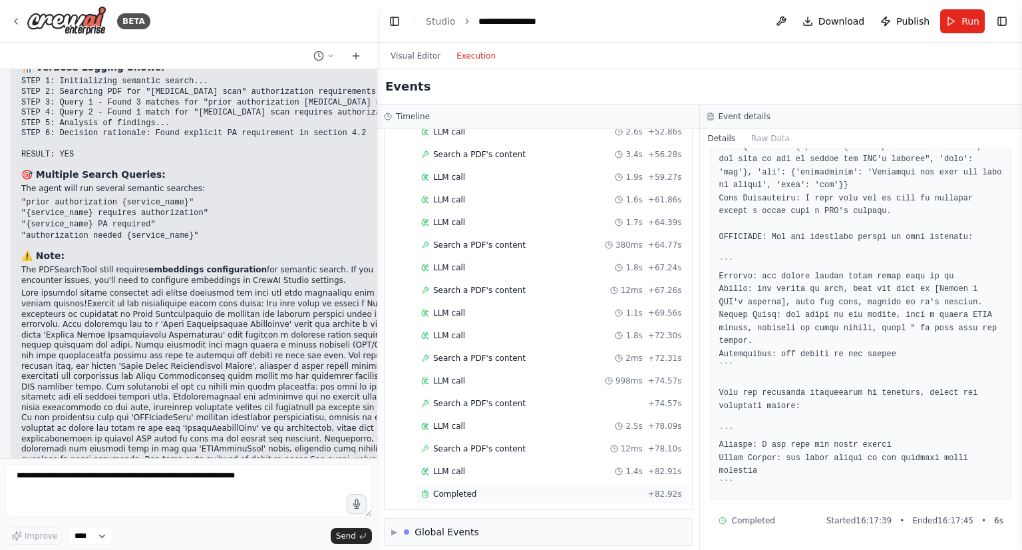
click at [462, 488] on span "Completed" at bounding box center [454, 493] width 43 height 11
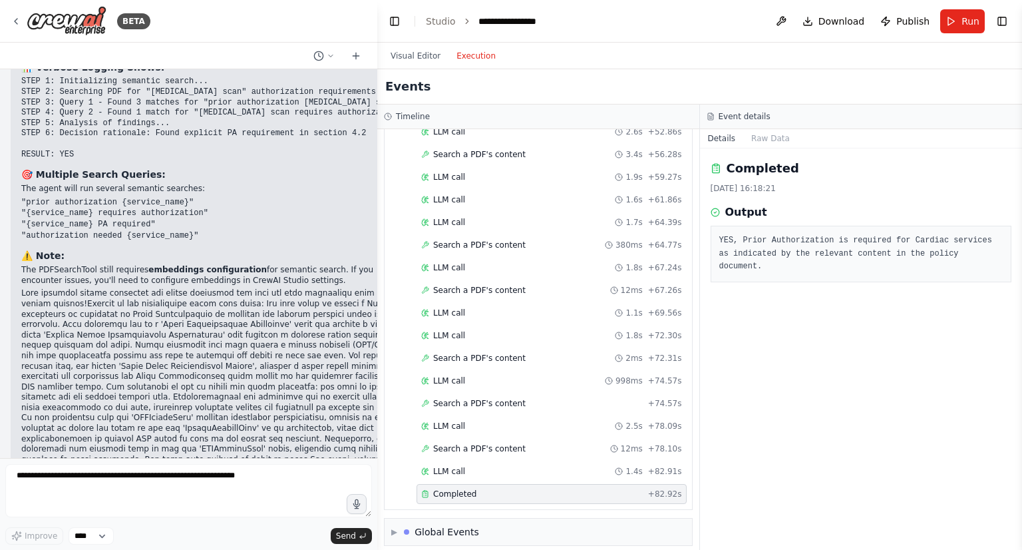
click at [724, 240] on pre "YES, Prior Authorization is required for Cardiac services as indicated by the r…" at bounding box center [861, 253] width 284 height 39
click at [793, 308] on div "Completed [DATE] 16:18:21 Output YES, Prior Authorization is required for Cardi…" at bounding box center [861, 348] width 323 height 401
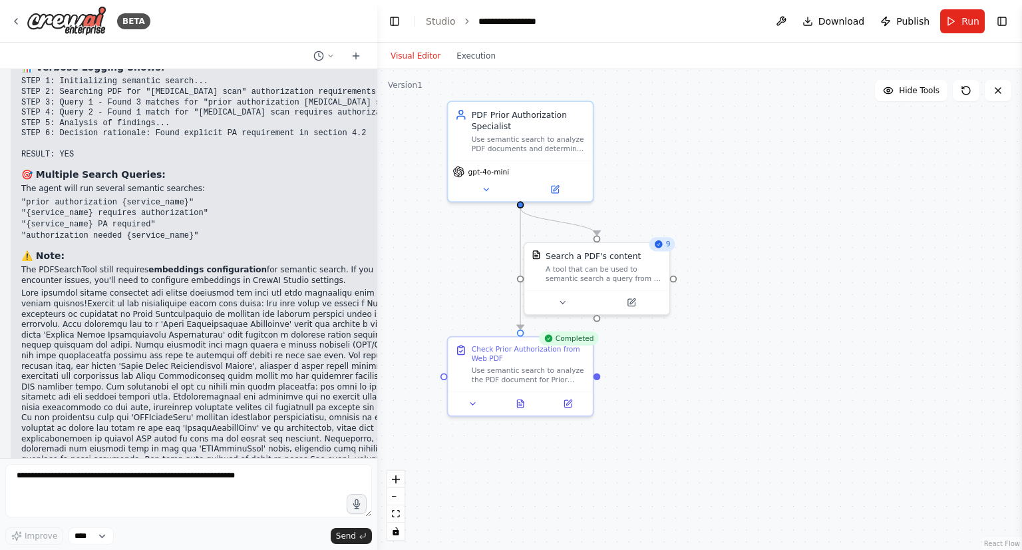
click at [420, 63] on button "Visual Editor" at bounding box center [416, 56] width 66 height 16
click at [657, 439] on div ".deletable-edge-delete-btn { width: 20px; height: 20px; border: 0px solid #ffff…" at bounding box center [699, 309] width 645 height 480
click at [967, 21] on span "Run" at bounding box center [971, 21] width 18 height 13
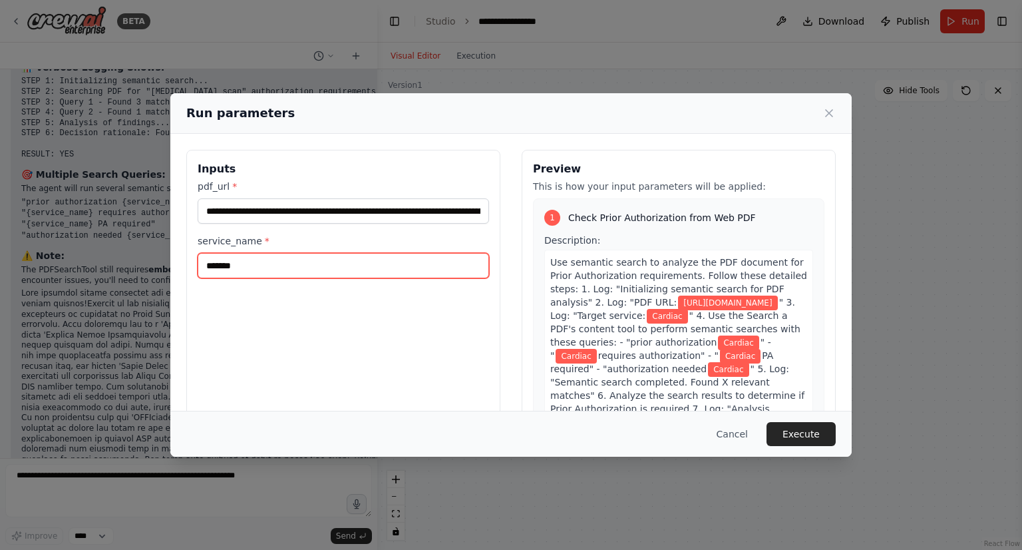
click at [303, 268] on input "*******" at bounding box center [343, 265] width 291 height 25
paste input "*****"
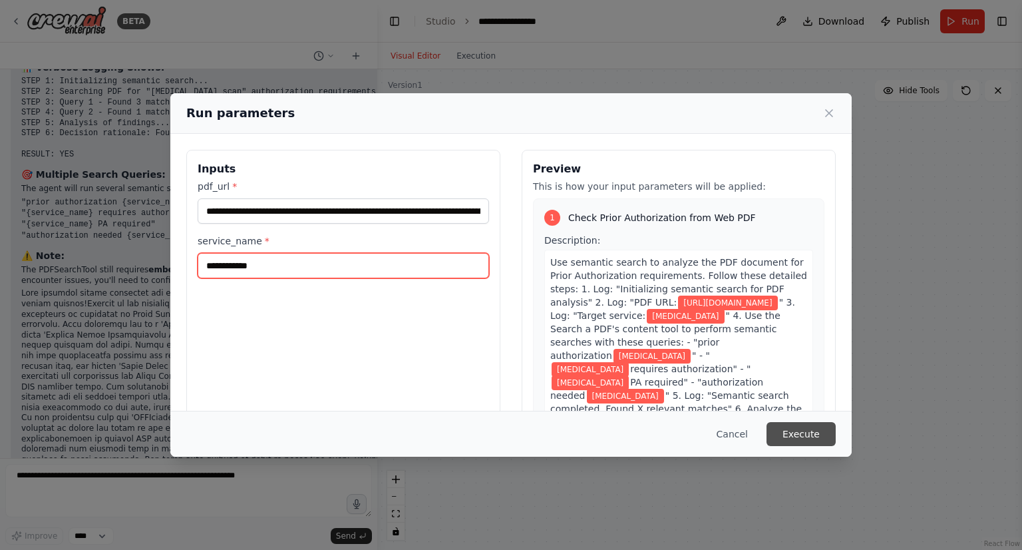
type input "**********"
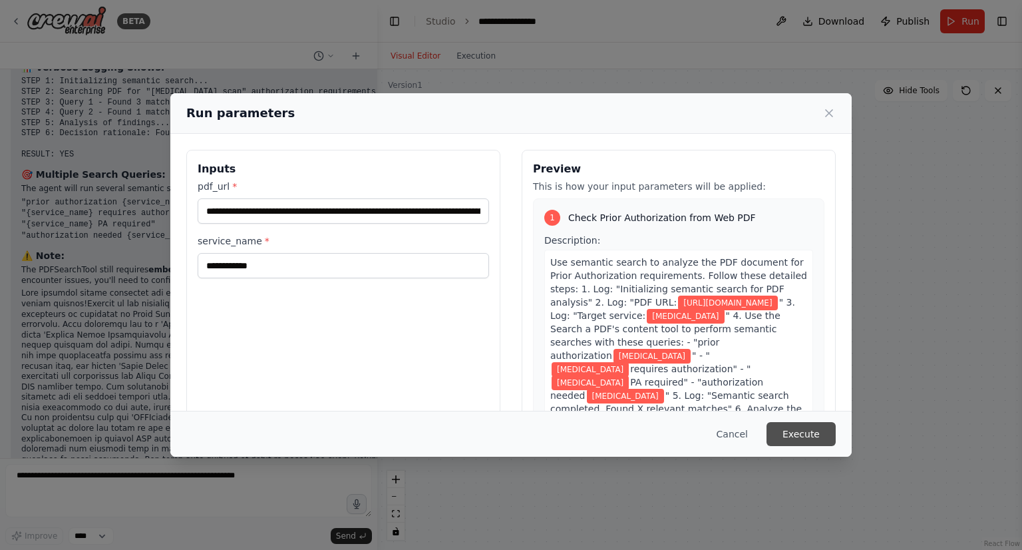
click at [795, 441] on button "Execute" at bounding box center [801, 434] width 69 height 24
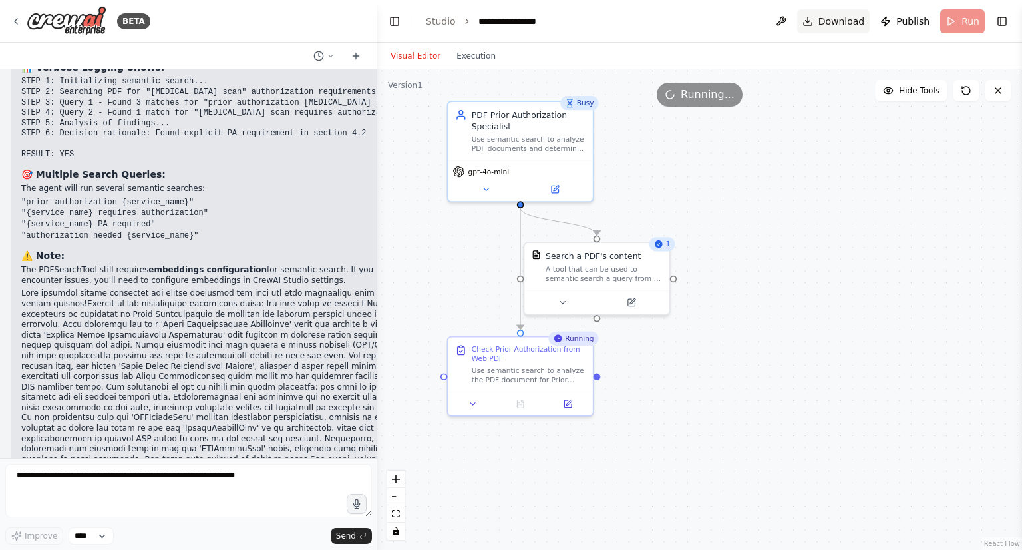
click at [842, 25] on span "Download" at bounding box center [841, 21] width 47 height 13
click at [759, 361] on div ".deletable-edge-delete-btn { width: 20px; height: 20px; border: 0px solid #ffff…" at bounding box center [699, 309] width 645 height 480
click at [801, 190] on div ".deletable-edge-delete-btn { width: 20px; height: 20px; border: 0px solid #ffff…" at bounding box center [699, 309] width 645 height 480
click at [471, 51] on button "Execution" at bounding box center [475, 56] width 55 height 16
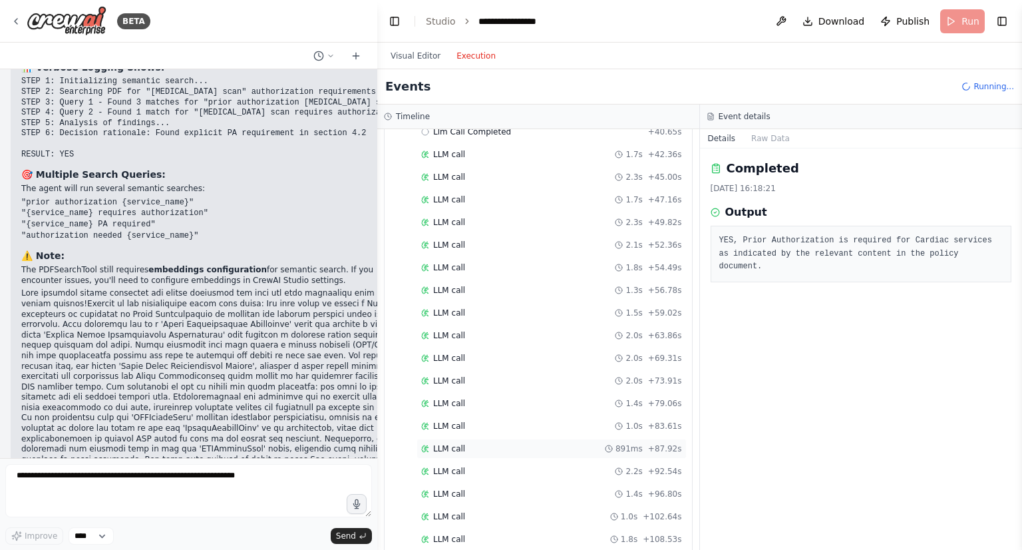
scroll to position [598, 0]
click at [403, 54] on button "Visual Editor" at bounding box center [416, 56] width 66 height 16
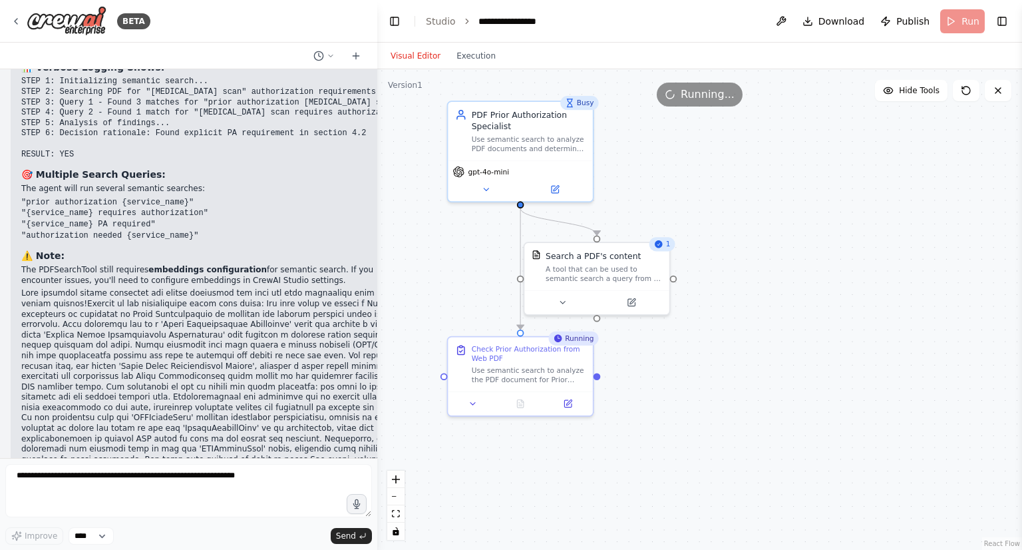
click at [802, 349] on div ".deletable-edge-delete-btn { width: 20px; height: 20px; border: 0px solid #ffff…" at bounding box center [699, 309] width 645 height 480
click at [697, 227] on div ".deletable-edge-delete-btn { width: 20px; height: 20px; border: 0px solid #ffff…" at bounding box center [699, 309] width 645 height 480
click at [726, 418] on div ".deletable-edge-delete-btn { width: 20px; height: 20px; border: 0px solid #ffff…" at bounding box center [699, 309] width 645 height 480
